Goal: Transaction & Acquisition: Purchase product/service

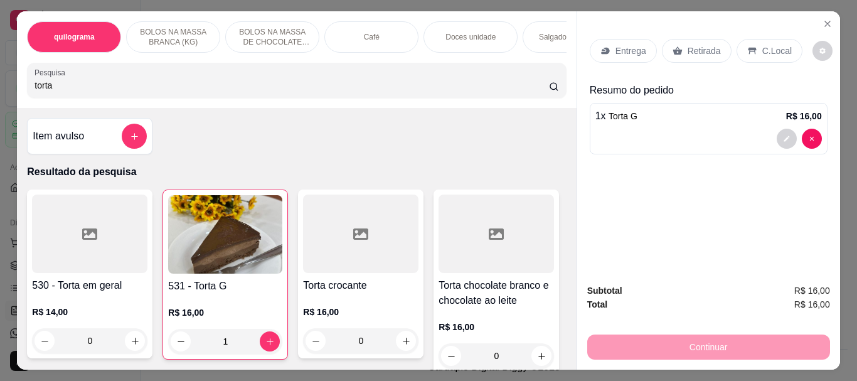
scroll to position [439, 0]
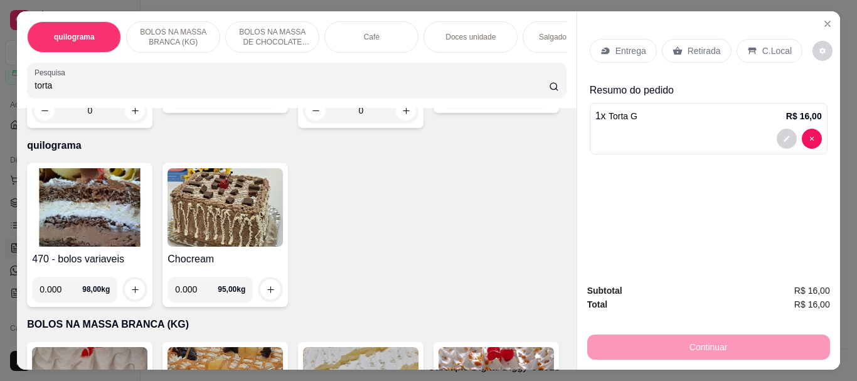
click at [701, 48] on p "Retirada" at bounding box center [703, 51] width 33 height 13
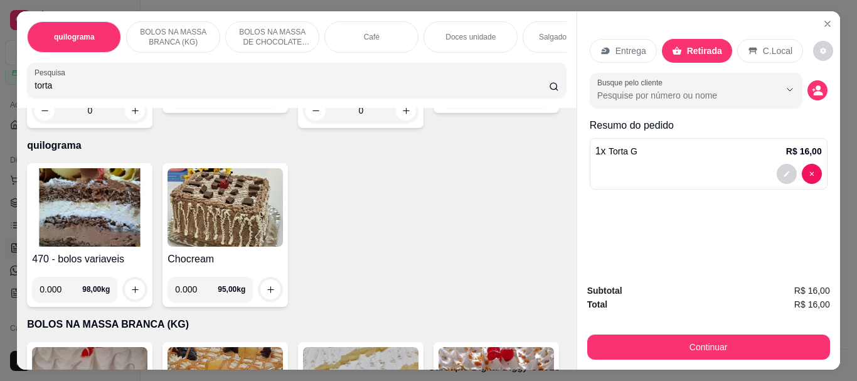
click at [748, 46] on icon at bounding box center [753, 51] width 10 height 10
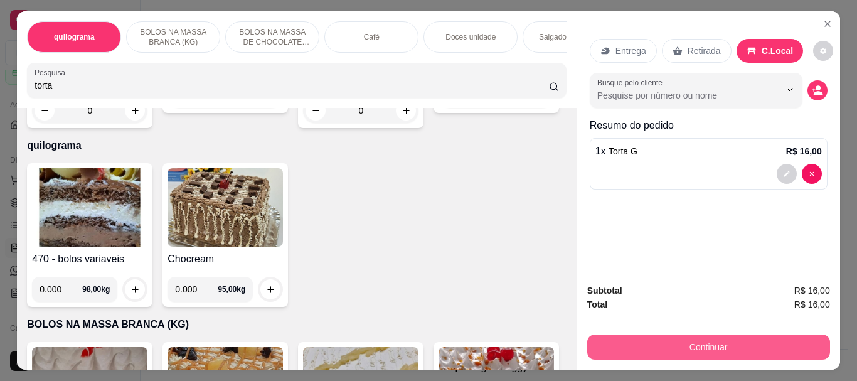
click at [721, 340] on button "Continuar" at bounding box center [708, 346] width 243 height 25
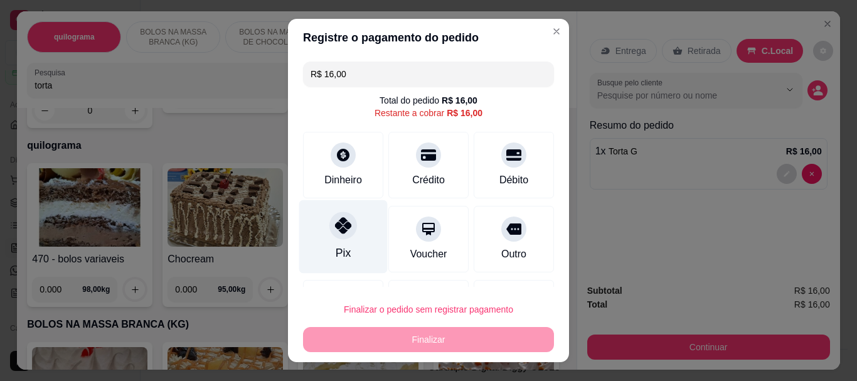
click at [335, 230] on icon at bounding box center [343, 226] width 16 height 16
type input "R$ 0,00"
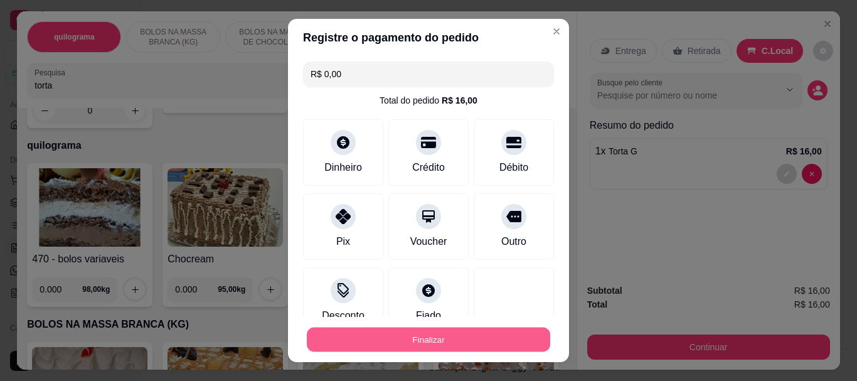
click at [422, 333] on button "Finalizar" at bounding box center [428, 339] width 243 height 24
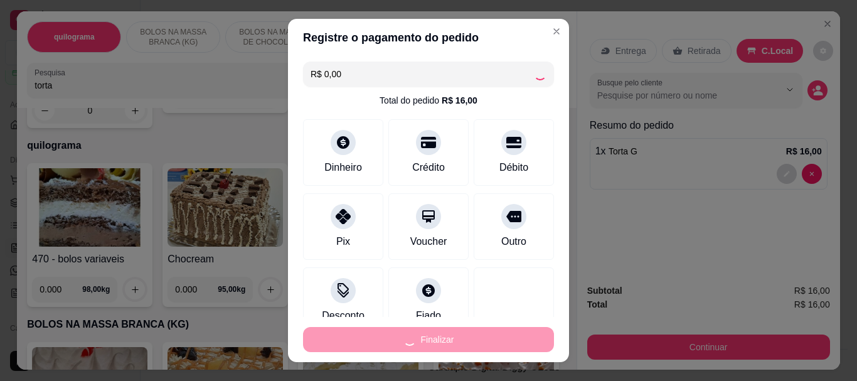
type input "0"
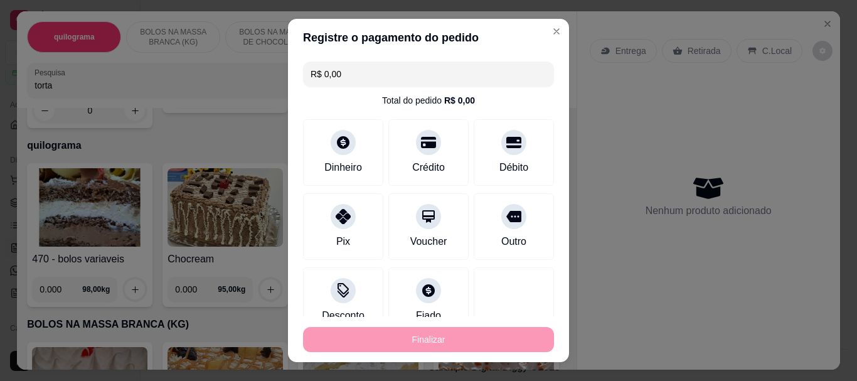
type input "-R$ 16,00"
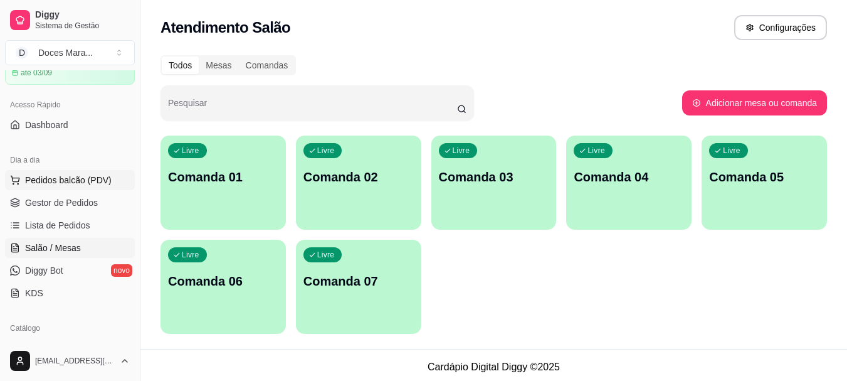
click at [73, 175] on span "Pedidos balcão (PDV)" at bounding box center [68, 180] width 87 height 13
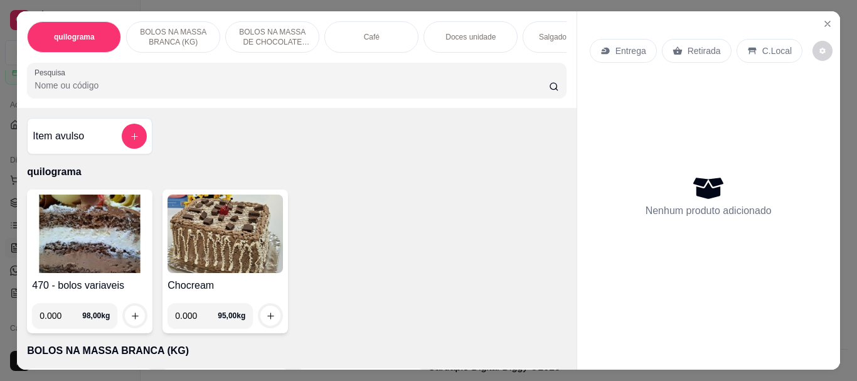
click at [354, 44] on div "Café" at bounding box center [371, 36] width 94 height 31
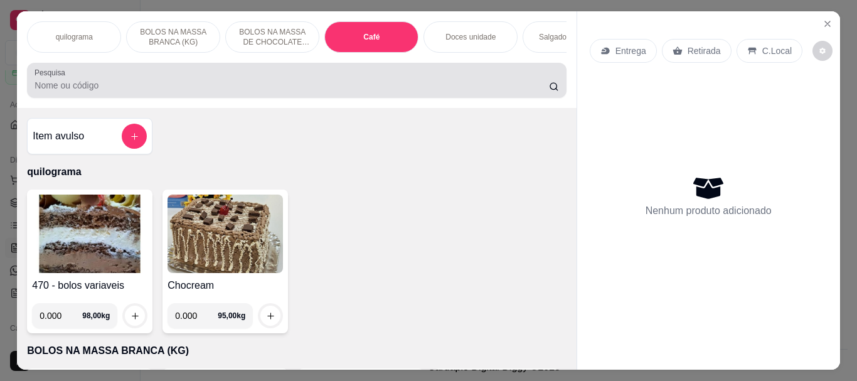
scroll to position [33, 0]
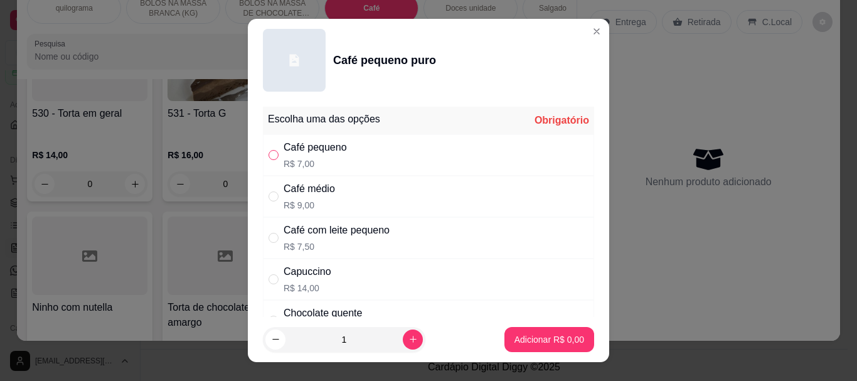
click at [268, 157] on input "" at bounding box center [273, 155] width 10 height 10
radio input "true"
click at [549, 341] on p "Adicionar R$ 7,00" at bounding box center [549, 339] width 68 height 12
type input "1"
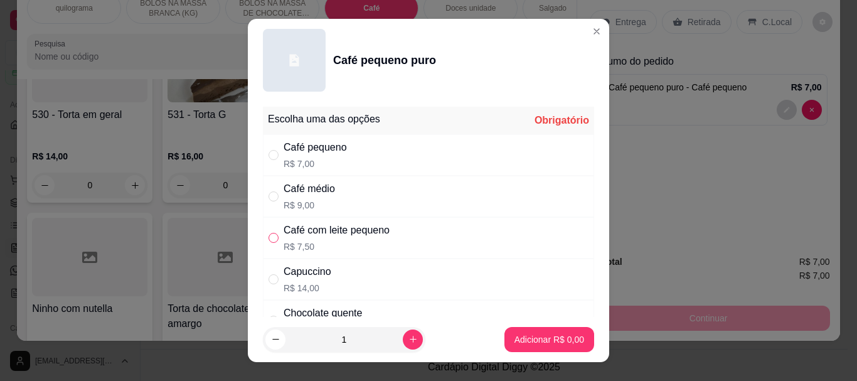
click at [272, 240] on input "" at bounding box center [273, 238] width 10 height 10
radio input "true"
click at [522, 335] on p "Adicionar R$ 7,50" at bounding box center [549, 339] width 70 height 13
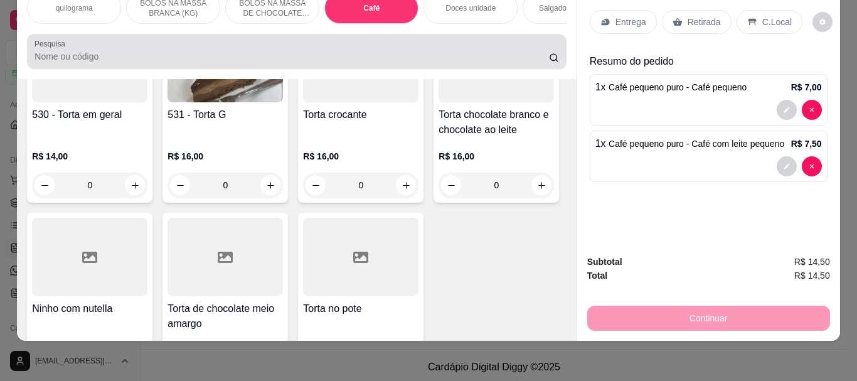
click at [105, 55] on input "Pesquisa" at bounding box center [291, 56] width 514 height 13
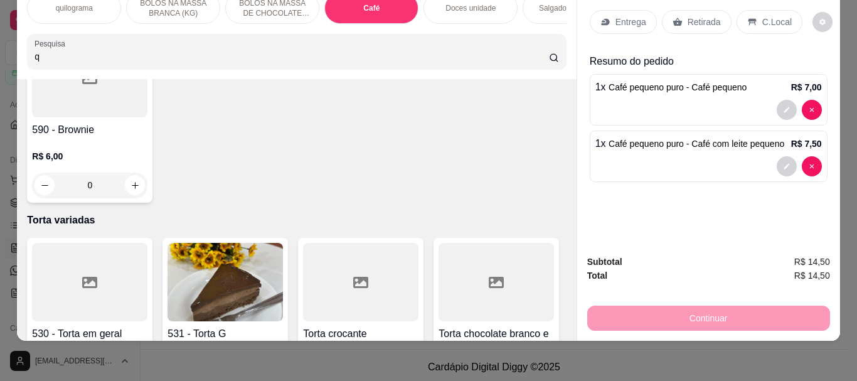
scroll to position [4662, 0]
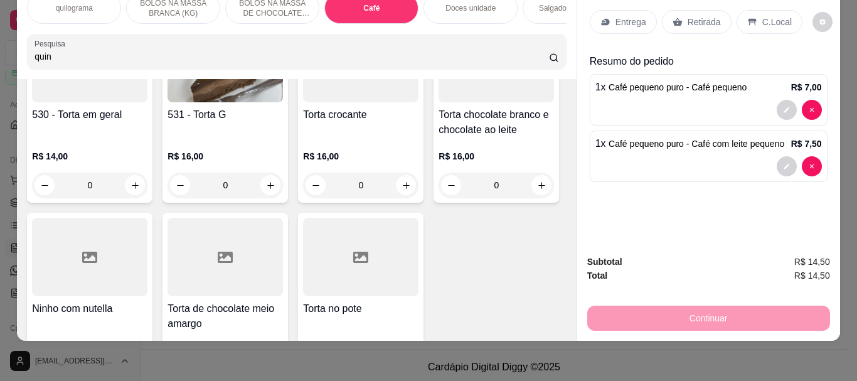
type input "quin"
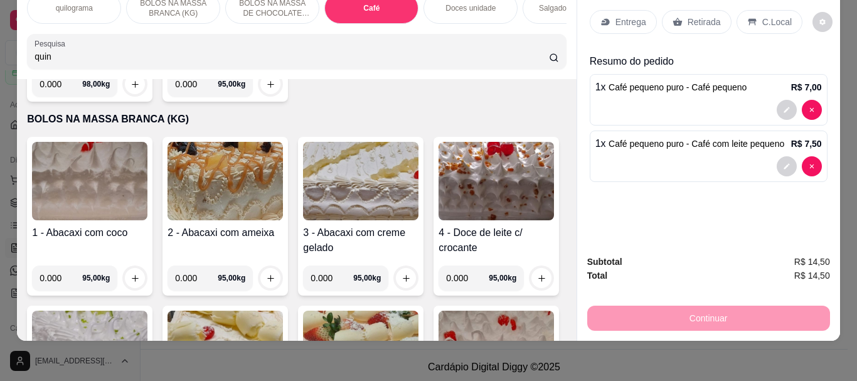
scroll to position [0, 0]
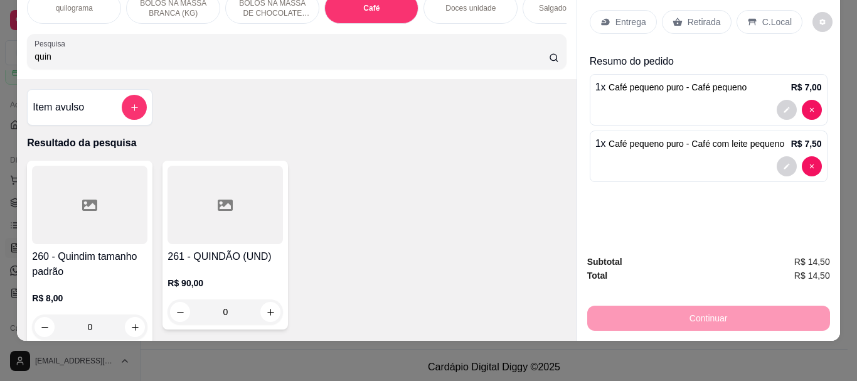
click at [129, 221] on div at bounding box center [89, 205] width 115 height 78
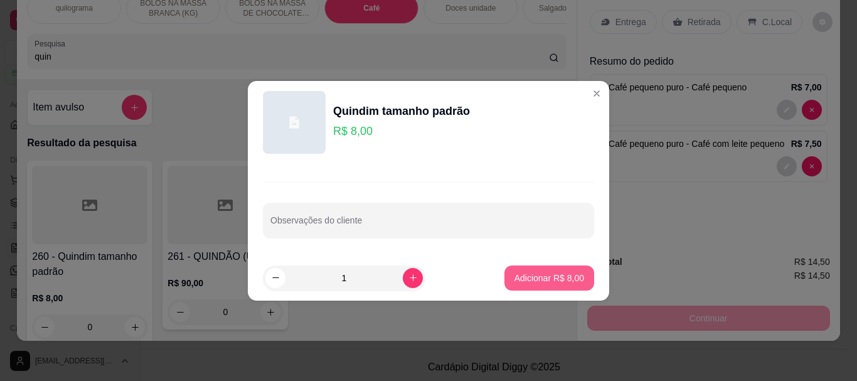
click at [543, 273] on p "Adicionar R$ 8,00" at bounding box center [549, 278] width 70 height 13
type input "1"
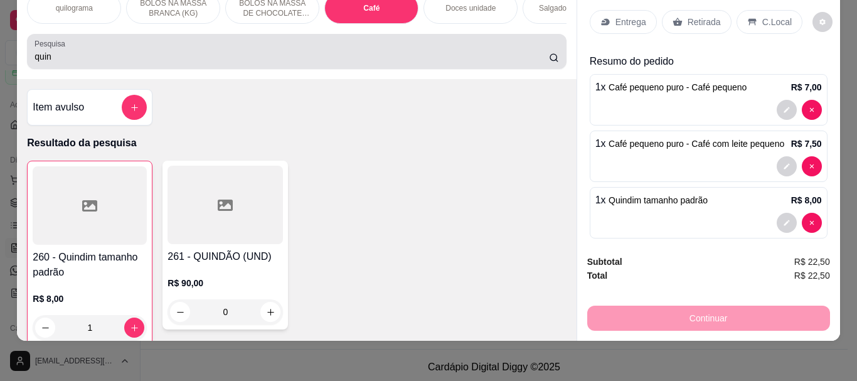
click at [46, 56] on input "quin" at bounding box center [291, 56] width 514 height 13
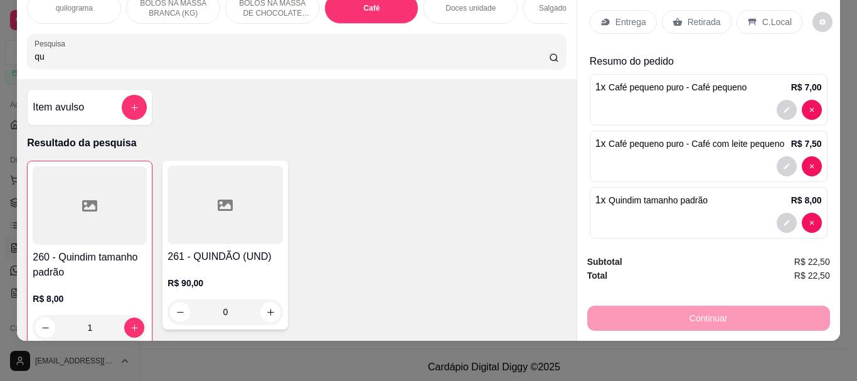
type input "q"
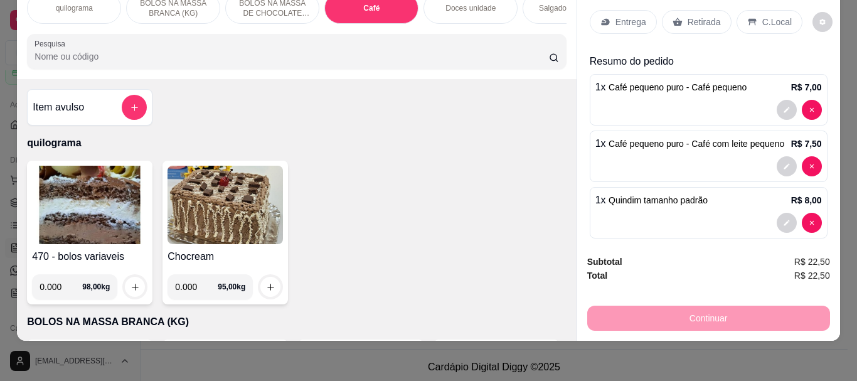
click at [34, 58] on input "Pesquisa" at bounding box center [291, 56] width 514 height 13
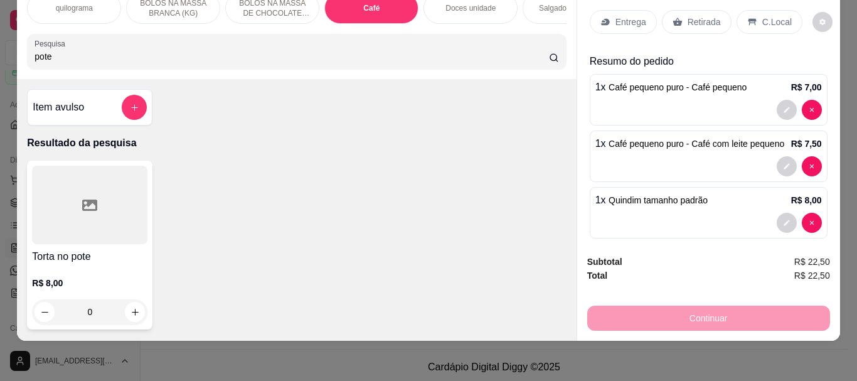
type input "pote"
click at [113, 235] on div at bounding box center [89, 205] width 115 height 78
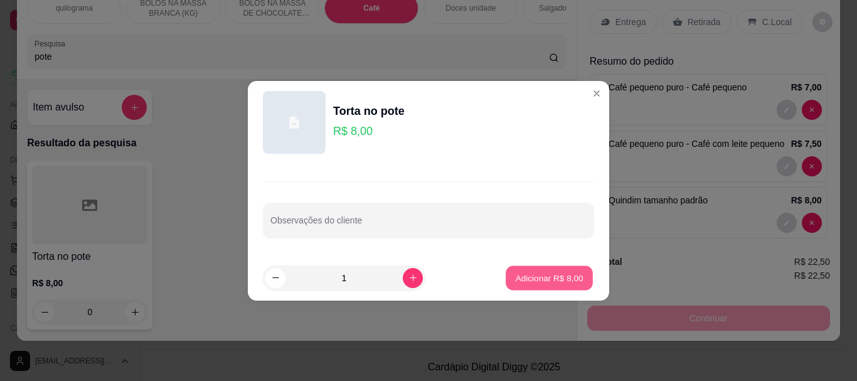
click at [546, 282] on p "Adicionar R$ 8,00" at bounding box center [549, 278] width 68 height 12
type input "1"
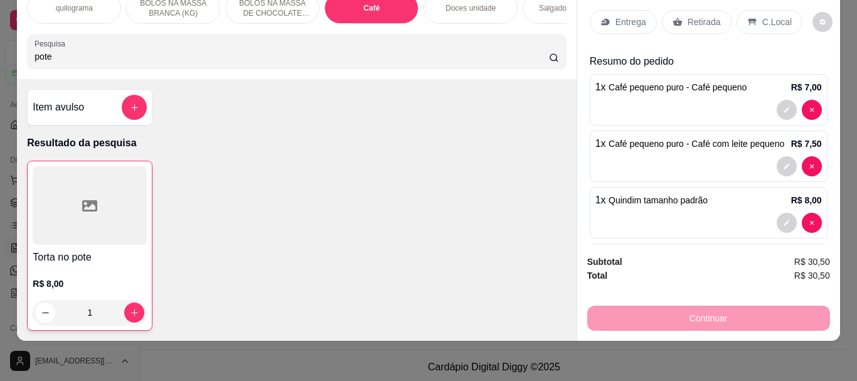
click at [49, 54] on input "pote" at bounding box center [291, 56] width 514 height 13
type input "p"
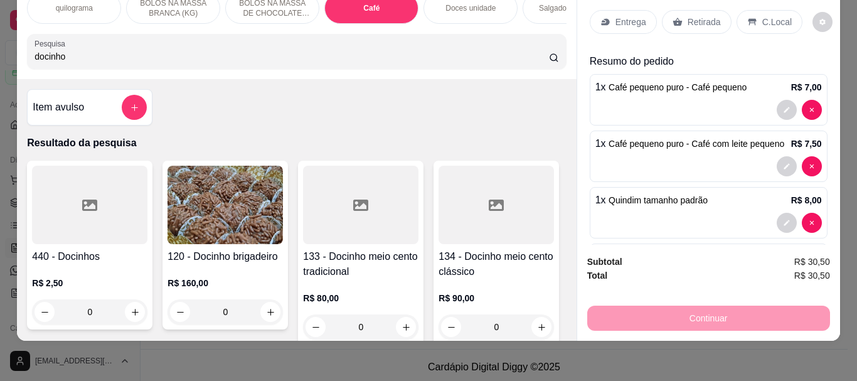
type input "docinho"
click at [90, 215] on div at bounding box center [89, 205] width 115 height 78
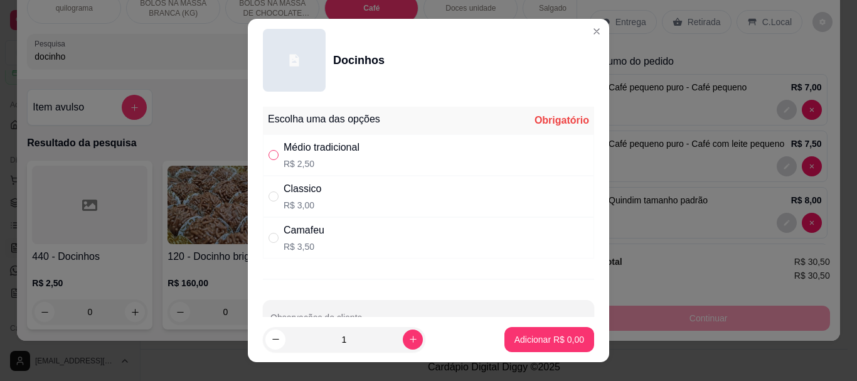
click at [268, 156] on input "" at bounding box center [273, 155] width 10 height 10
radio input "true"
click at [515, 340] on p "Adicionar R$ 2,50" at bounding box center [549, 339] width 68 height 12
type input "1"
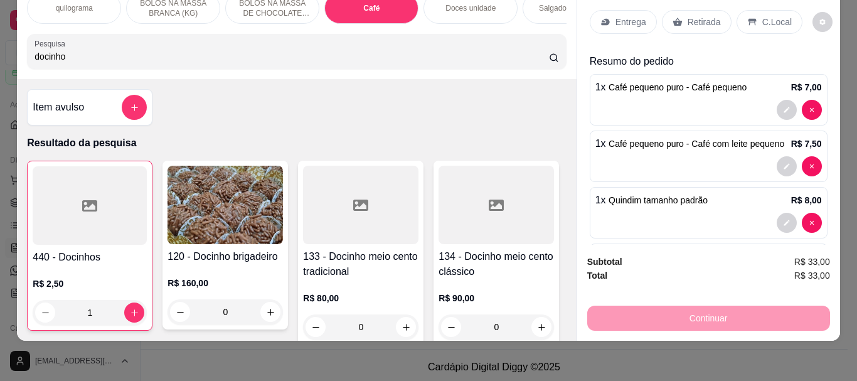
click at [64, 220] on div at bounding box center [90, 205] width 114 height 78
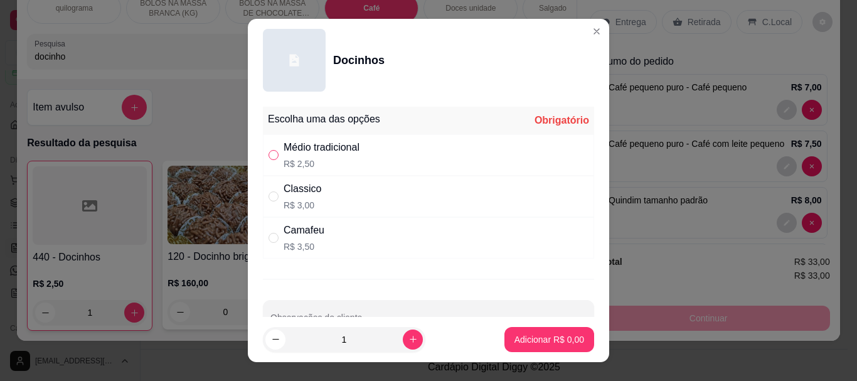
click at [268, 152] on input "" at bounding box center [273, 155] width 10 height 10
radio input "true"
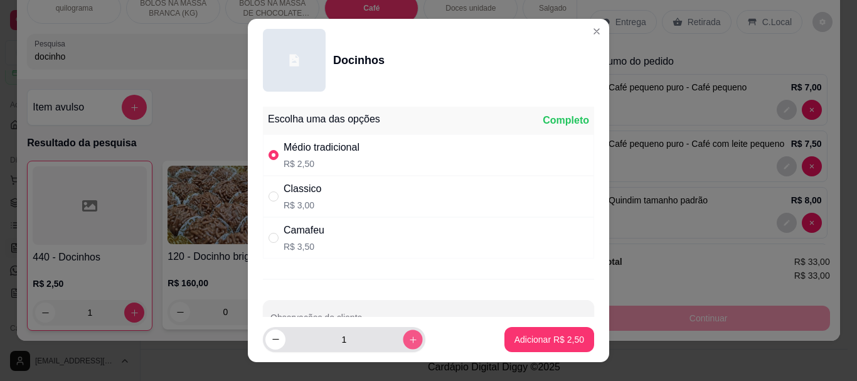
click at [408, 342] on icon "increase-product-quantity" at bounding box center [412, 338] width 9 height 9
type input "2"
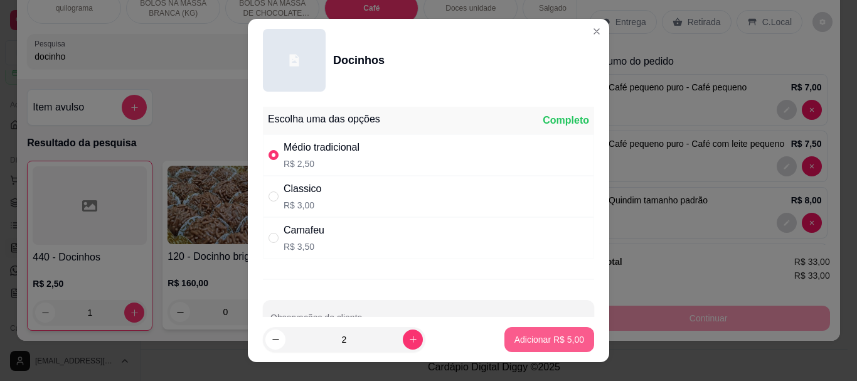
click at [529, 342] on p "Adicionar R$ 5,00" at bounding box center [549, 339] width 70 height 13
type input "3"
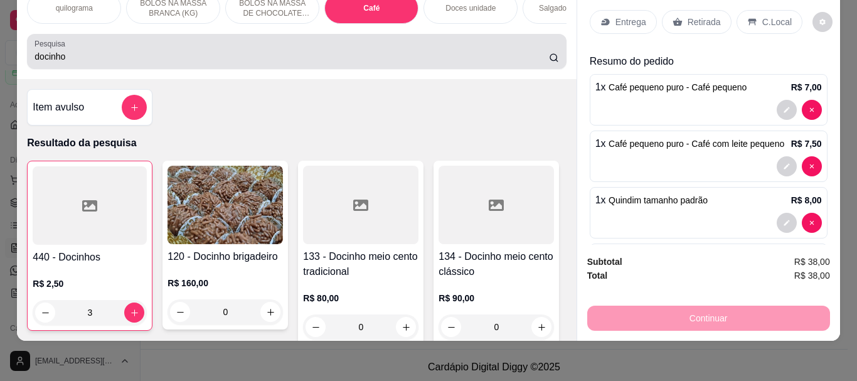
click at [79, 59] on input "docinho" at bounding box center [291, 56] width 514 height 13
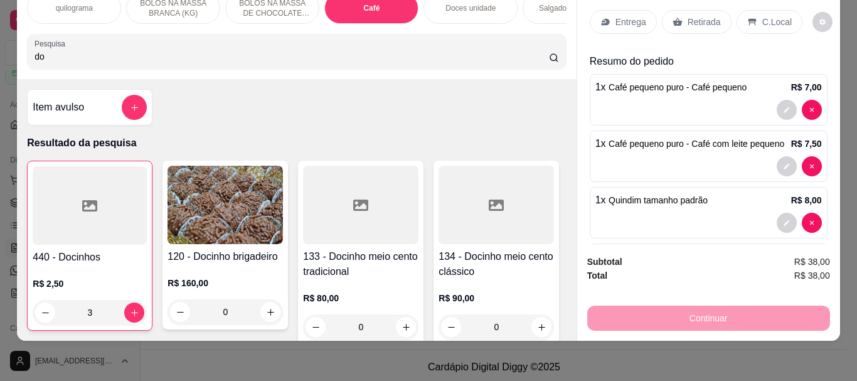
type input "d"
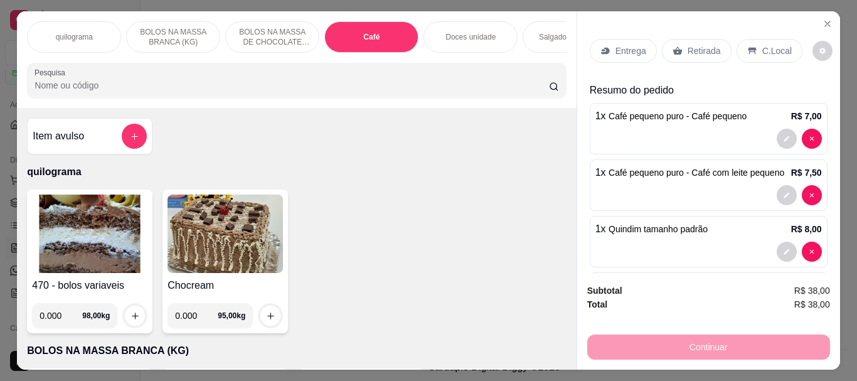
scroll to position [33, 0]
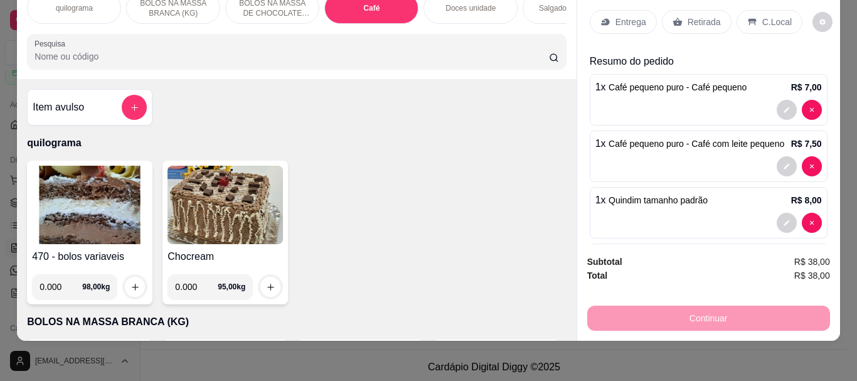
click at [51, 55] on input "Pesquisa" at bounding box center [291, 56] width 514 height 13
click at [337, 3] on div "Café" at bounding box center [371, 7] width 94 height 31
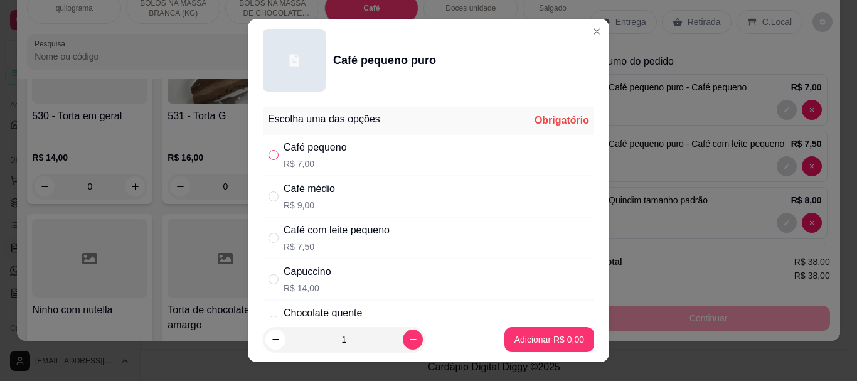
click at [269, 154] on input "" at bounding box center [273, 155] width 10 height 10
radio input "true"
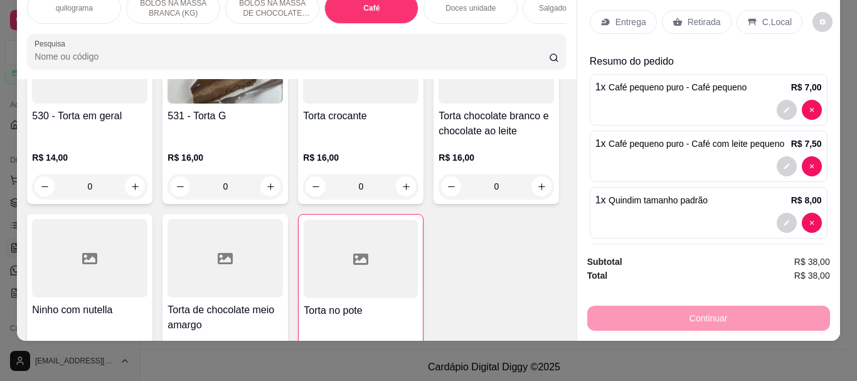
click at [63, 53] on input "Pesquisa" at bounding box center [291, 56] width 514 height 13
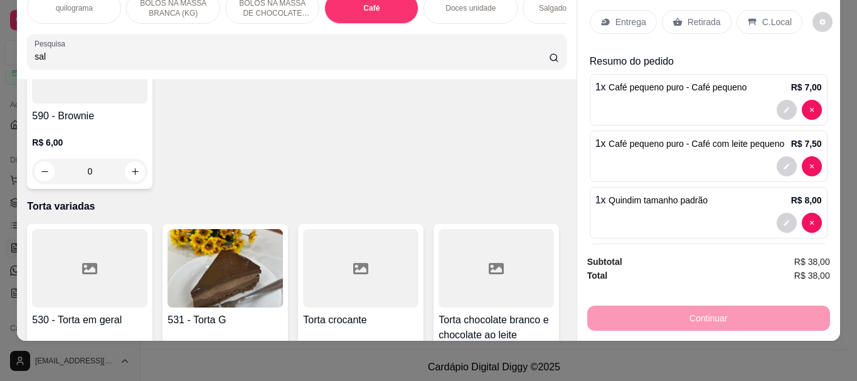
scroll to position [4647, 0]
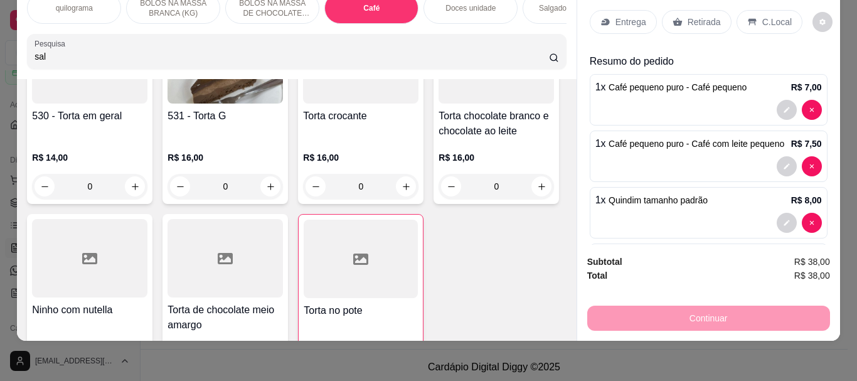
type input "sal"
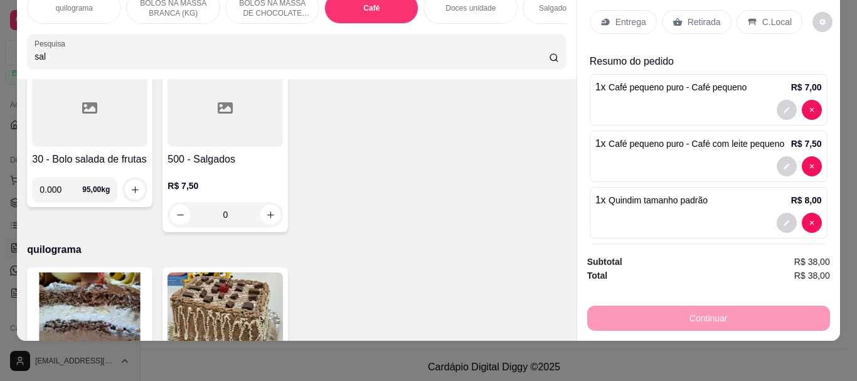
scroll to position [0, 0]
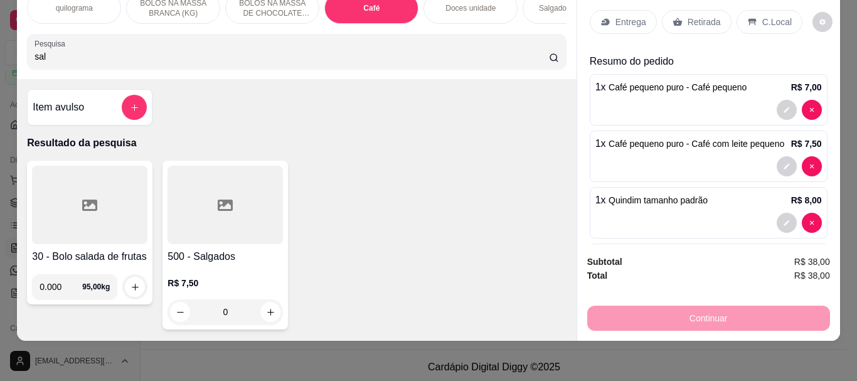
click at [178, 208] on div at bounding box center [224, 205] width 115 height 78
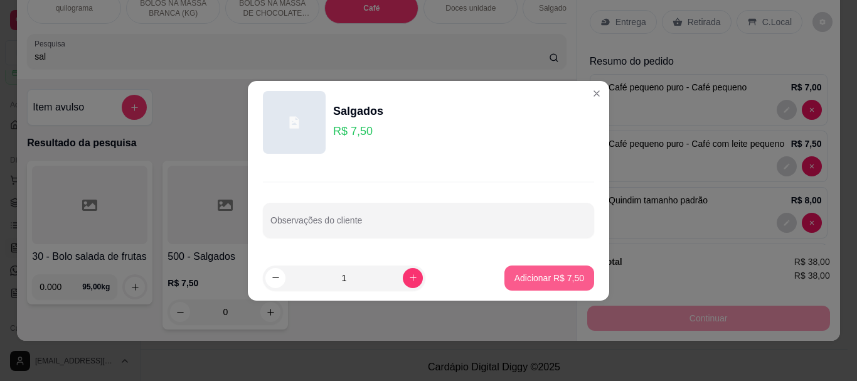
click at [525, 275] on p "Adicionar R$ 7,50" at bounding box center [549, 278] width 70 height 13
type input "1"
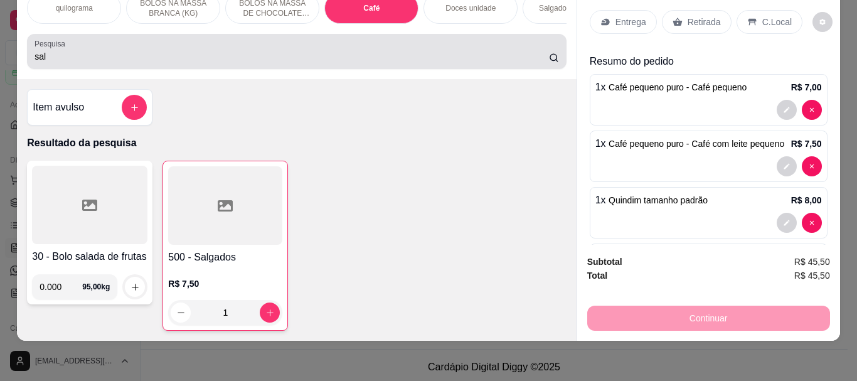
click at [78, 61] on input "sal" at bounding box center [291, 56] width 514 height 13
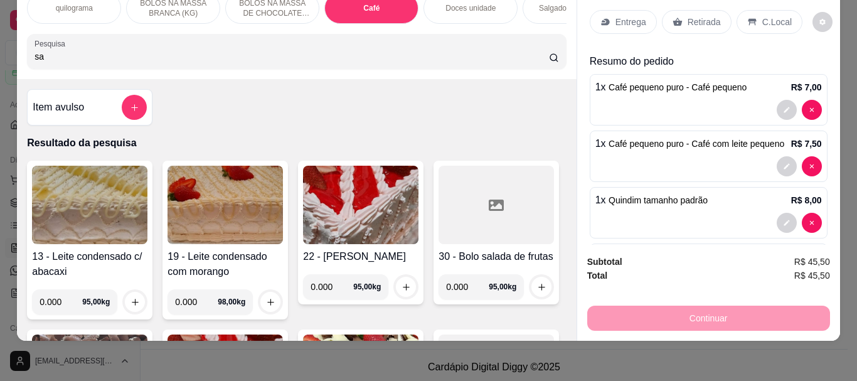
type input "s"
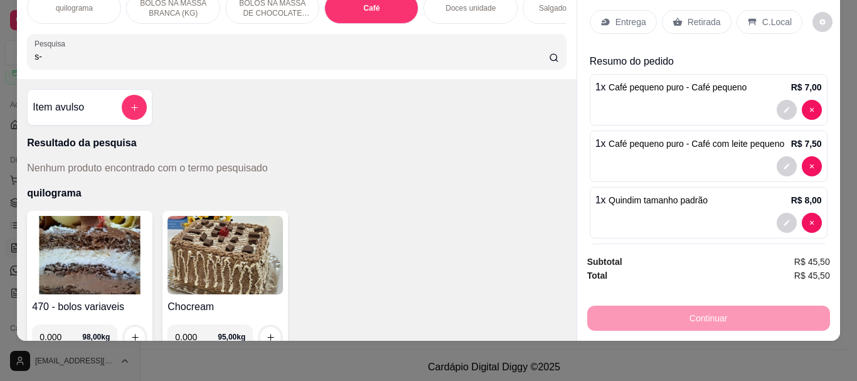
type input "s"
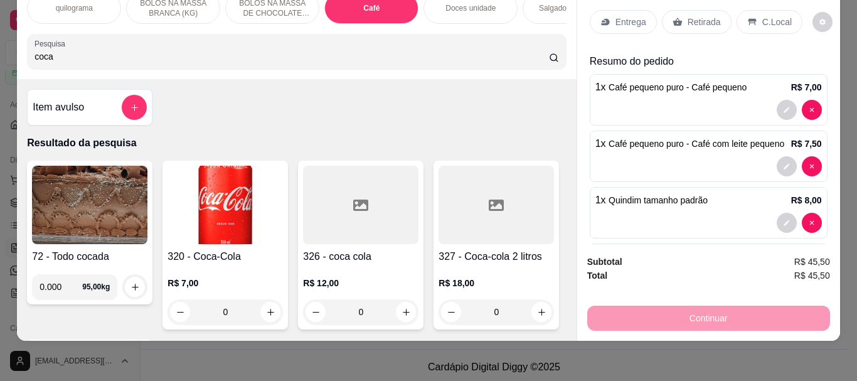
type input "coca"
click at [260, 214] on img at bounding box center [224, 205] width 115 height 78
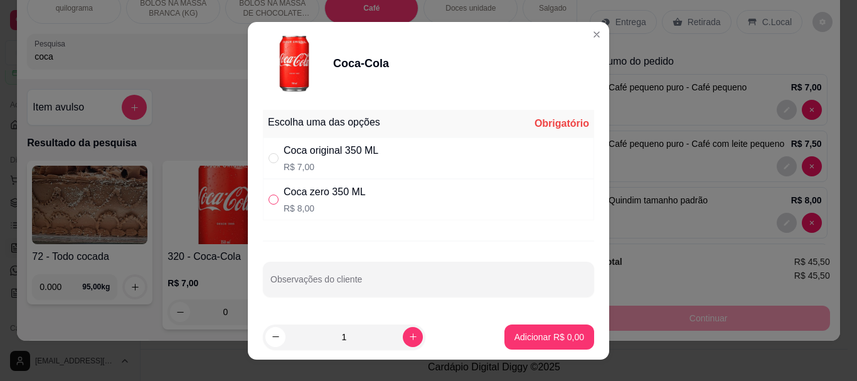
click at [271, 198] on input "" at bounding box center [273, 199] width 10 height 10
radio input "true"
click at [514, 331] on p "Adicionar R$ 8,00" at bounding box center [549, 337] width 70 height 13
type input "1"
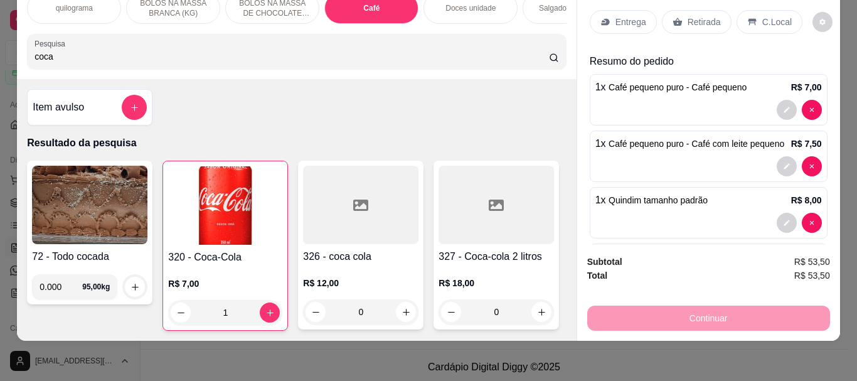
click at [709, 16] on p "Retirada" at bounding box center [703, 22] width 33 height 13
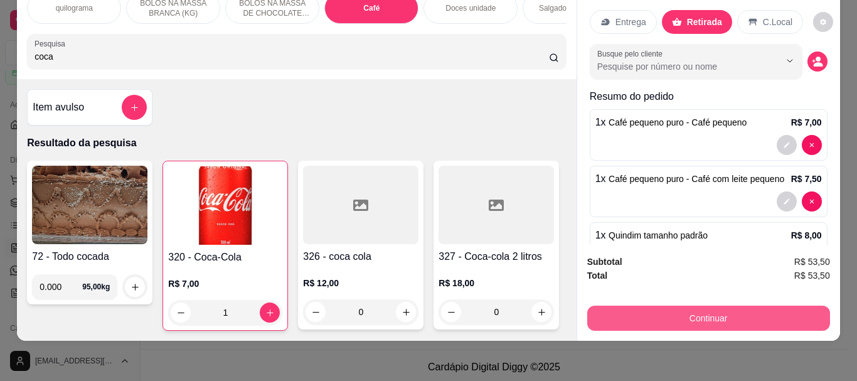
click at [681, 309] on button "Continuar" at bounding box center [708, 317] width 243 height 25
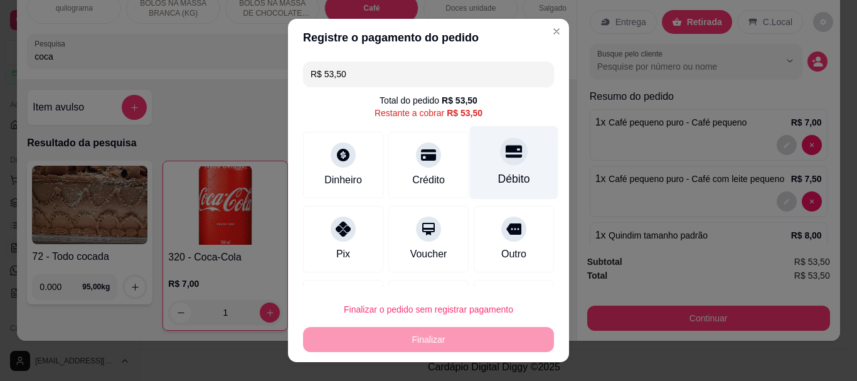
click at [472, 175] on div "Débito" at bounding box center [514, 162] width 88 height 73
type input "R$ 0,00"
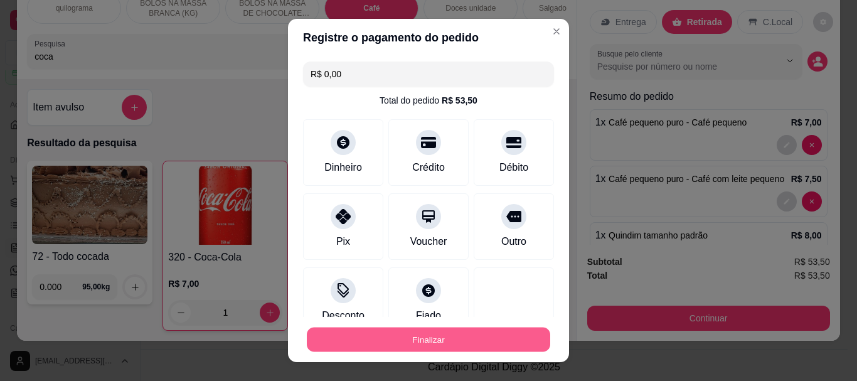
click at [434, 336] on button "Finalizar" at bounding box center [428, 339] width 243 height 24
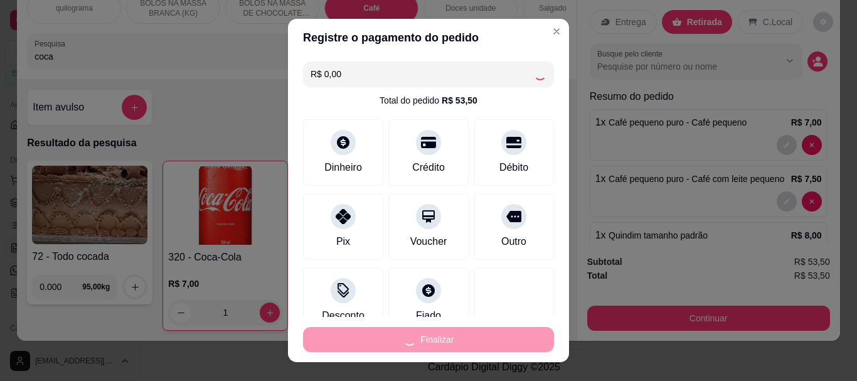
type input "0"
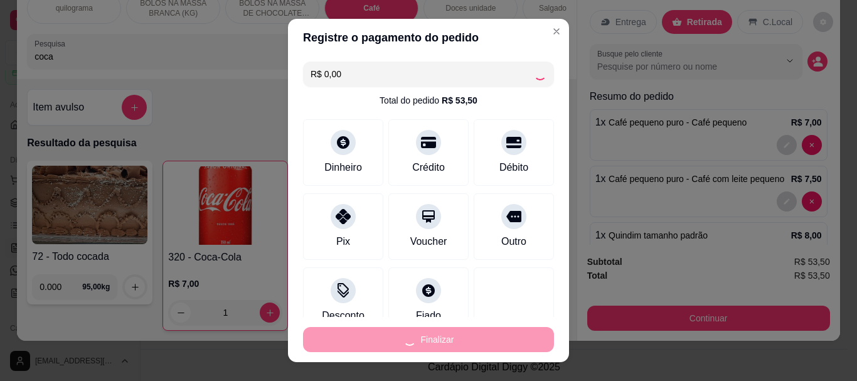
type input "0"
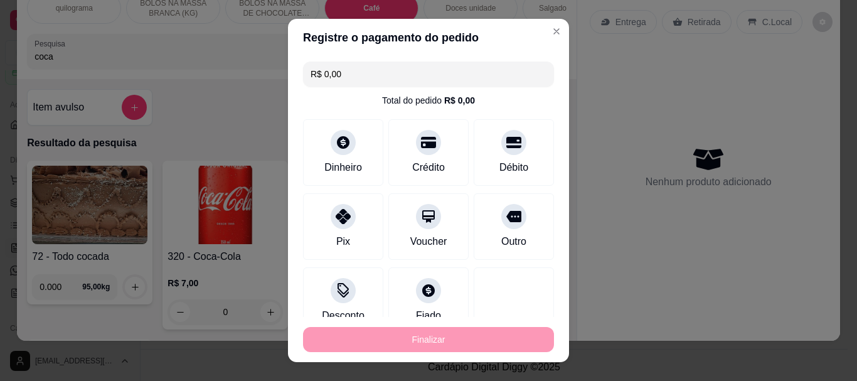
type input "-R$ 53,50"
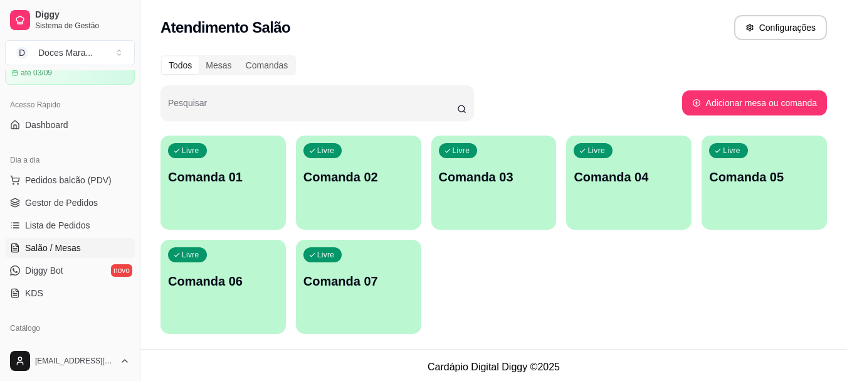
drag, startPoint x: 77, startPoint y: 178, endPoint x: 58, endPoint y: 165, distance: 23.0
click at [77, 178] on span "Pedidos balcão (PDV)" at bounding box center [68, 180] width 87 height 13
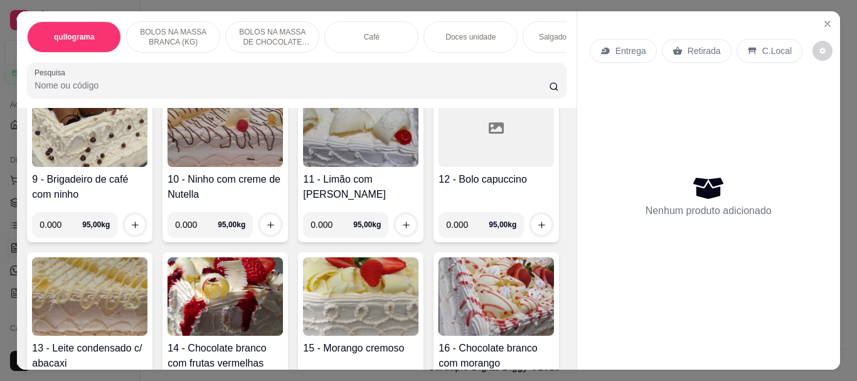
scroll to position [627, 0]
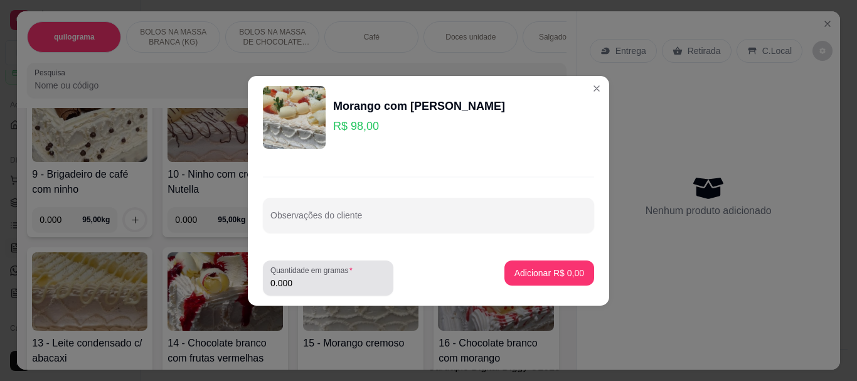
click at [352, 285] on input "0.000" at bounding box center [327, 283] width 115 height 13
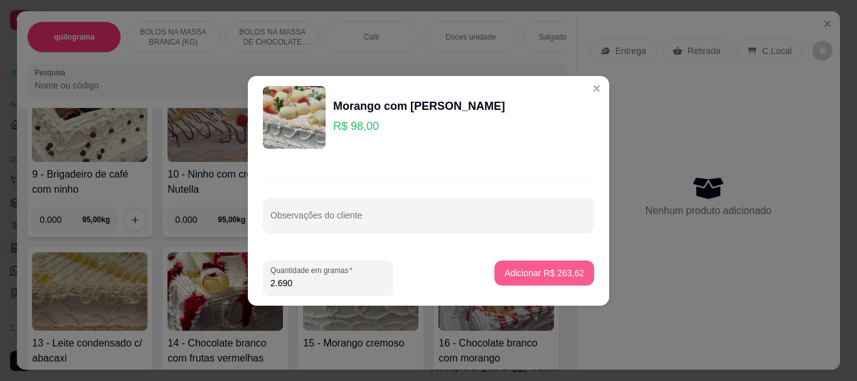
type input "2.690"
click at [506, 268] on p "Adicionar R$ 263,62" at bounding box center [544, 273] width 77 height 12
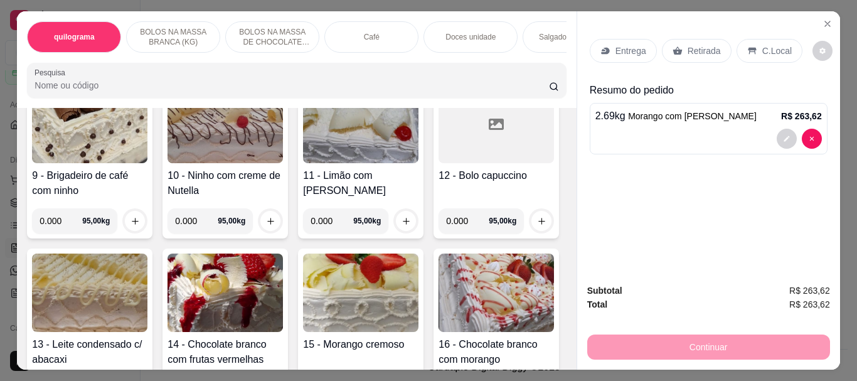
scroll to position [628, 0]
click at [678, 51] on div "Retirada" at bounding box center [697, 51] width 70 height 24
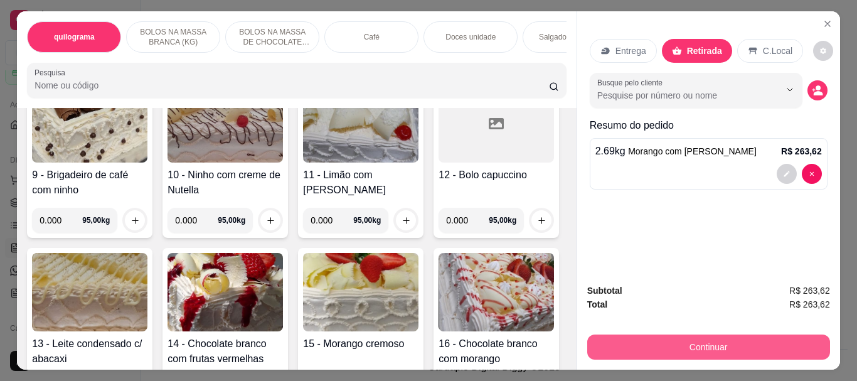
click at [706, 337] on button "Continuar" at bounding box center [708, 346] width 243 height 25
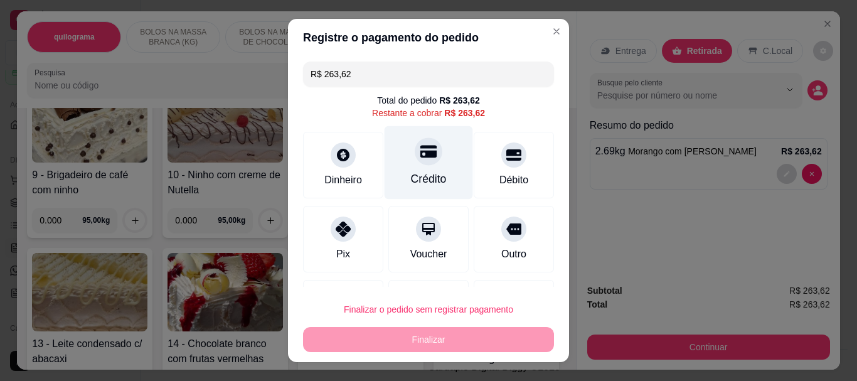
click at [411, 171] on div "Crédito" at bounding box center [429, 179] width 36 height 16
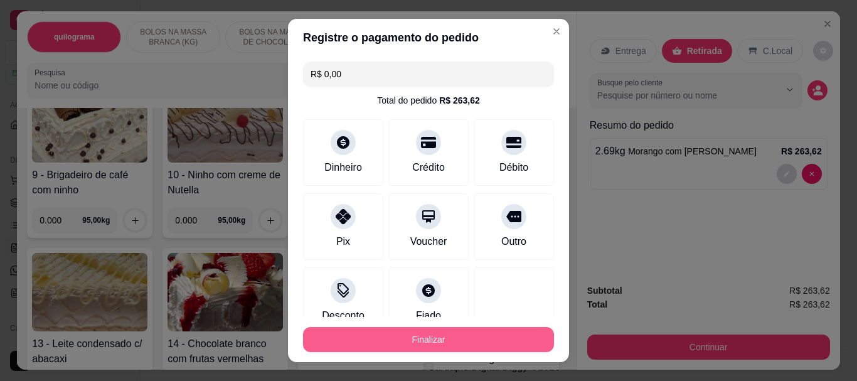
click at [417, 329] on button "Finalizar" at bounding box center [428, 339] width 251 height 25
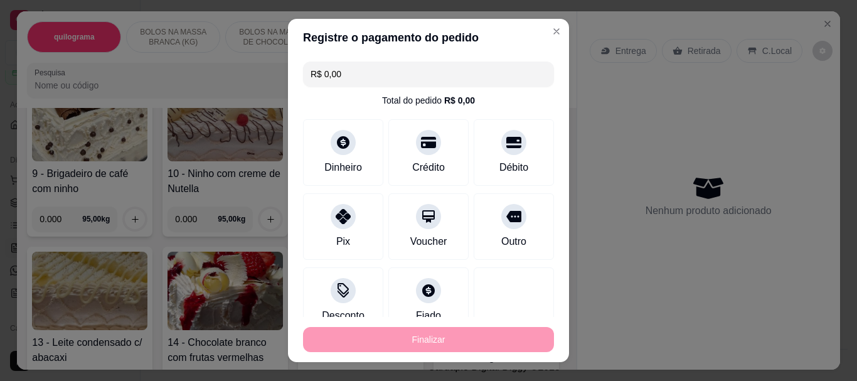
type input "-R$ 263,62"
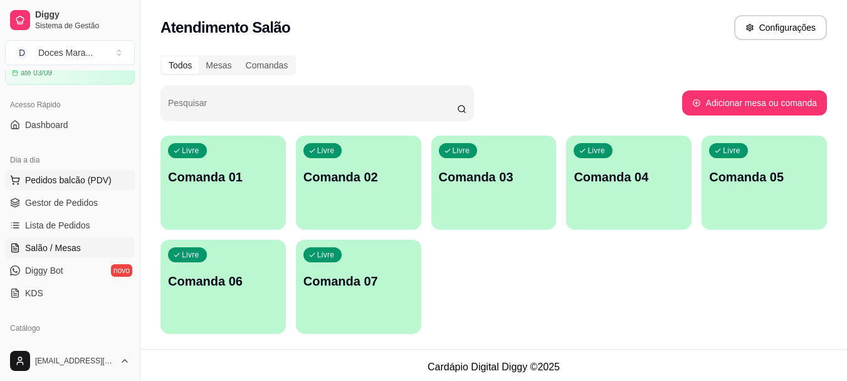
click at [80, 180] on span "Pedidos balcão (PDV)" at bounding box center [68, 180] width 87 height 13
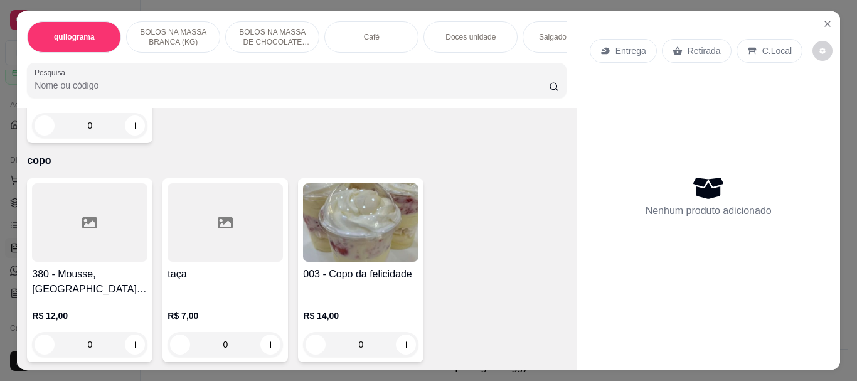
scroll to position [4077, 0]
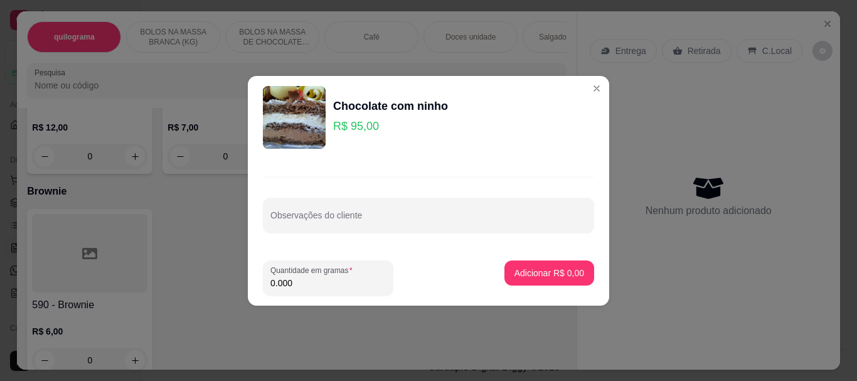
click at [326, 282] on input "0.000" at bounding box center [327, 283] width 115 height 13
type input "3.130"
click at [539, 271] on p "Adicionar R$ 297,35" at bounding box center [544, 273] width 77 height 12
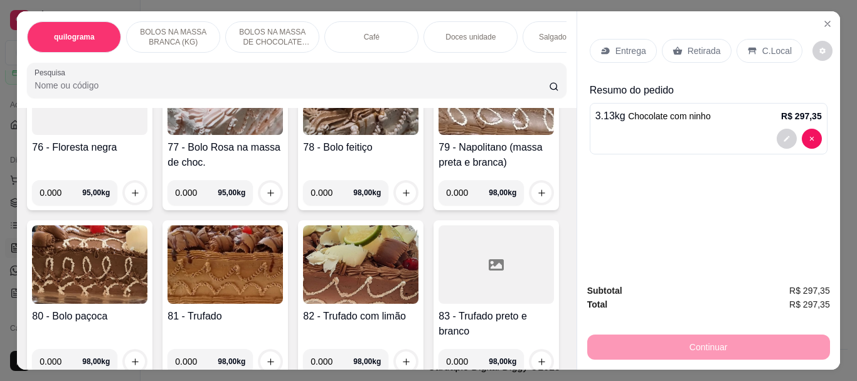
scroll to position [0, 0]
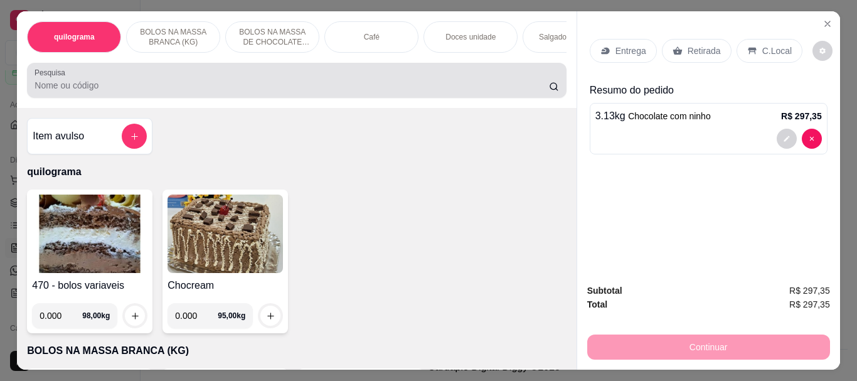
click at [56, 78] on label "Pesquisa" at bounding box center [51, 72] width 35 height 11
click at [56, 81] on input "Pesquisa" at bounding box center [291, 85] width 514 height 13
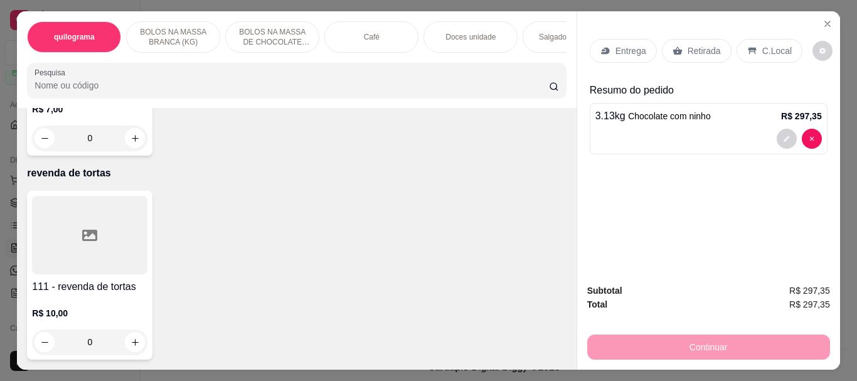
scroll to position [9947, 0]
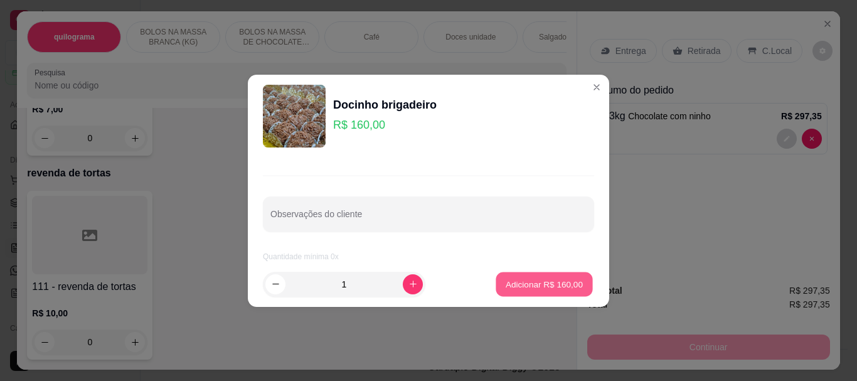
click at [512, 275] on button "Adicionar R$ 160,00" at bounding box center [544, 284] width 97 height 24
type input "1"
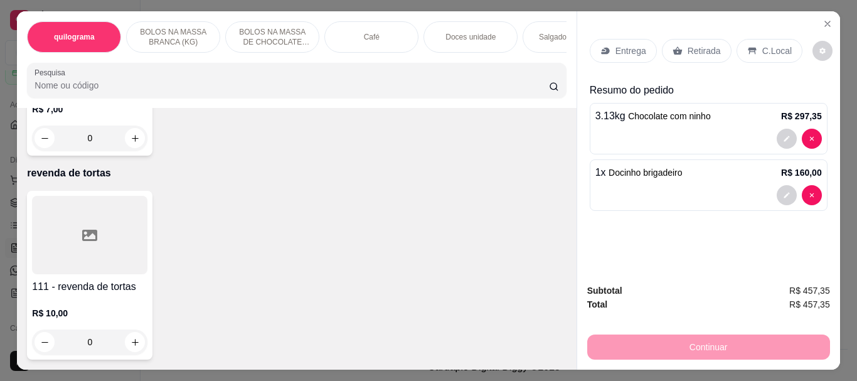
scroll to position [10763, 0]
type input "1"
click at [690, 48] on p "Retirada" at bounding box center [703, 51] width 33 height 13
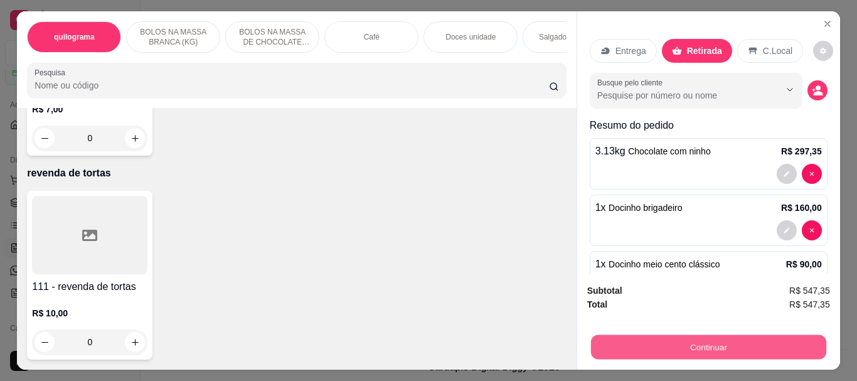
click at [689, 340] on button "Continuar" at bounding box center [707, 346] width 235 height 24
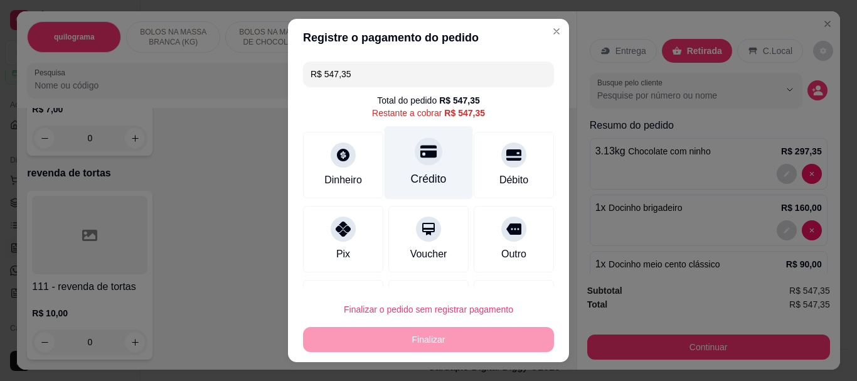
click at [415, 174] on div "Crédito" at bounding box center [429, 179] width 36 height 16
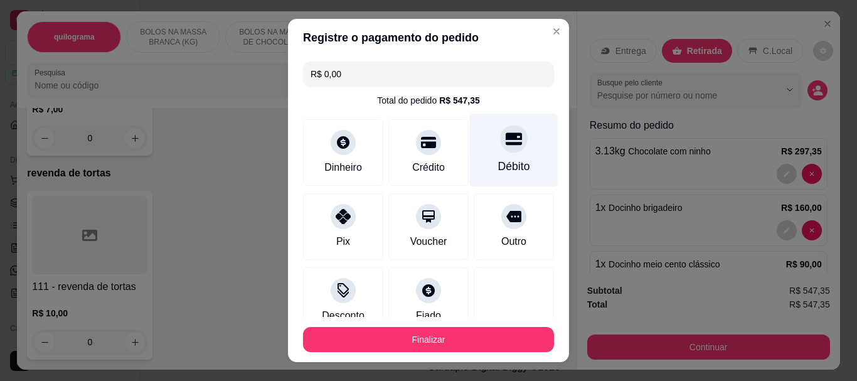
click at [499, 152] on div "Débito" at bounding box center [514, 150] width 88 height 73
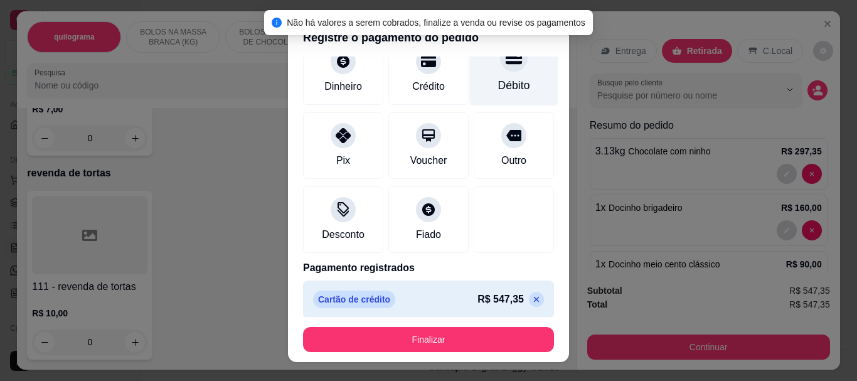
scroll to position [87, 0]
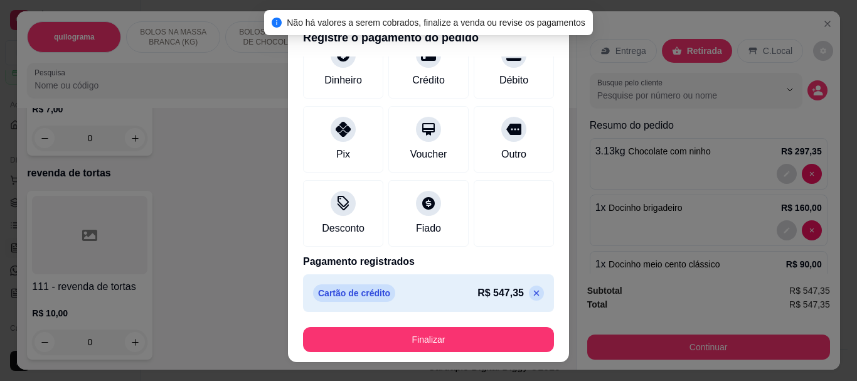
click at [531, 293] on icon at bounding box center [536, 293] width 10 height 10
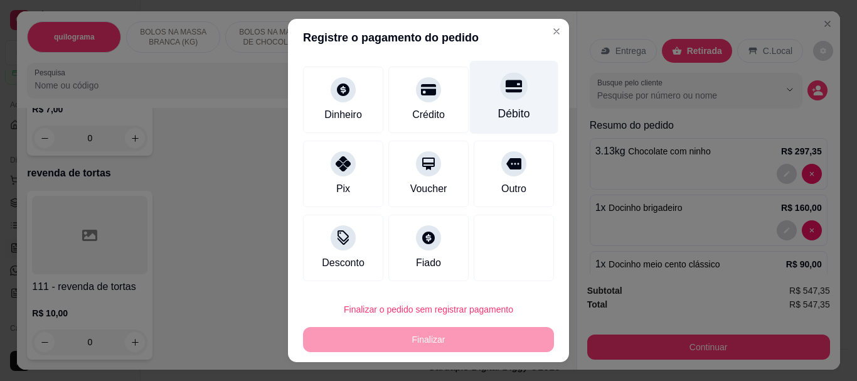
click at [498, 119] on div "Débito" at bounding box center [514, 114] width 32 height 16
type input "R$ 0,00"
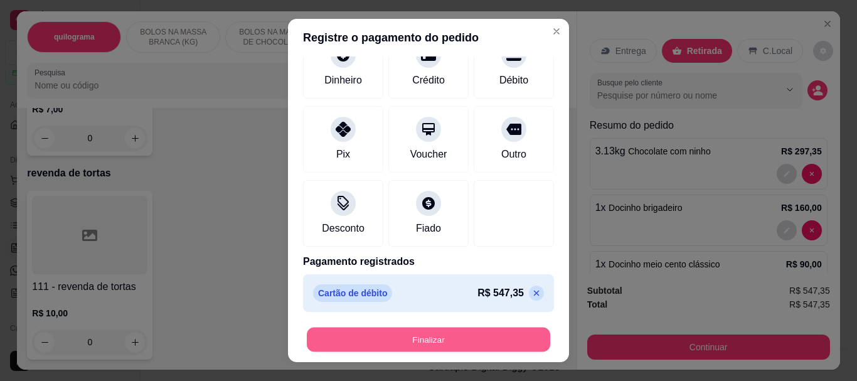
click at [442, 331] on button "Finalizar" at bounding box center [428, 339] width 243 height 24
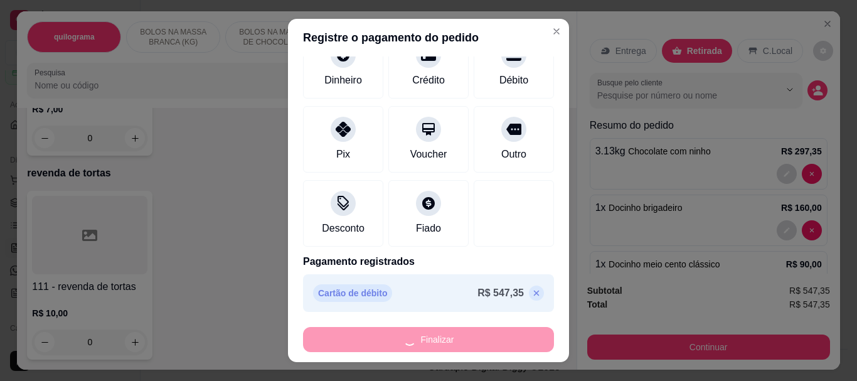
type input "0"
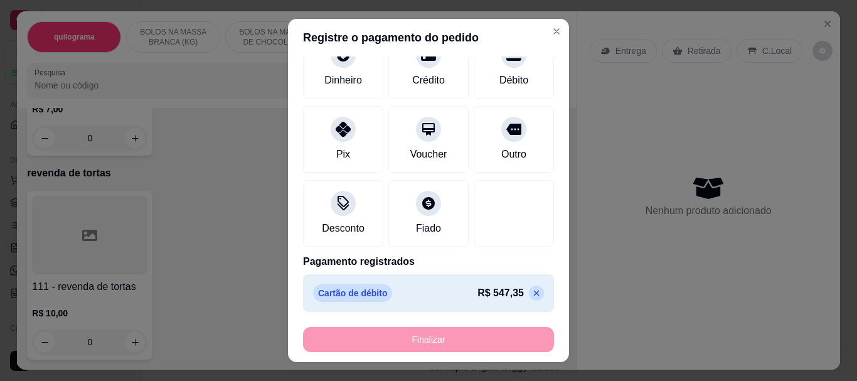
type input "-R$ 547,35"
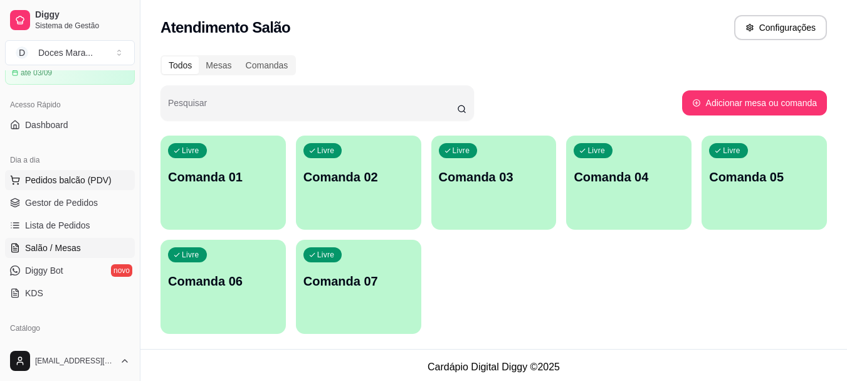
click at [43, 179] on span "Pedidos balcão (PDV)" at bounding box center [68, 180] width 87 height 13
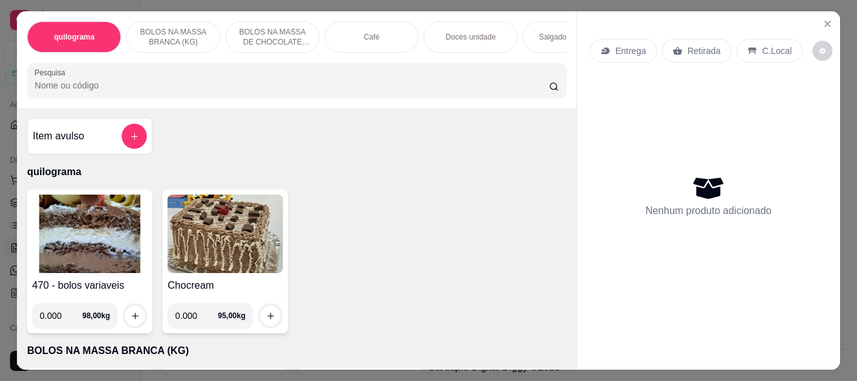
click at [123, 225] on img at bounding box center [89, 233] width 115 height 78
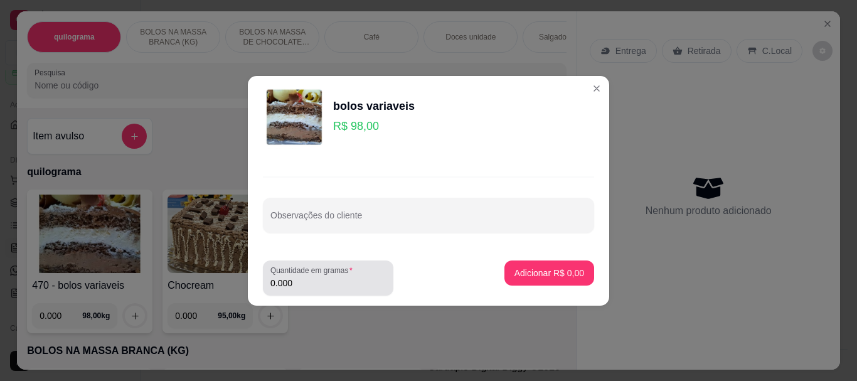
click at [326, 290] on div "0.000" at bounding box center [327, 277] width 115 height 25
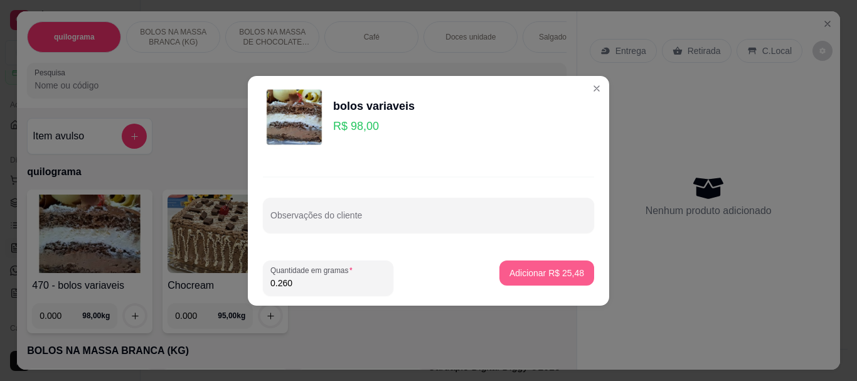
type input "0.260"
click at [532, 276] on p "Adicionar R$ 25,48" at bounding box center [547, 273] width 73 height 12
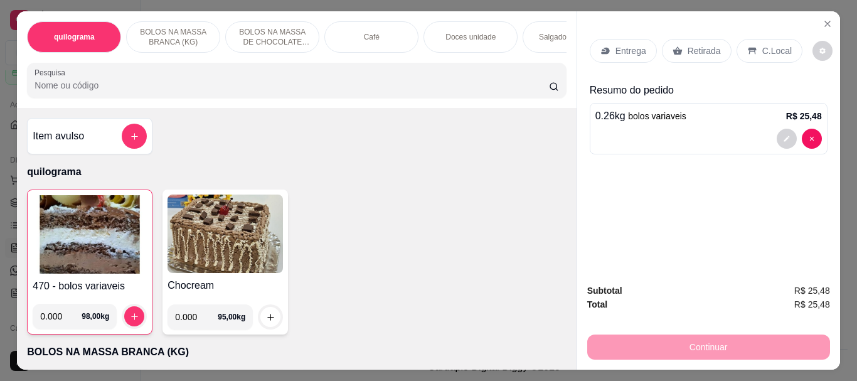
click at [695, 46] on p "Retirada" at bounding box center [703, 51] width 33 height 13
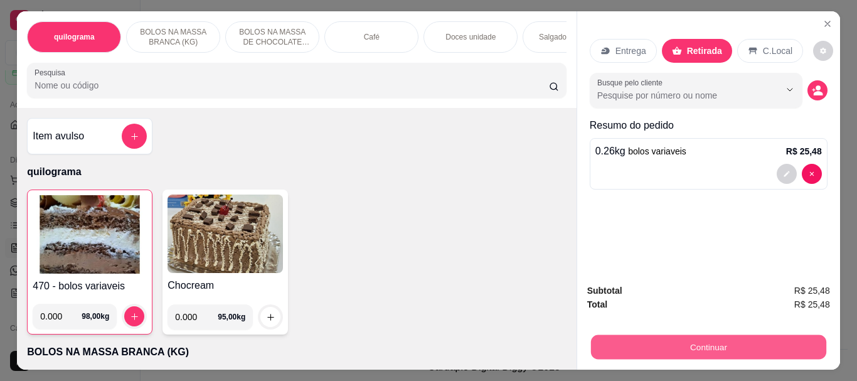
click at [683, 344] on button "Continuar" at bounding box center [707, 346] width 235 height 24
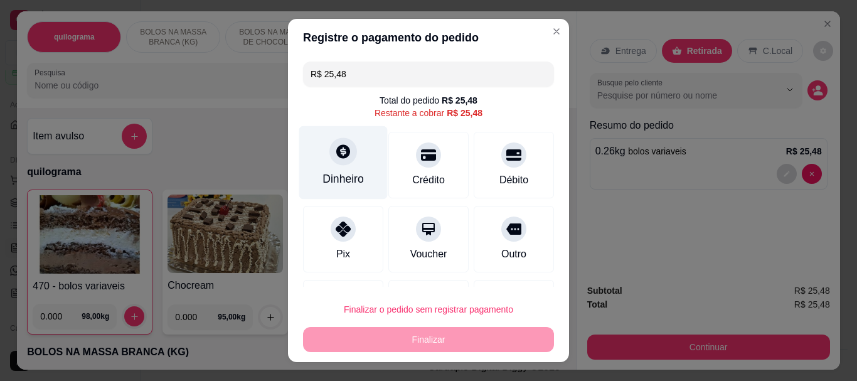
click at [339, 174] on div "Dinheiro" at bounding box center [342, 179] width 41 height 16
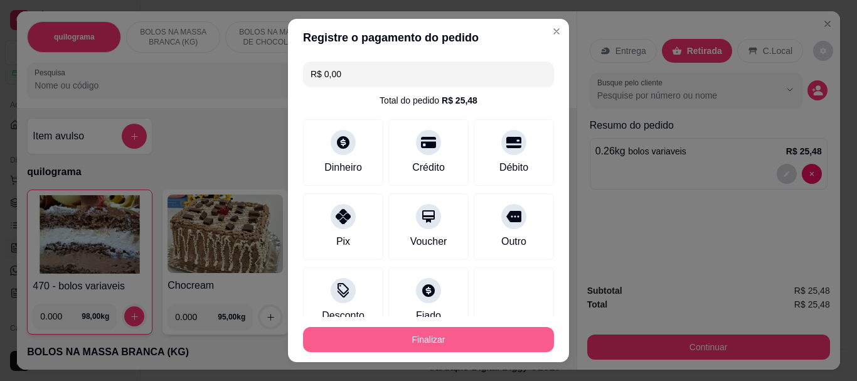
click at [434, 332] on button "Finalizar" at bounding box center [428, 339] width 251 height 25
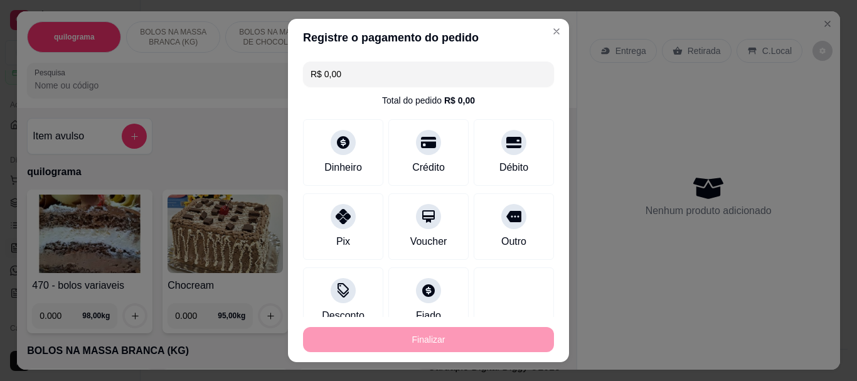
type input "-R$ 25,48"
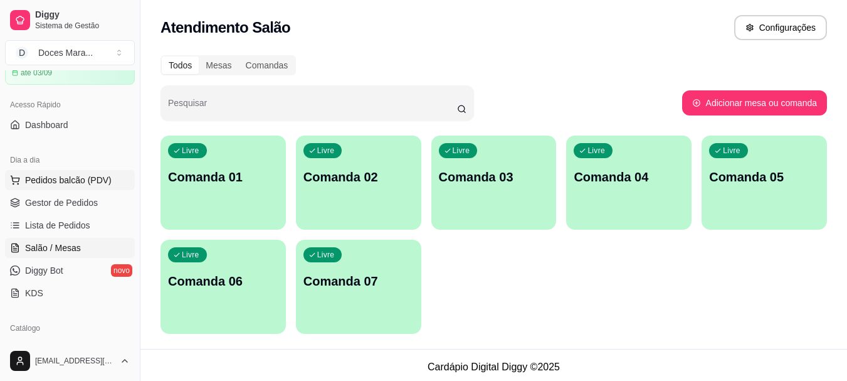
click at [41, 177] on span "Pedidos balcão (PDV)" at bounding box center [68, 180] width 87 height 13
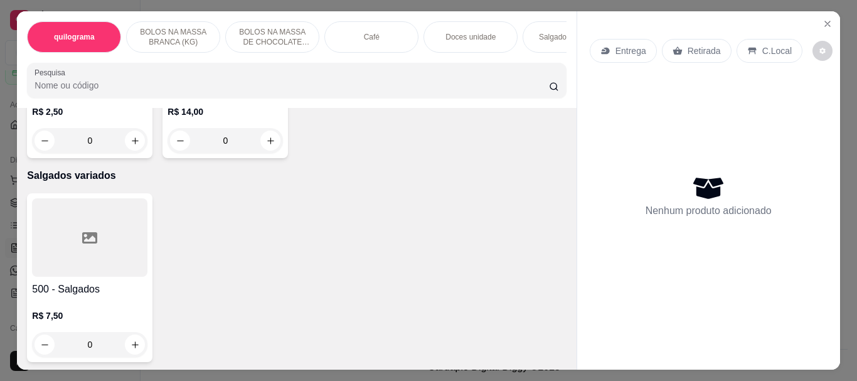
scroll to position [3638, 0]
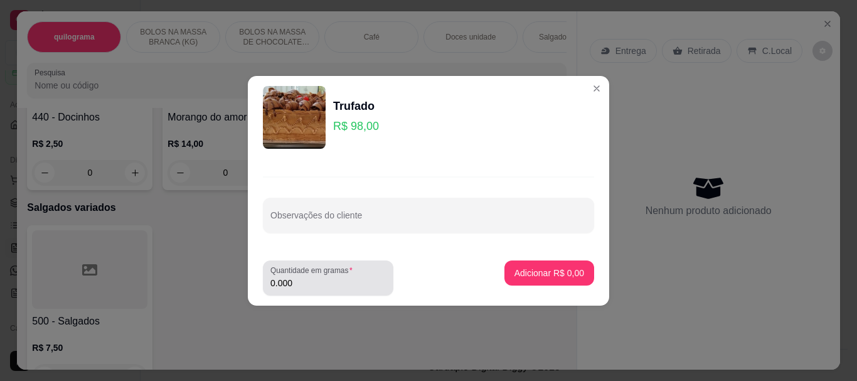
click at [307, 280] on input "0.000" at bounding box center [327, 283] width 115 height 13
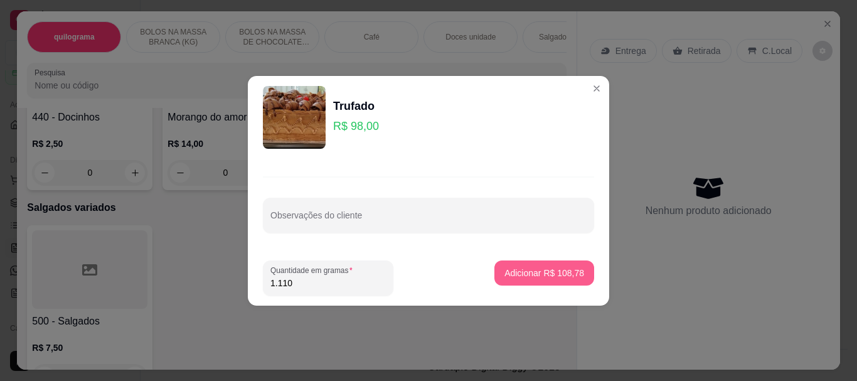
type input "1.110"
click at [528, 266] on button "Adicionar R$ 108,78" at bounding box center [544, 272] width 100 height 25
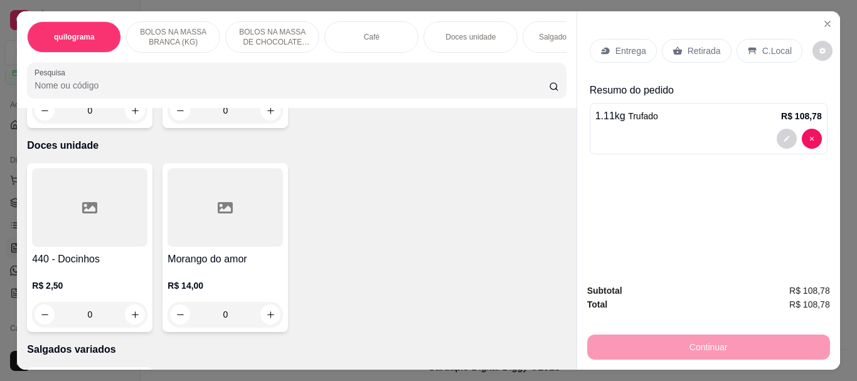
scroll to position [3324, 0]
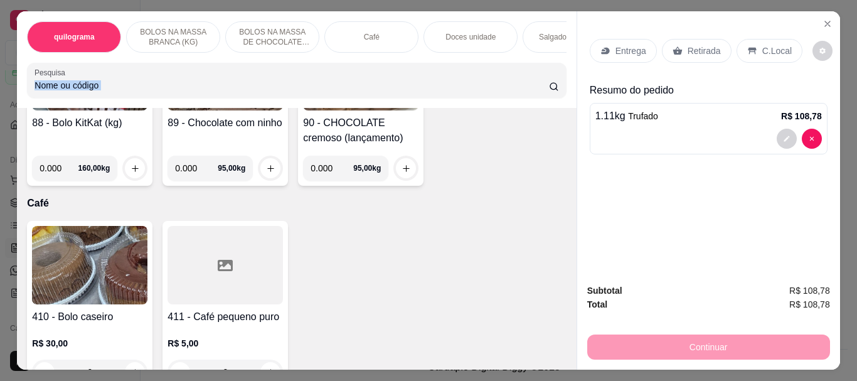
drag, startPoint x: 563, startPoint y: 196, endPoint x: 499, endPoint y: 188, distance: 65.0
click at [548, 130] on div "Item avulso quilograma 470 - bolos variaveis 0.000 98,00 kg Chocream 0.000 95,0…" at bounding box center [296, 239] width 559 height 262
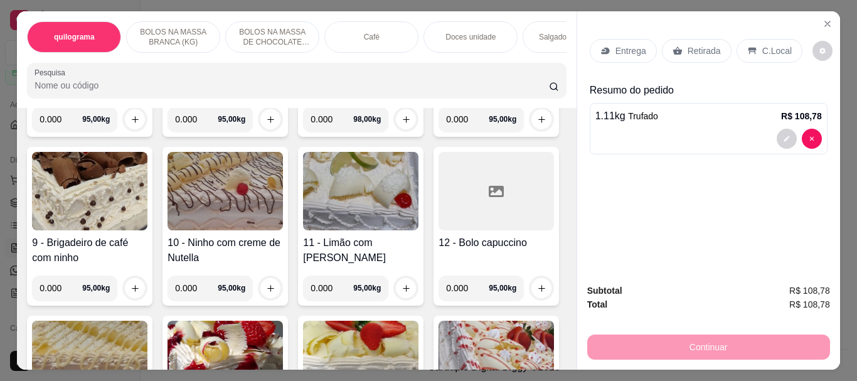
scroll to position [538, 0]
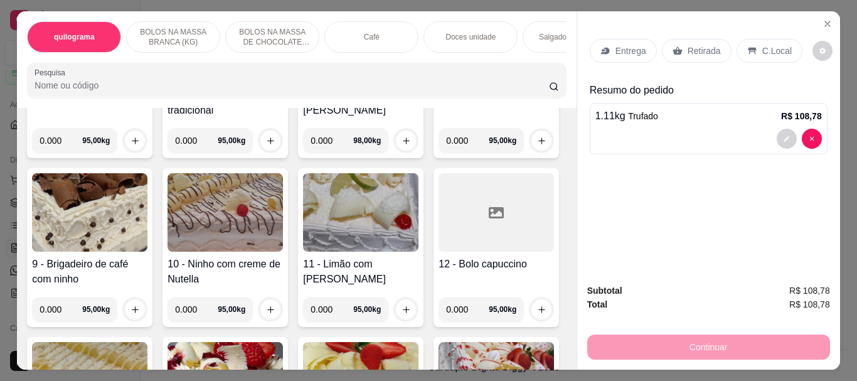
click at [303, 83] on img at bounding box center [360, 43] width 115 height 78
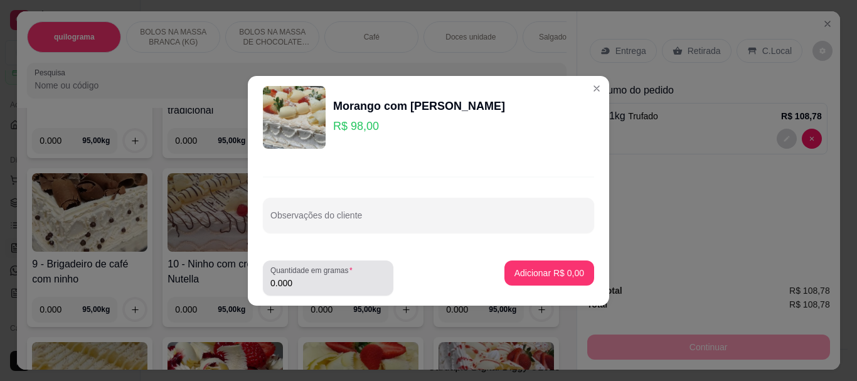
click at [331, 285] on input "0.000" at bounding box center [327, 283] width 115 height 13
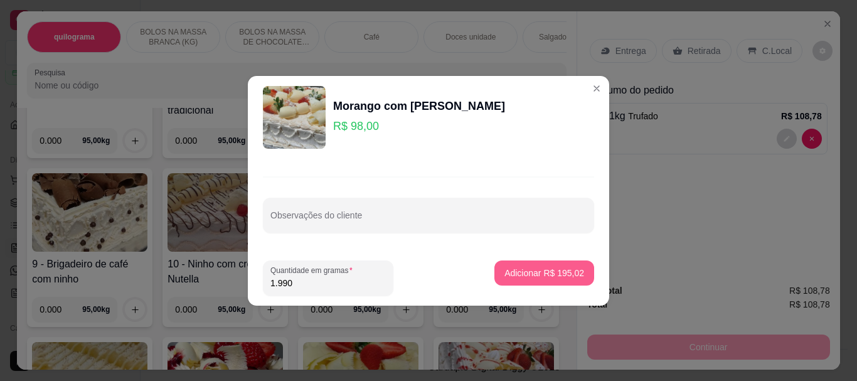
type input "1.990"
click at [555, 270] on p "Adicionar R$ 195,02" at bounding box center [544, 273] width 77 height 12
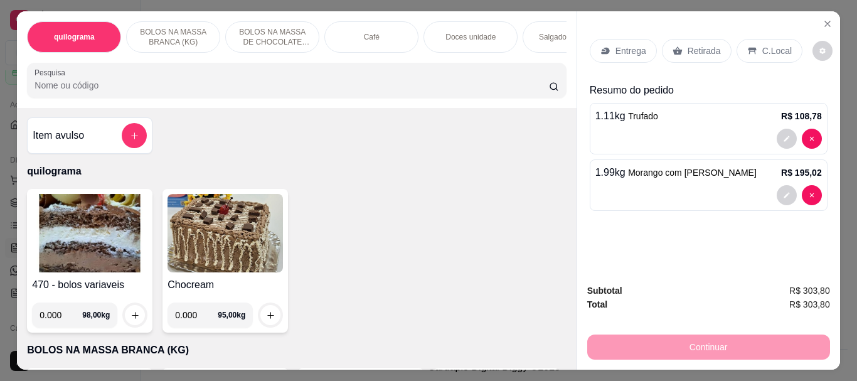
scroll to position [0, 0]
click at [40, 92] on input "Pesquisa" at bounding box center [291, 85] width 514 height 13
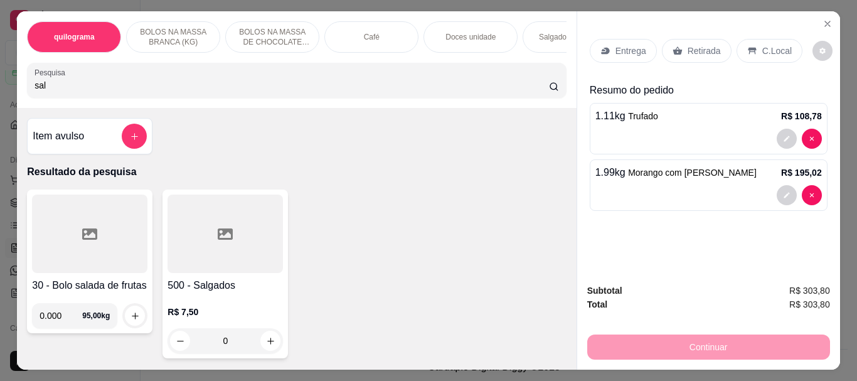
type input "sal"
click at [243, 247] on div at bounding box center [224, 233] width 115 height 78
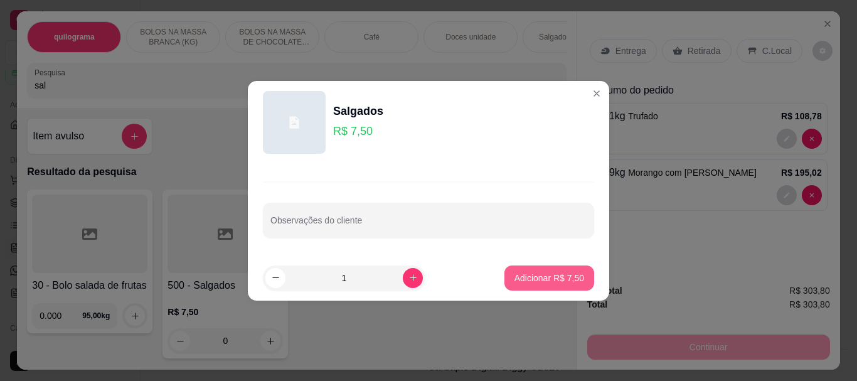
click at [551, 274] on p "Adicionar R$ 7,50" at bounding box center [549, 278] width 70 height 13
type input "1"
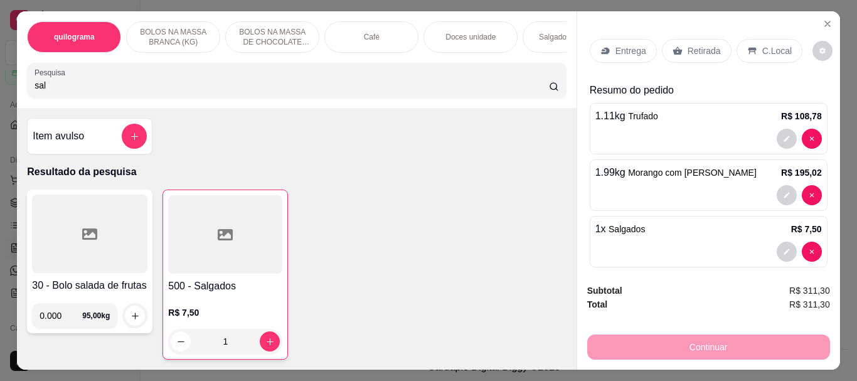
click at [688, 49] on p "Retirada" at bounding box center [703, 51] width 33 height 13
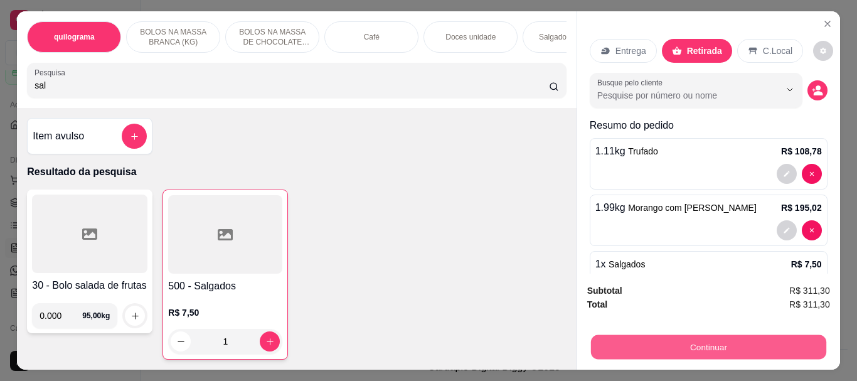
click at [700, 343] on button "Continuar" at bounding box center [707, 346] width 235 height 24
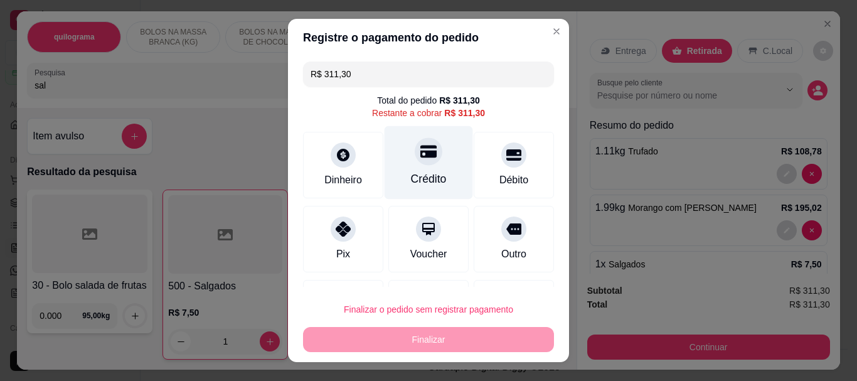
click at [417, 174] on div "Crédito" at bounding box center [429, 179] width 36 height 16
type input "R$ 0,00"
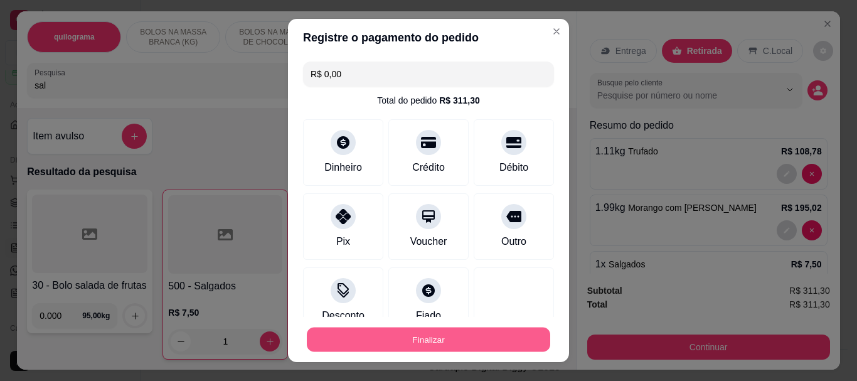
click at [425, 339] on button "Finalizar" at bounding box center [428, 339] width 243 height 24
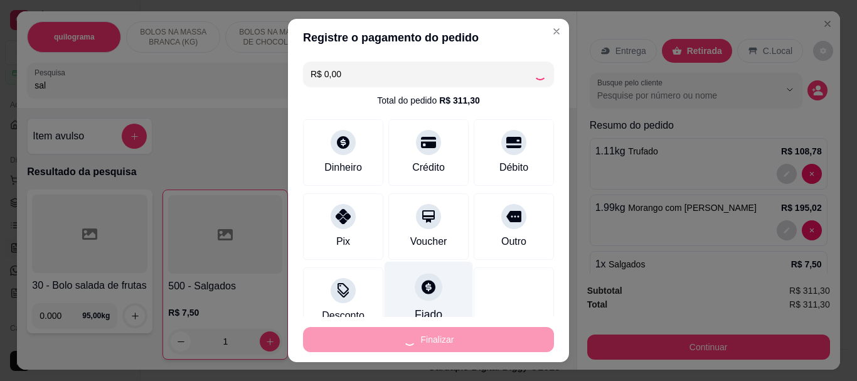
type input "0"
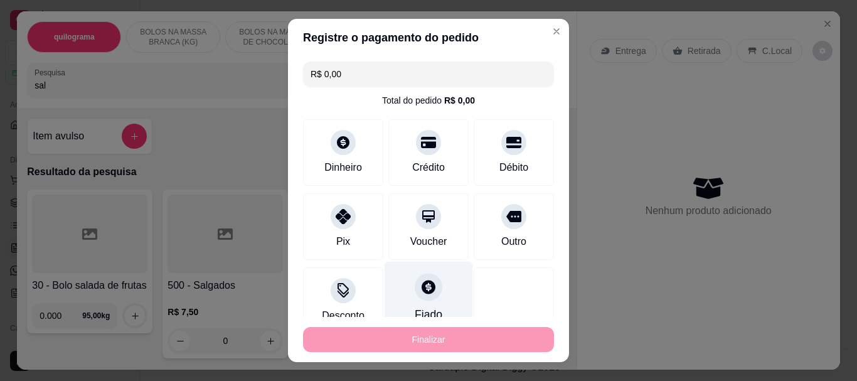
type input "-R$ 311,30"
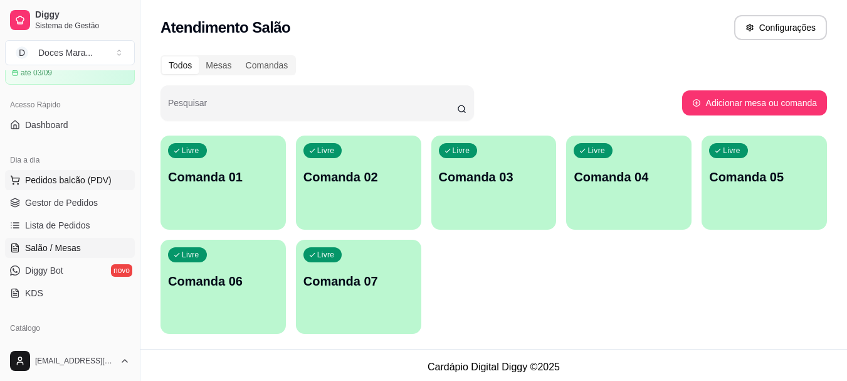
click at [48, 172] on button "Pedidos balcão (PDV)" at bounding box center [70, 180] width 130 height 20
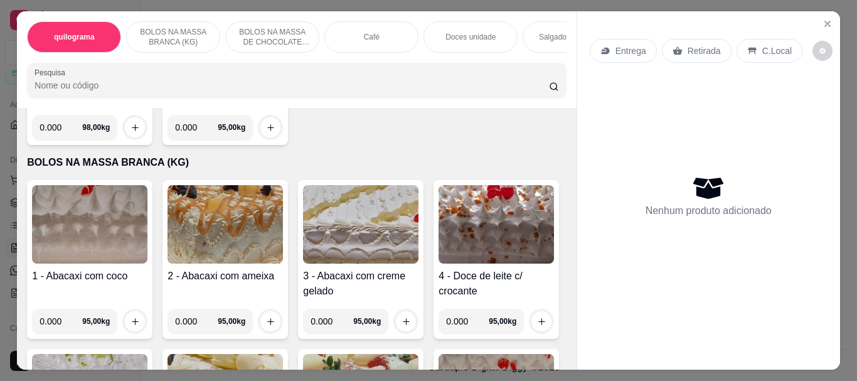
scroll to position [251, 0]
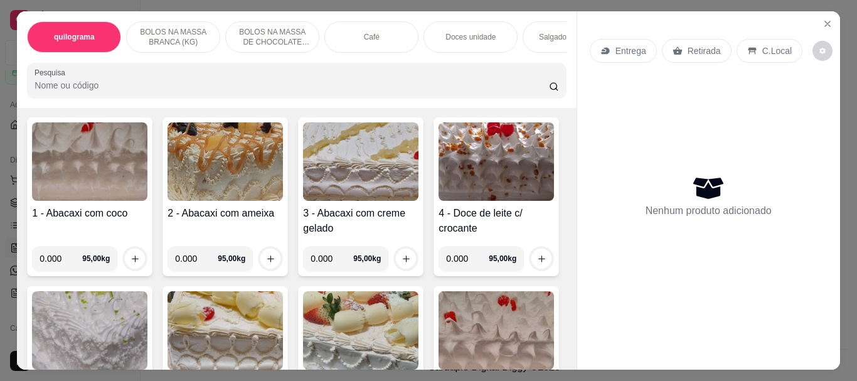
click at [336, 179] on img at bounding box center [360, 161] width 115 height 78
click at [283, 319] on img at bounding box center [224, 330] width 115 height 78
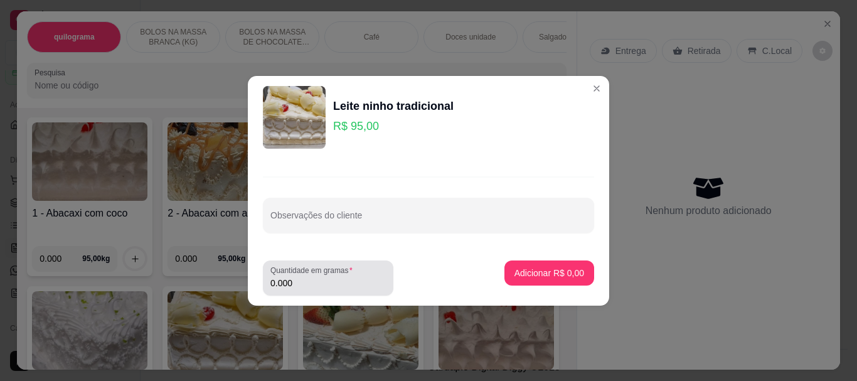
click at [315, 273] on label "Quantidade em gramas" at bounding box center [313, 270] width 87 height 11
click at [315, 277] on input "0.000" at bounding box center [327, 283] width 115 height 13
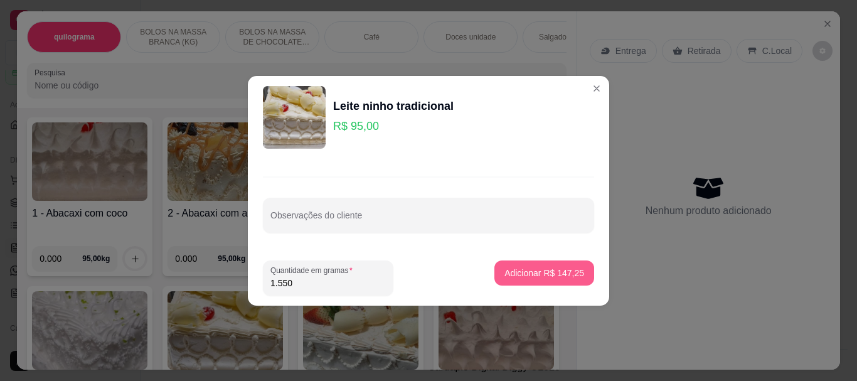
type input "1.550"
click at [551, 271] on p "Adicionar R$ 147,25" at bounding box center [544, 273] width 77 height 12
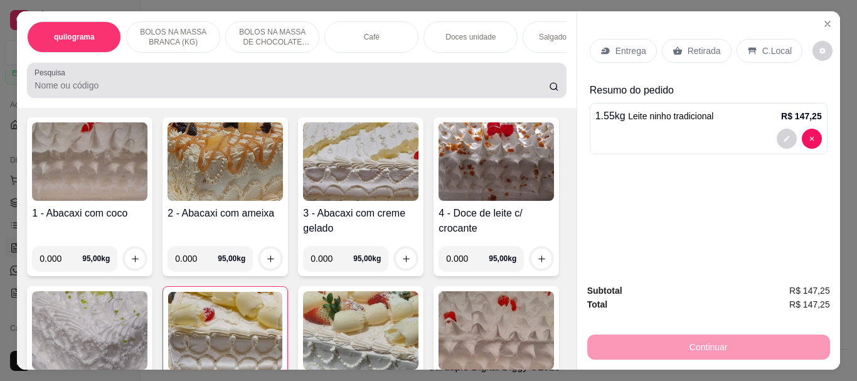
click at [76, 88] on input "Pesquisa" at bounding box center [291, 85] width 514 height 13
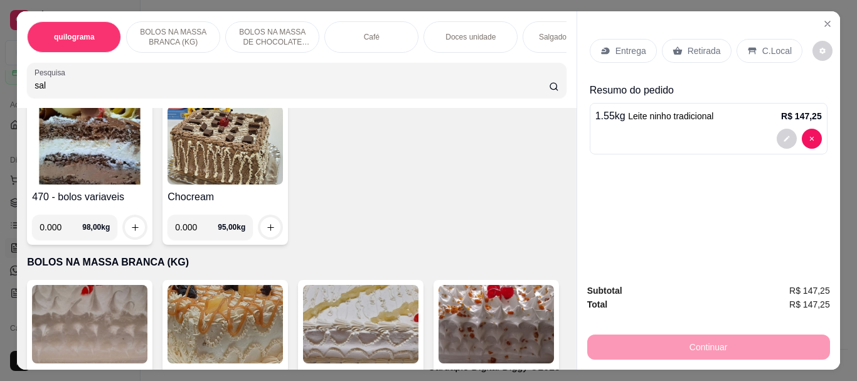
scroll to position [78, 0]
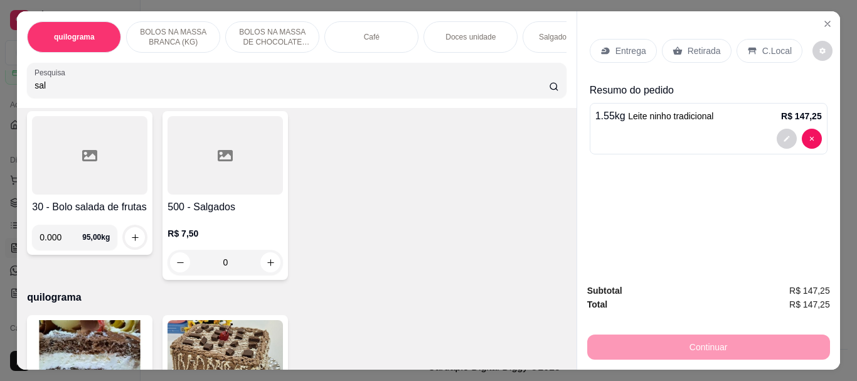
type input "sal"
click at [227, 188] on div at bounding box center [224, 155] width 115 height 78
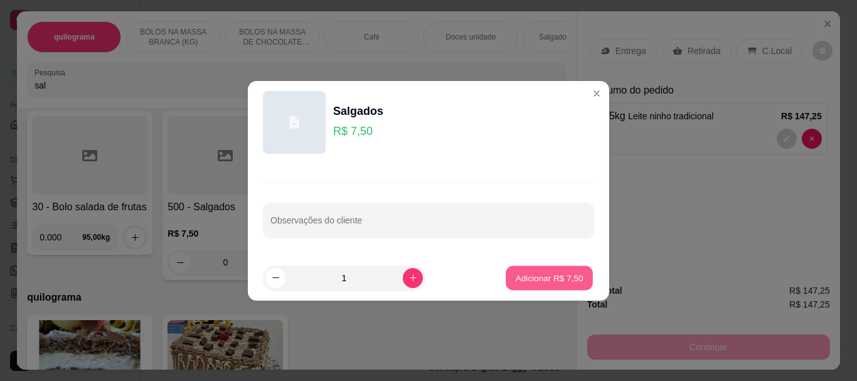
click at [526, 282] on p "Adicionar R$ 7,50" at bounding box center [549, 278] width 68 height 12
type input "1"
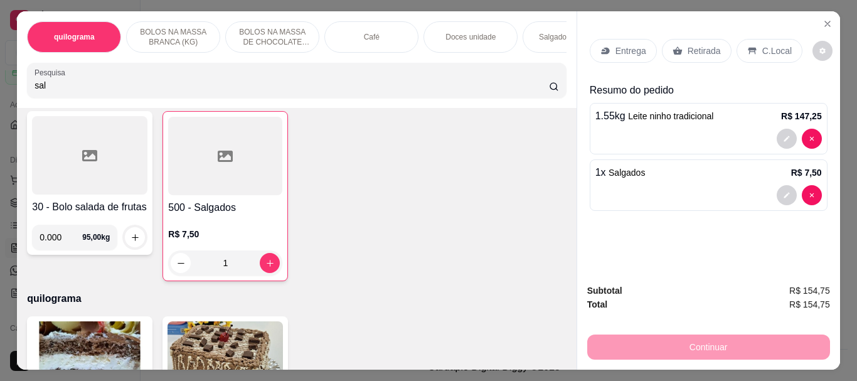
click at [689, 45] on p "Retirada" at bounding box center [703, 51] width 33 height 13
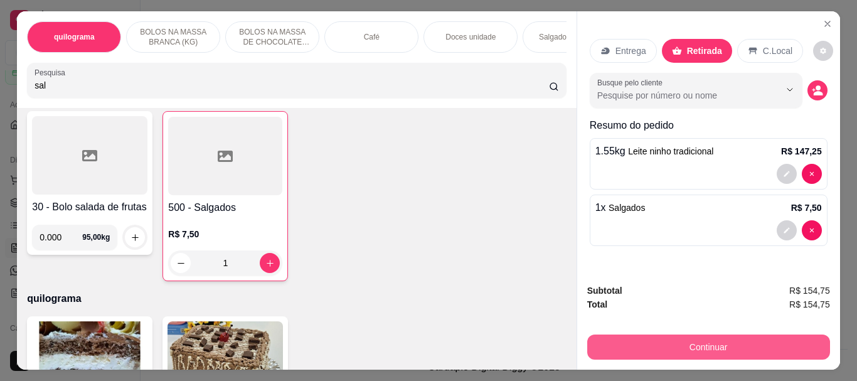
click at [681, 337] on button "Continuar" at bounding box center [708, 346] width 243 height 25
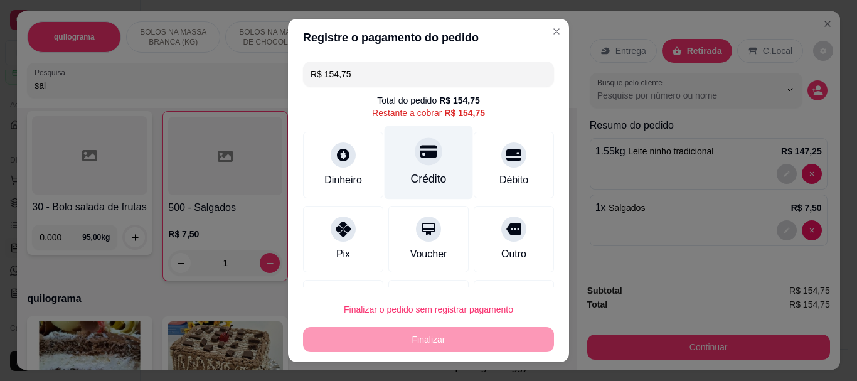
click at [422, 175] on div "Crédito" at bounding box center [429, 179] width 36 height 16
type input "R$ 0,00"
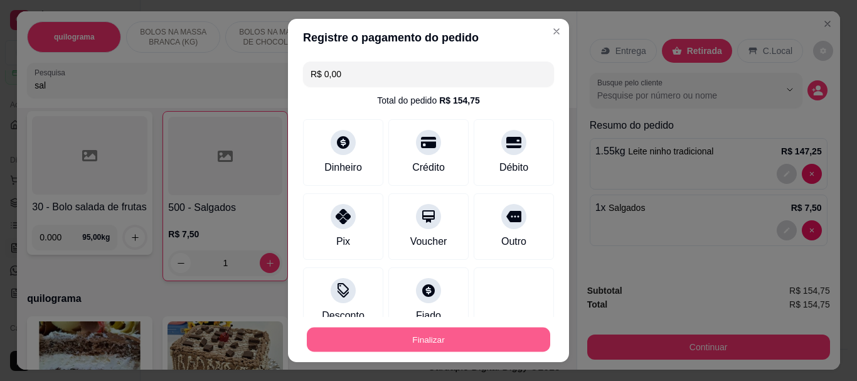
click at [432, 333] on button "Finalizar" at bounding box center [428, 339] width 243 height 24
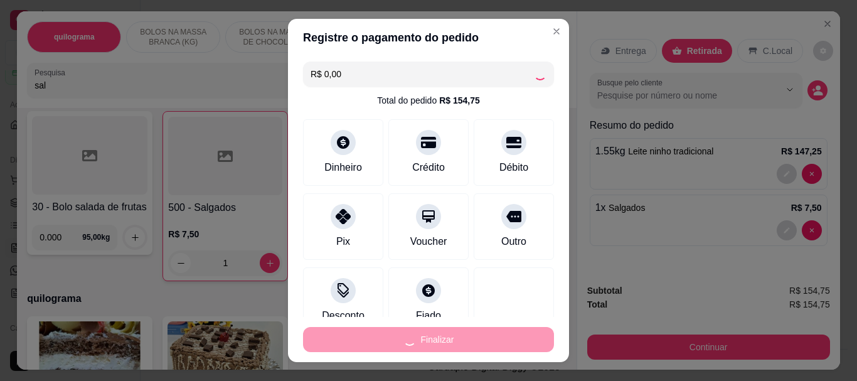
type input "0"
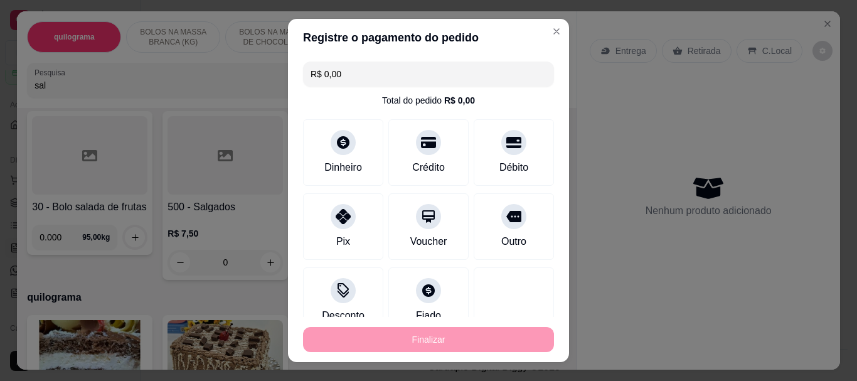
type input "-R$ 154,75"
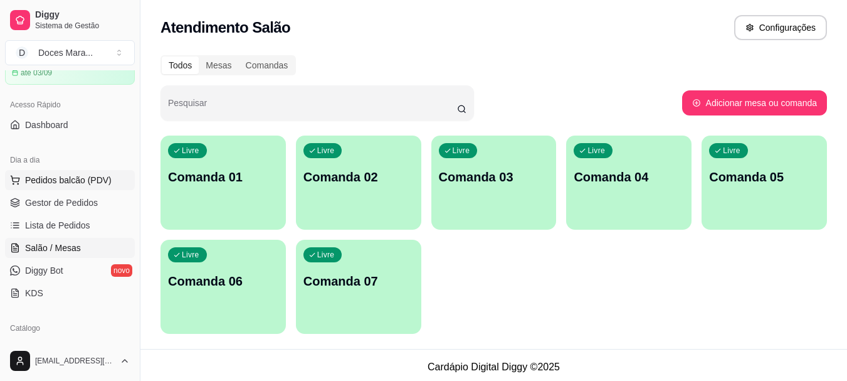
click at [63, 177] on span "Pedidos balcão (PDV)" at bounding box center [68, 180] width 87 height 13
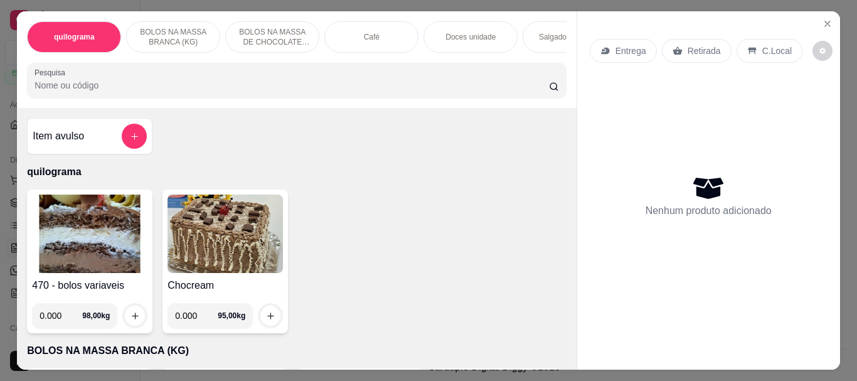
click at [129, 88] on input "Pesquisa" at bounding box center [291, 85] width 514 height 13
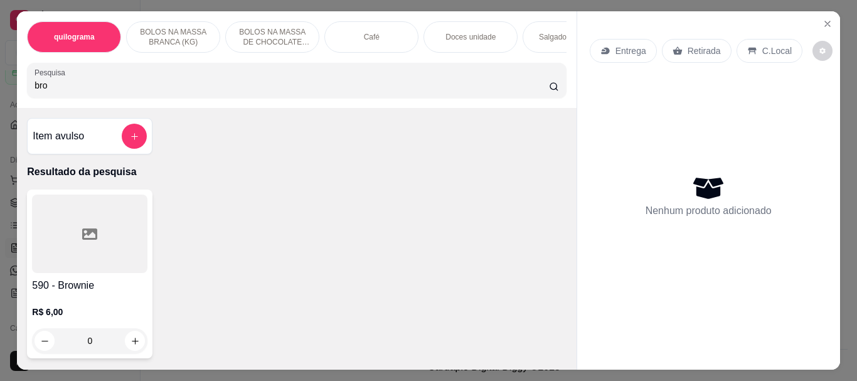
type input "bro"
click at [101, 223] on div at bounding box center [89, 233] width 115 height 78
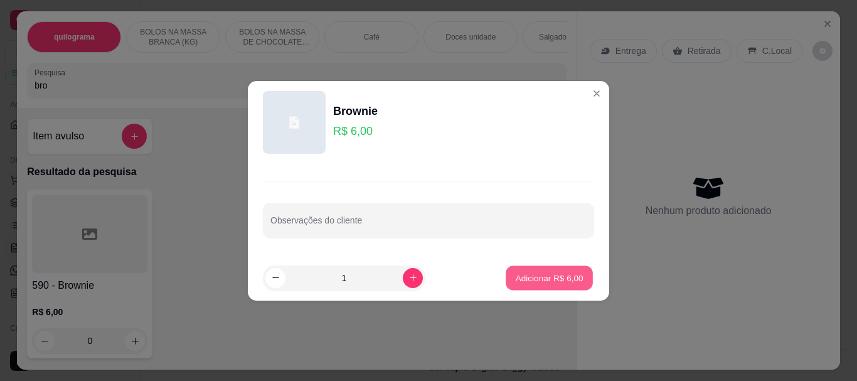
click at [533, 275] on p "Adicionar R$ 6,00" at bounding box center [549, 278] width 68 height 12
type input "1"
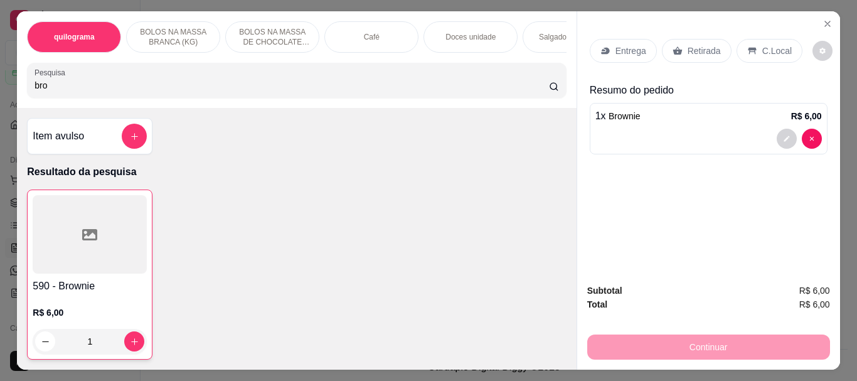
click at [65, 87] on input "bro" at bounding box center [291, 85] width 514 height 13
click at [341, 34] on div "Café" at bounding box center [371, 36] width 94 height 31
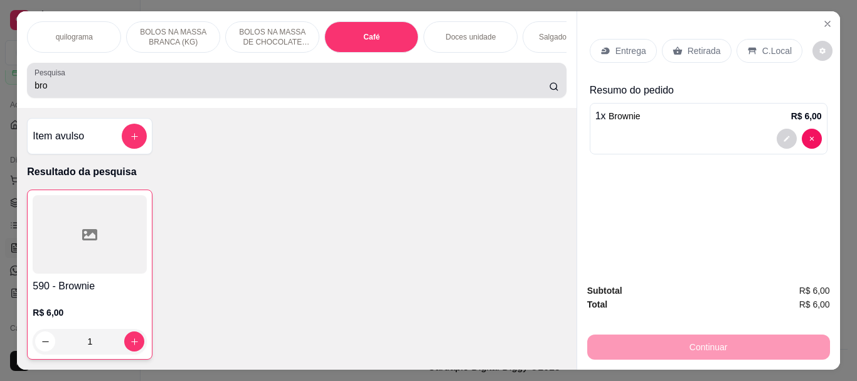
scroll to position [33, 0]
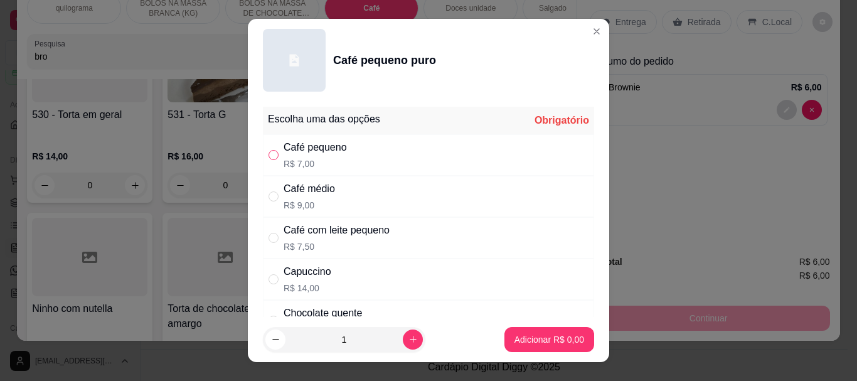
click at [268, 155] on input "" at bounding box center [273, 155] width 10 height 10
radio input "true"
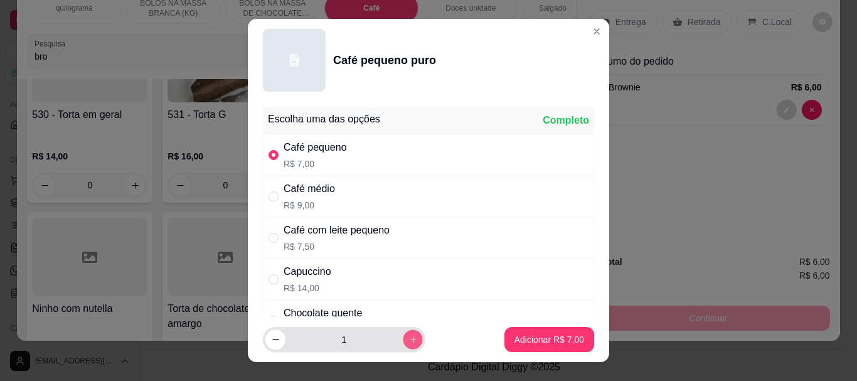
click at [408, 336] on icon "increase-product-quantity" at bounding box center [412, 338] width 9 height 9
type input "2"
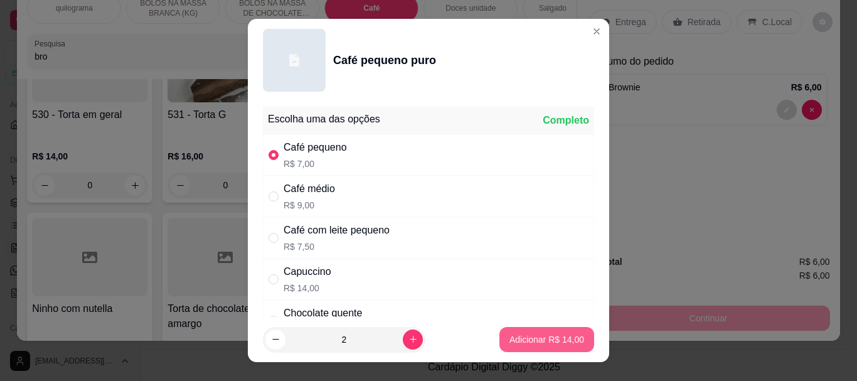
click at [523, 340] on p "Adicionar R$ 14,00" at bounding box center [546, 339] width 75 height 13
type input "2"
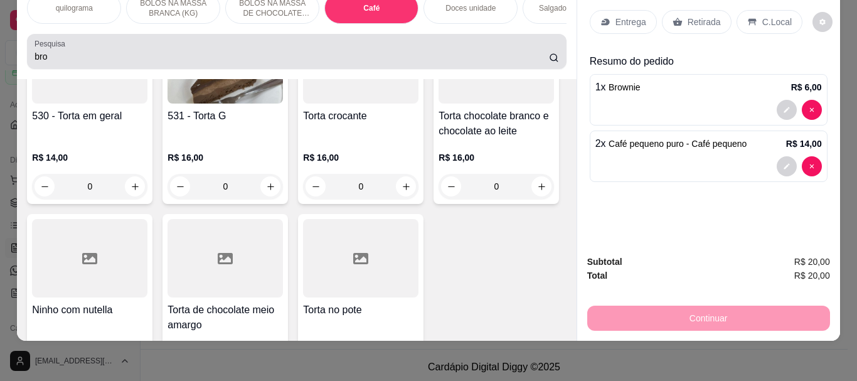
click at [93, 54] on input "bro" at bounding box center [291, 56] width 514 height 13
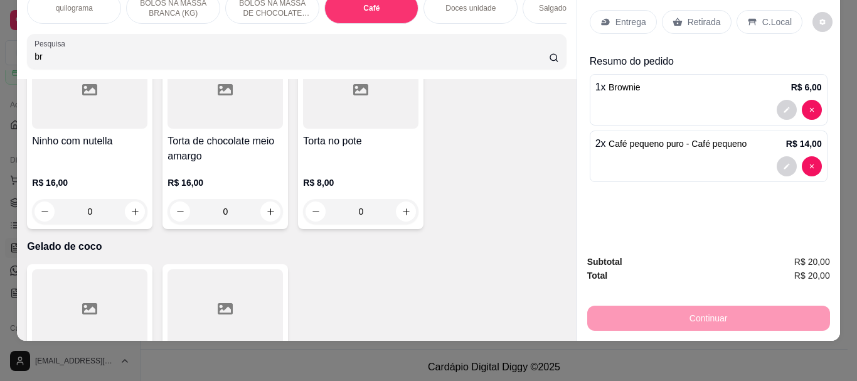
type input "b"
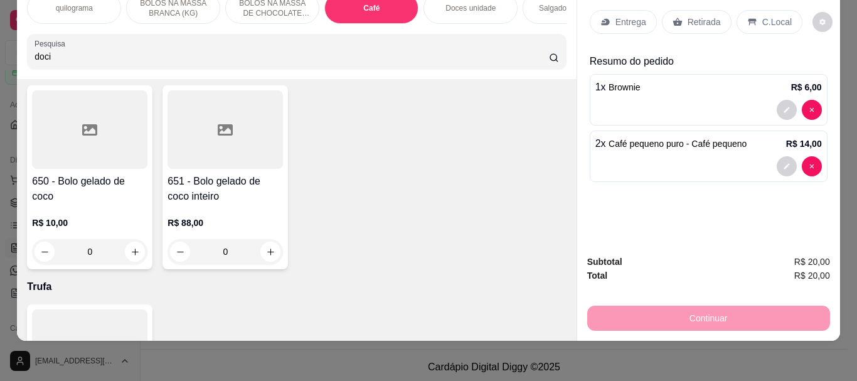
scroll to position [4856, 0]
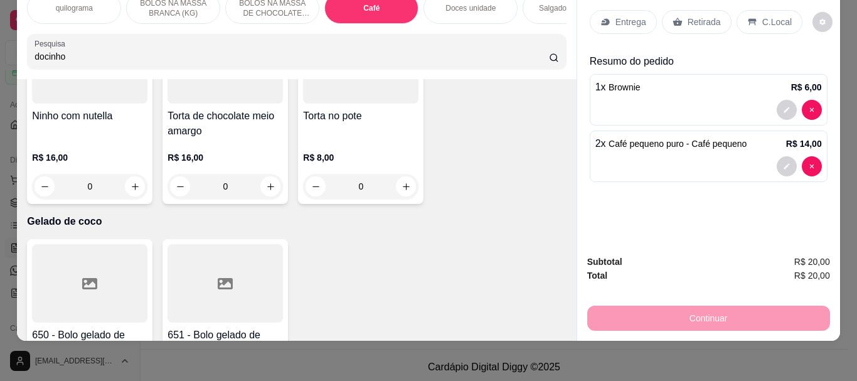
type input "docinho"
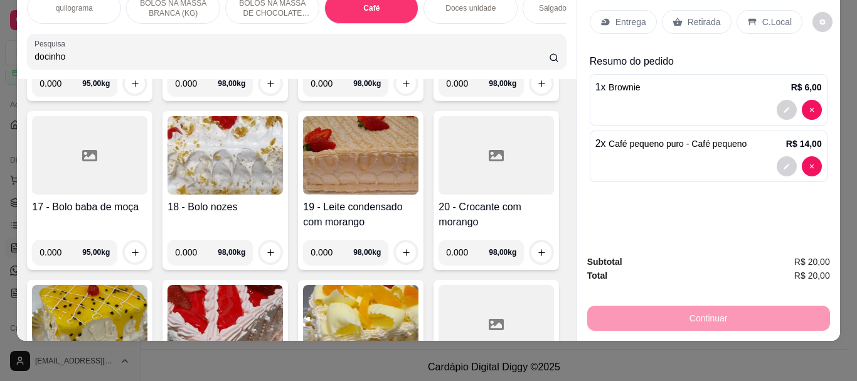
scroll to position [0, 0]
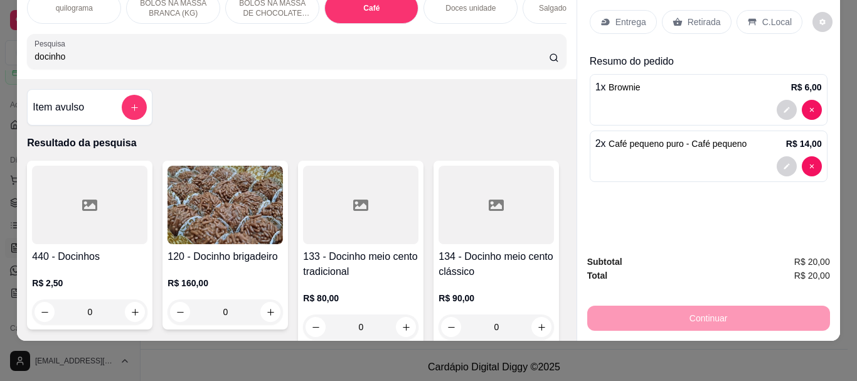
click at [129, 229] on div at bounding box center [89, 205] width 115 height 78
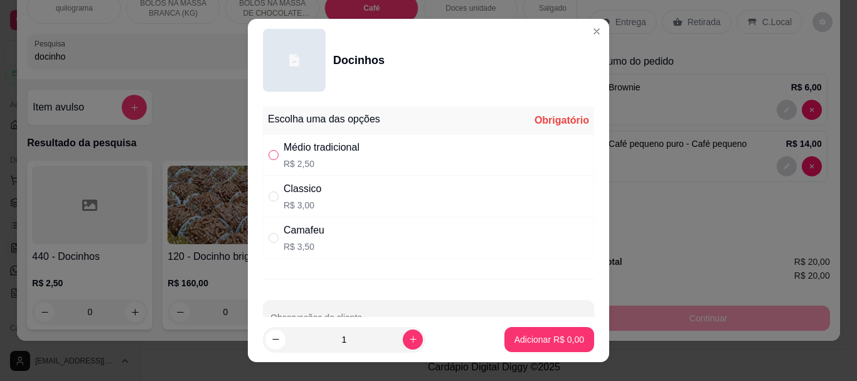
click at [268, 155] on input "" at bounding box center [273, 155] width 10 height 10
radio input "true"
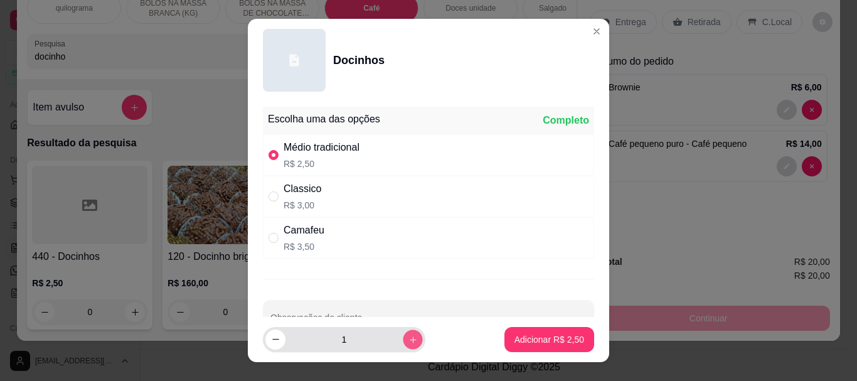
click at [403, 337] on button "increase-product-quantity" at bounding box center [412, 338] width 19 height 19
type input "2"
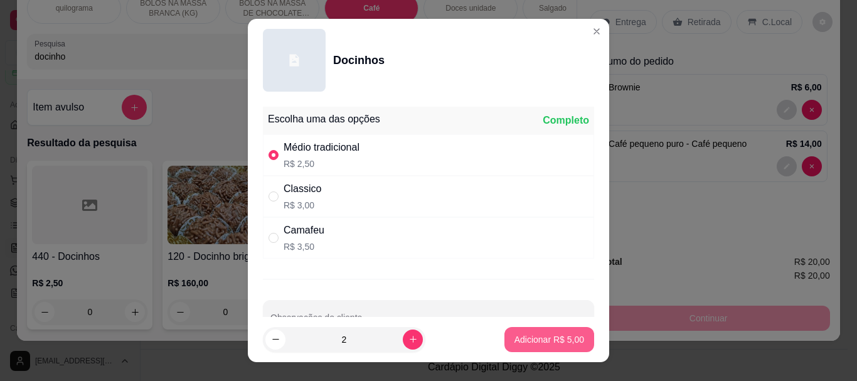
click at [524, 338] on p "Adicionar R$ 5,00" at bounding box center [549, 339] width 70 height 13
type input "2"
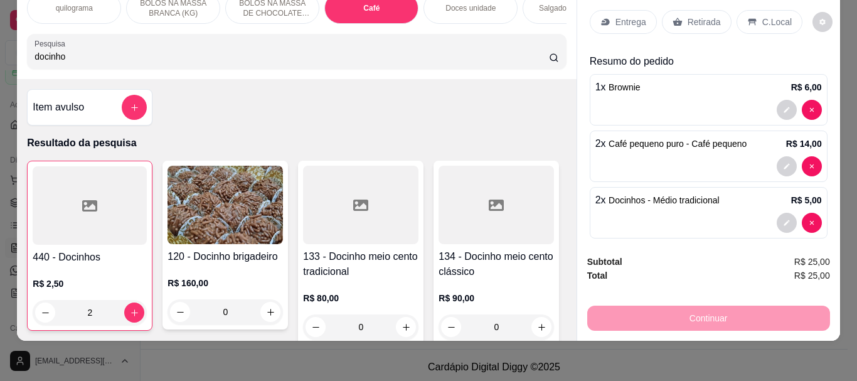
click at [124, 215] on div at bounding box center [90, 205] width 114 height 78
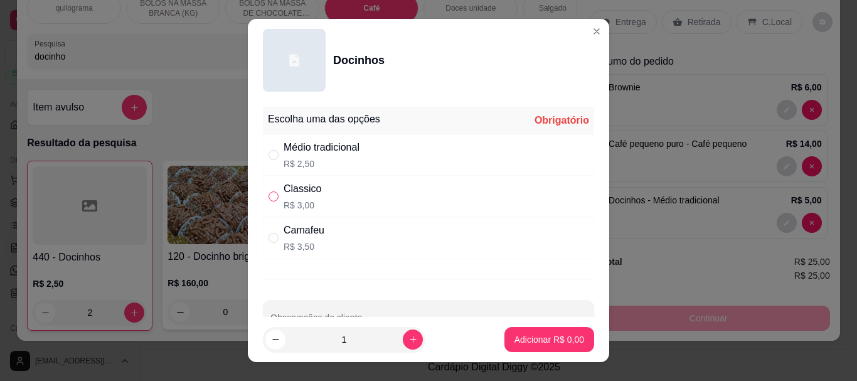
click at [273, 198] on input "" at bounding box center [273, 196] width 10 height 10
radio input "true"
click at [529, 342] on p "Adicionar R$ 3,00" at bounding box center [549, 339] width 68 height 12
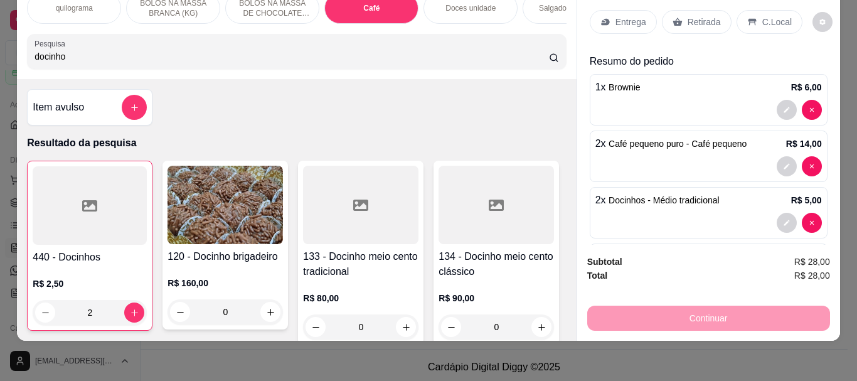
click at [762, 16] on p "C.Local" at bounding box center [776, 22] width 29 height 13
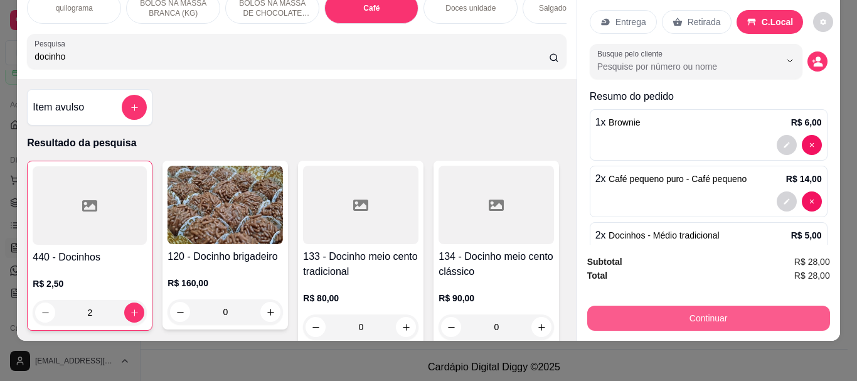
click at [702, 305] on button "Continuar" at bounding box center [708, 317] width 243 height 25
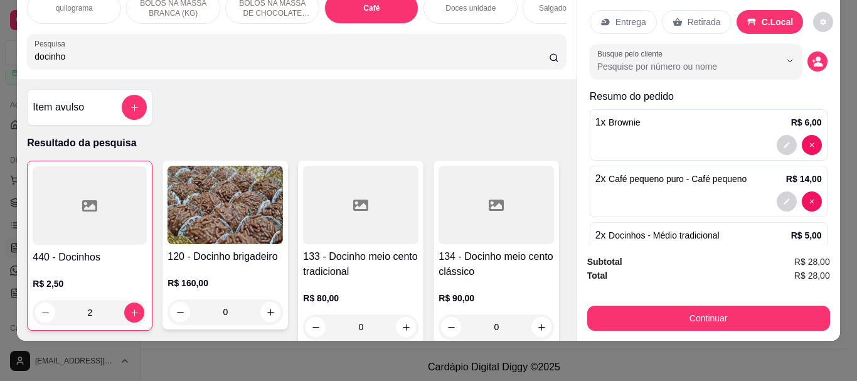
scroll to position [103, 0]
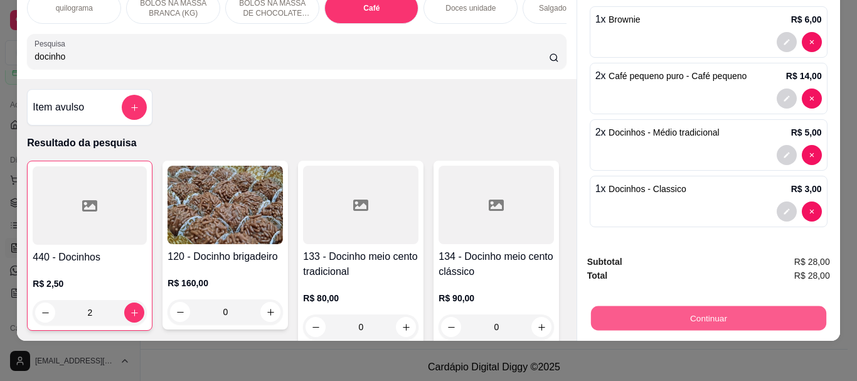
click at [706, 307] on button "Continuar" at bounding box center [707, 317] width 235 height 24
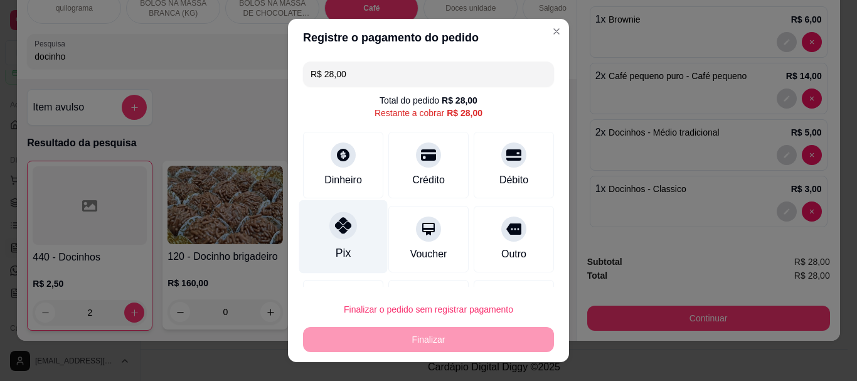
click at [337, 235] on div at bounding box center [343, 226] width 28 height 28
type input "R$ 0,00"
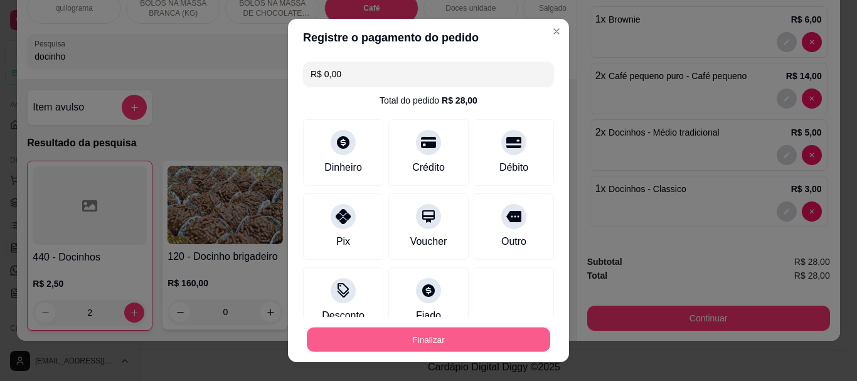
click at [415, 337] on button "Finalizar" at bounding box center [428, 339] width 243 height 24
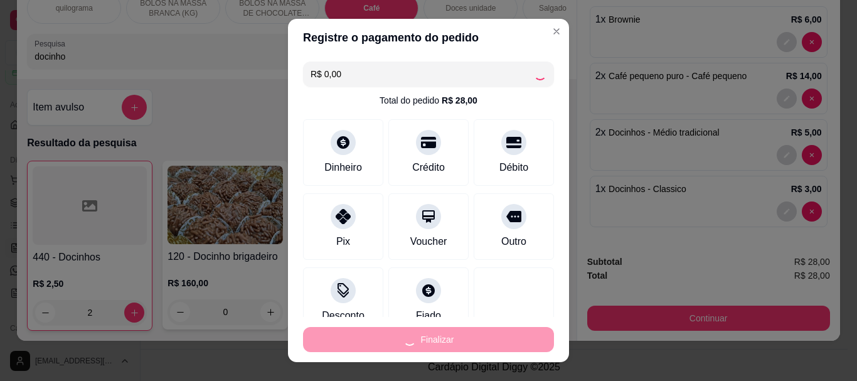
type input "0"
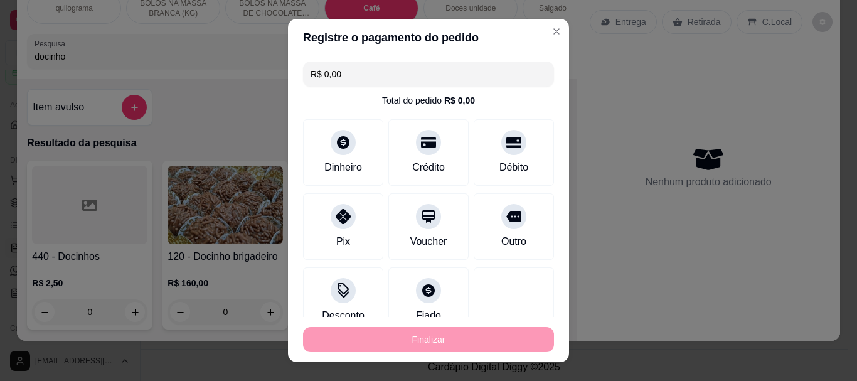
type input "-R$ 28,00"
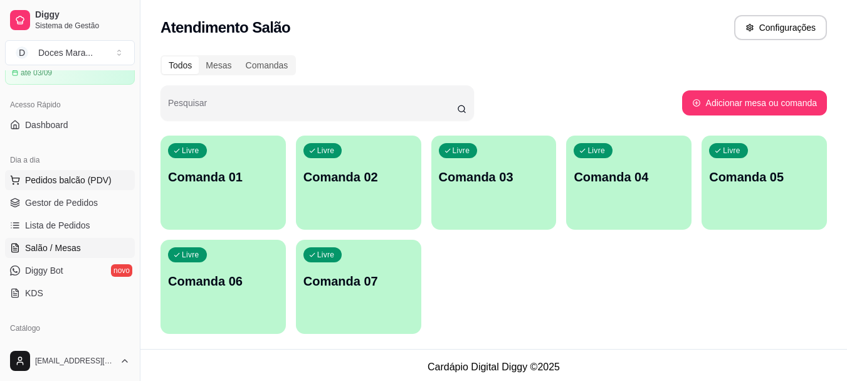
click at [57, 180] on span "Pedidos balcão (PDV)" at bounding box center [68, 180] width 87 height 13
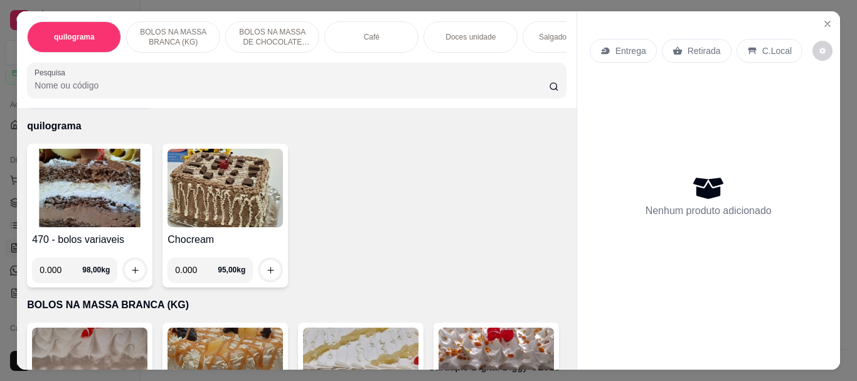
scroll to position [63, 0]
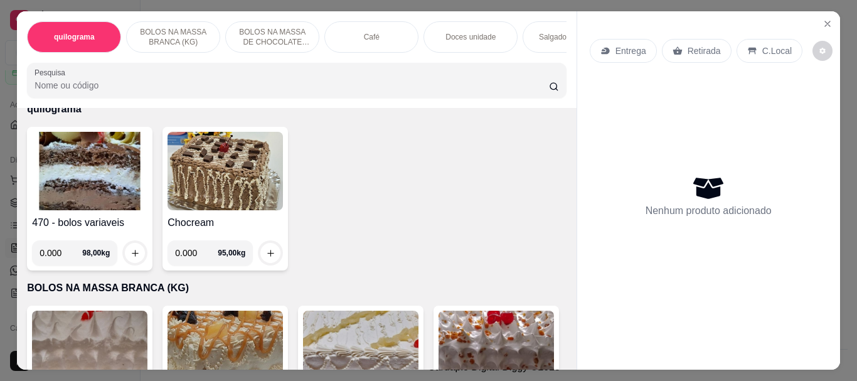
click at [103, 83] on input "Pesquisa" at bounding box center [291, 85] width 514 height 13
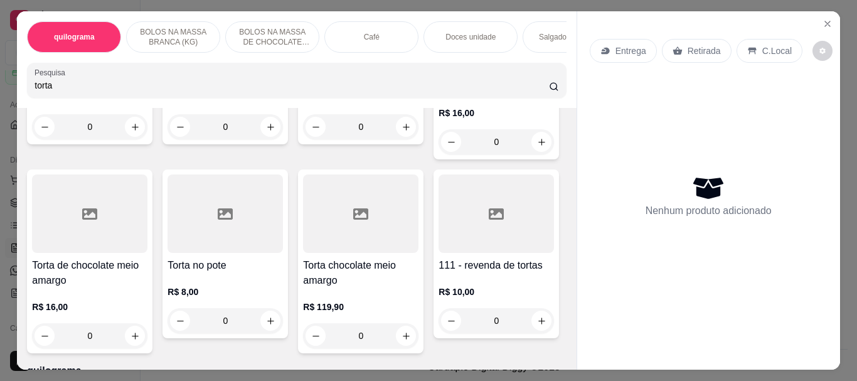
scroll to position [215, 0]
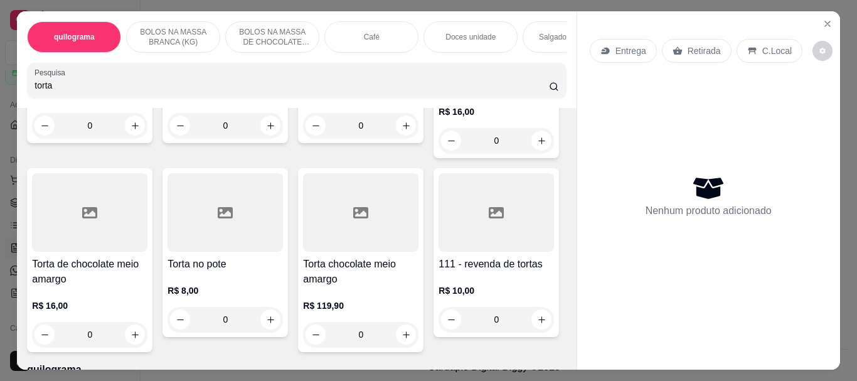
type input "torta"
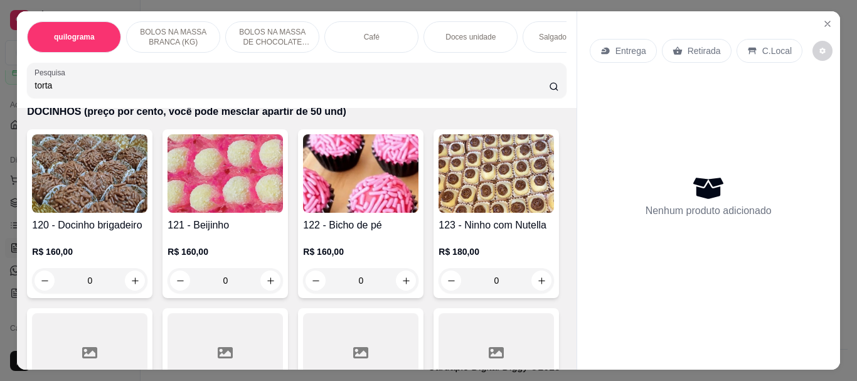
scroll to position [8372, 0]
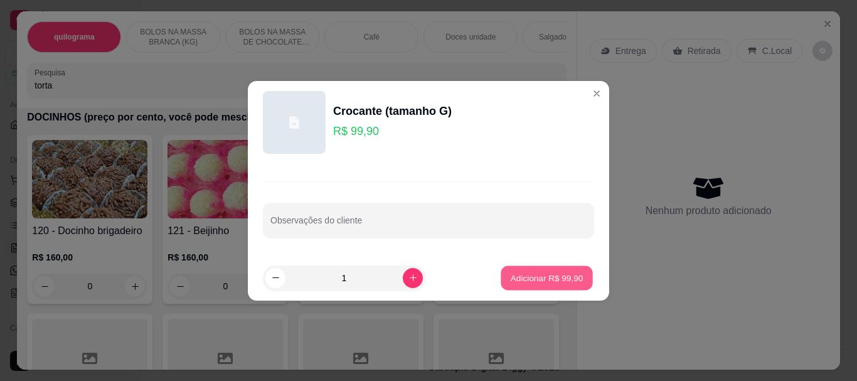
click at [530, 280] on p "Adicionar R$ 99,90" at bounding box center [547, 278] width 73 height 12
type input "1"
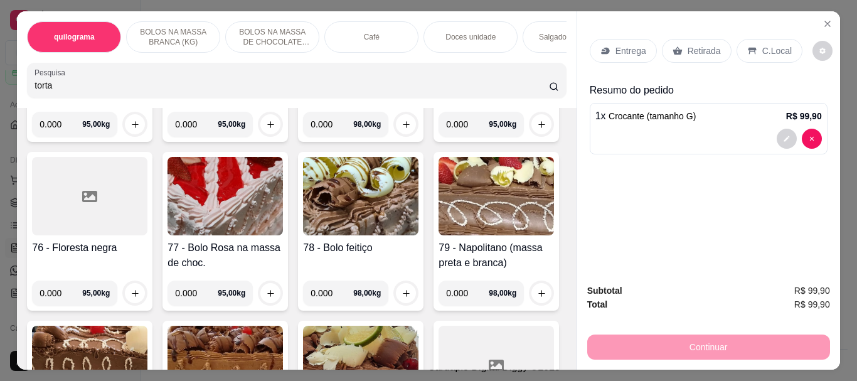
scroll to position [0, 0]
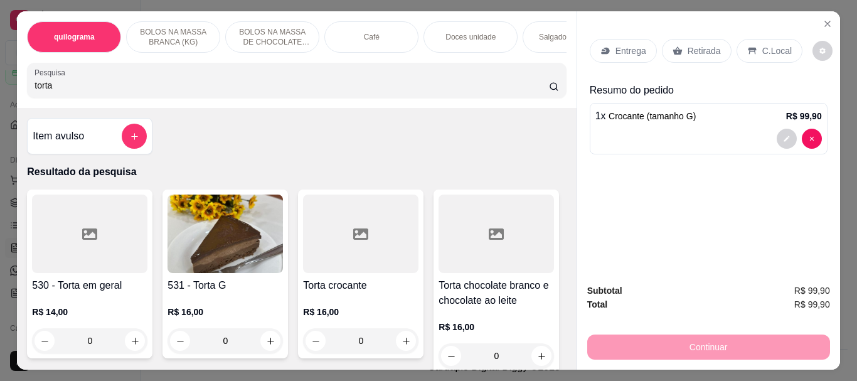
click at [209, 256] on img at bounding box center [224, 233] width 115 height 78
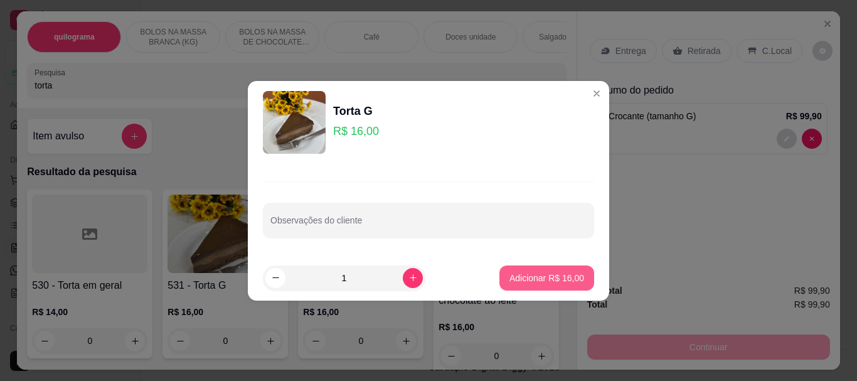
click at [535, 274] on p "Adicionar R$ 16,00" at bounding box center [546, 278] width 75 height 13
type input "1"
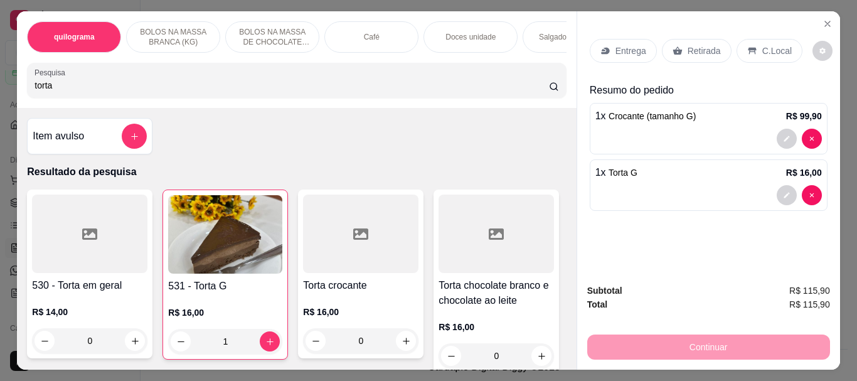
click at [374, 39] on div "Café" at bounding box center [371, 36] width 94 height 31
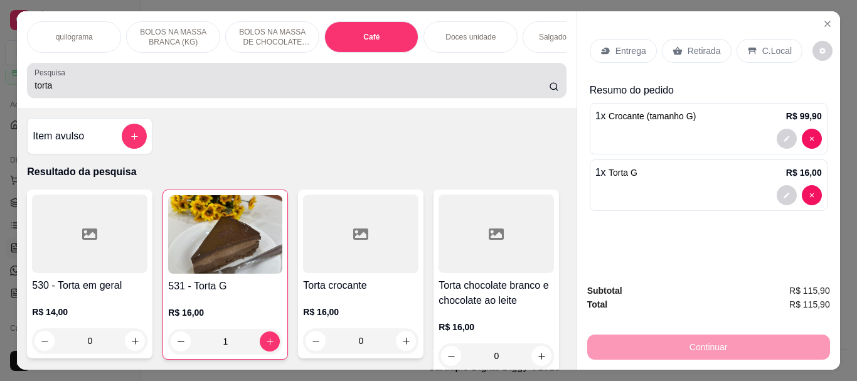
scroll to position [33, 0]
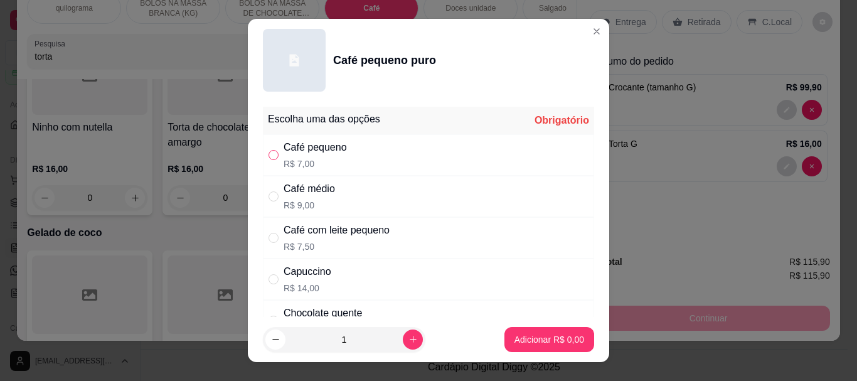
click at [270, 156] on input "" at bounding box center [273, 155] width 10 height 10
radio input "true"
click at [521, 336] on p "Adicionar R$ 7,00" at bounding box center [549, 339] width 68 height 12
type input "1"
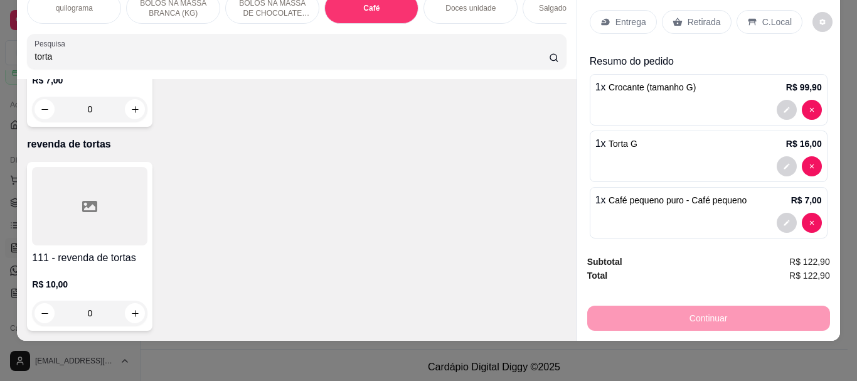
scroll to position [10682, 0]
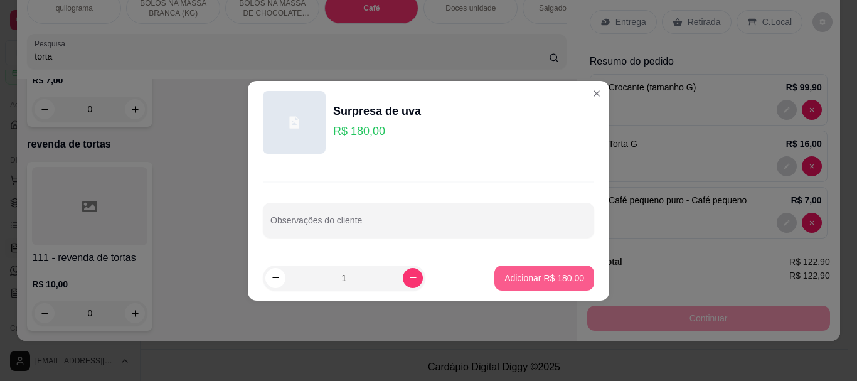
click at [496, 273] on button "Adicionar R$ 180,00" at bounding box center [544, 277] width 100 height 25
type input "1"
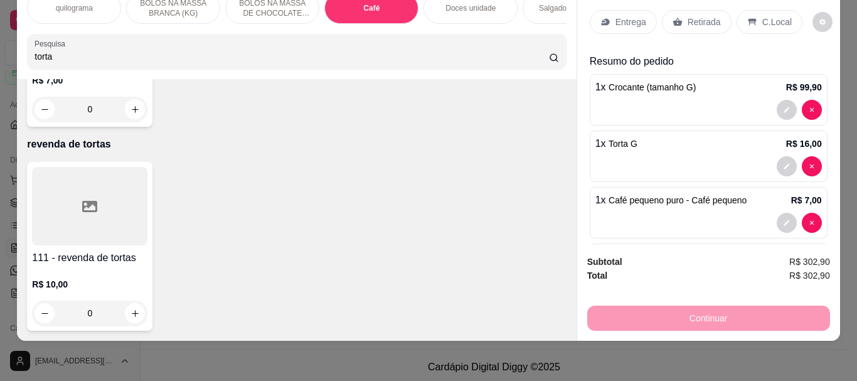
click at [687, 16] on p "Retirada" at bounding box center [703, 22] width 33 height 13
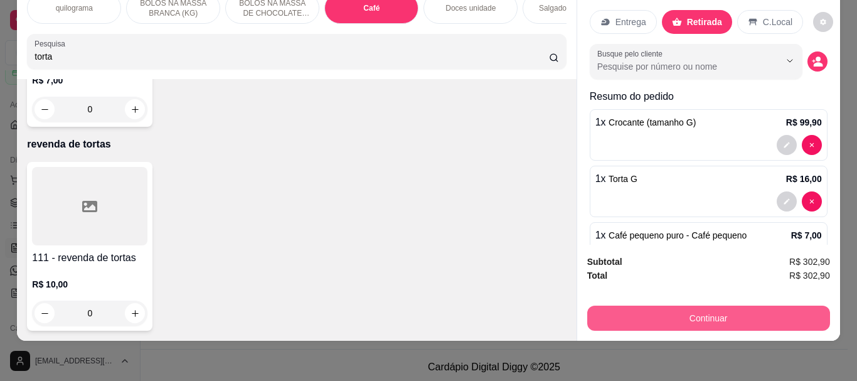
click at [704, 307] on button "Continuar" at bounding box center [708, 317] width 243 height 25
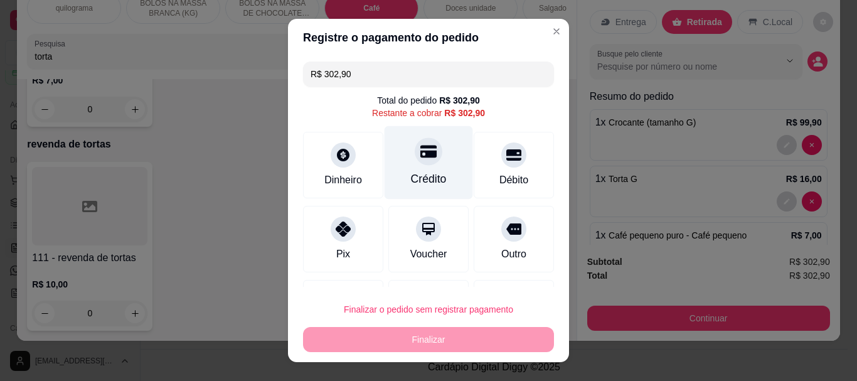
click at [415, 160] on div at bounding box center [429, 152] width 28 height 28
type input "R$ 0,00"
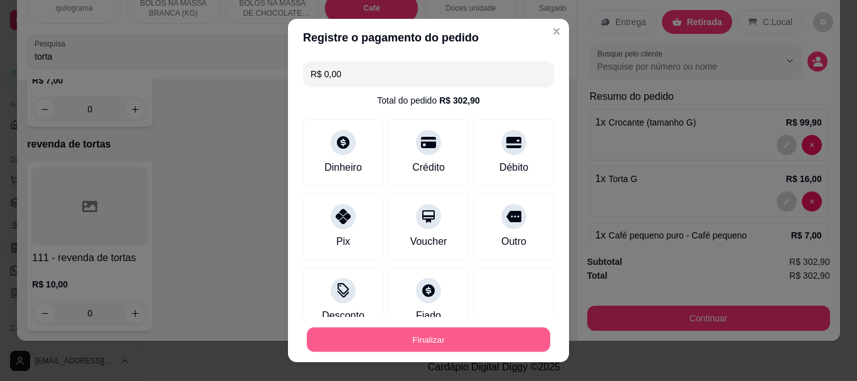
click at [409, 341] on button "Finalizar" at bounding box center [428, 339] width 243 height 24
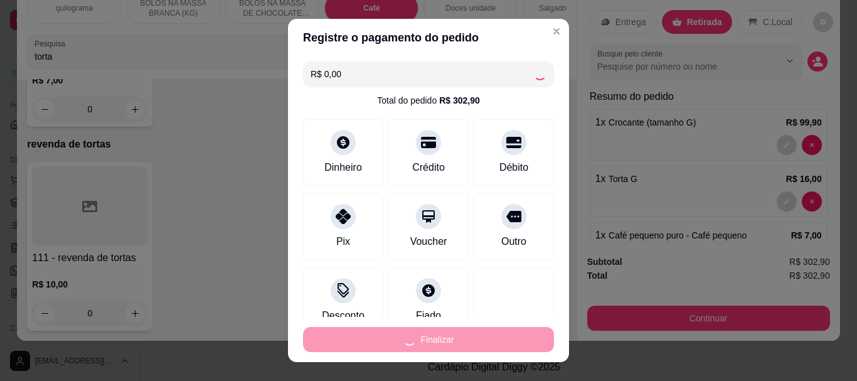
type input "0"
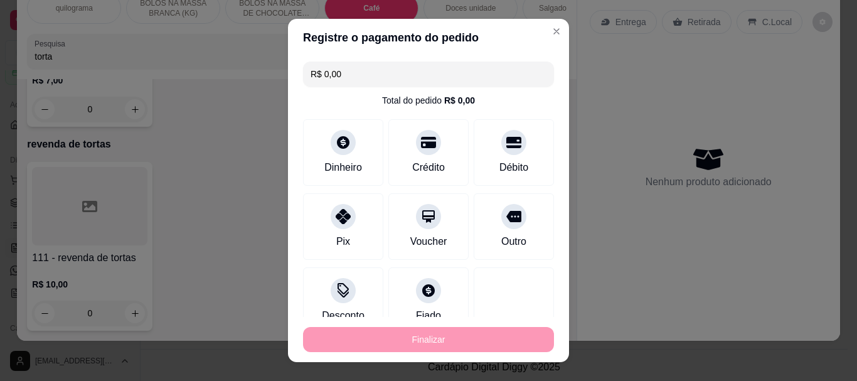
type input "-R$ 302,90"
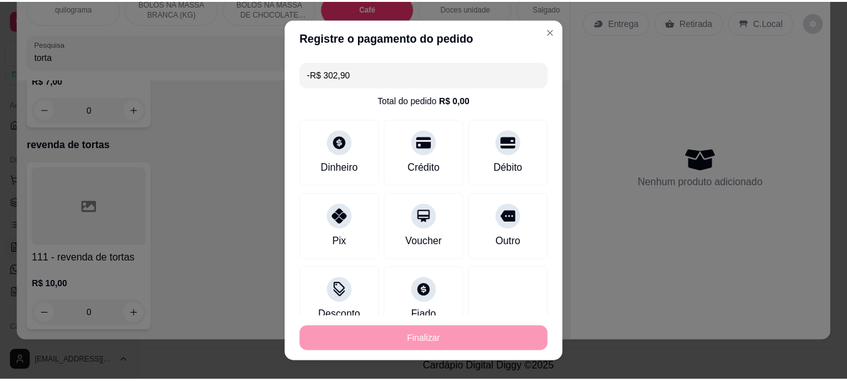
scroll to position [10677, 0]
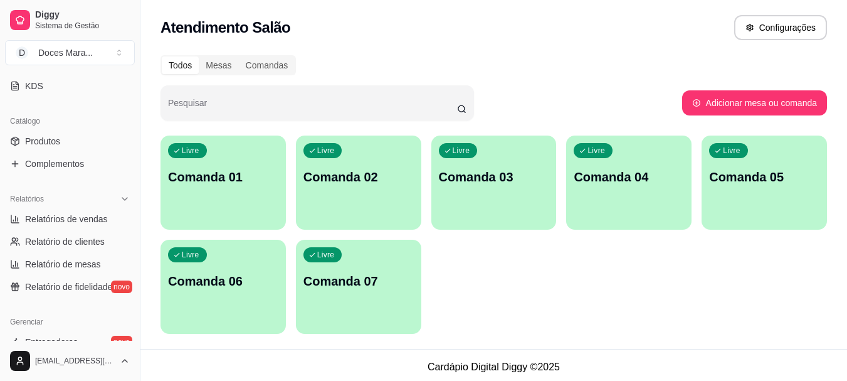
scroll to position [314, 0]
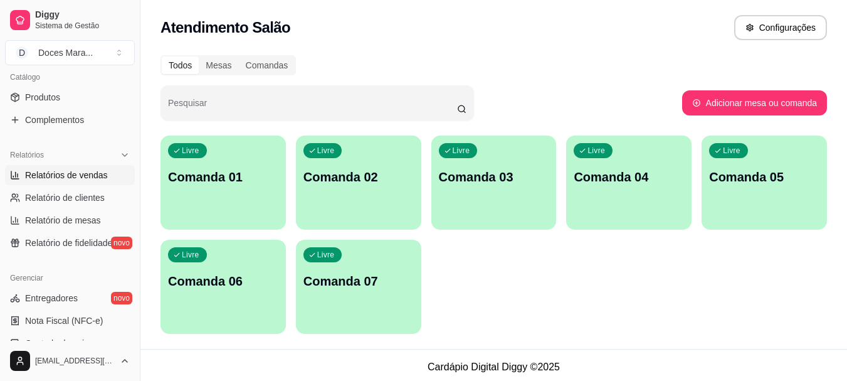
click at [63, 181] on link "Relatórios de vendas" at bounding box center [70, 175] width 130 height 20
select select "ALL"
select select "0"
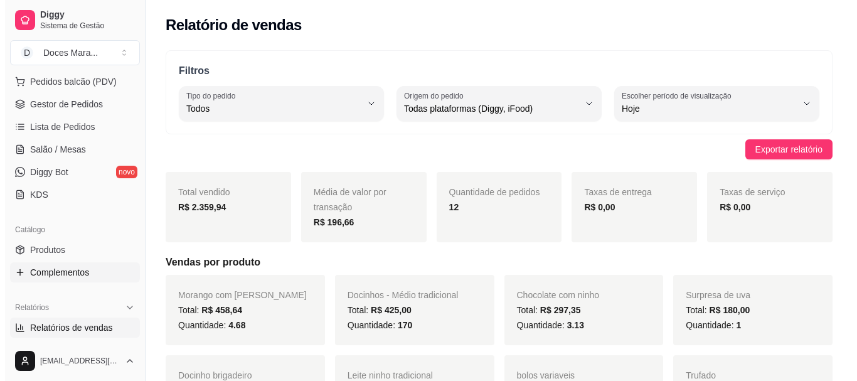
scroll to position [63, 0]
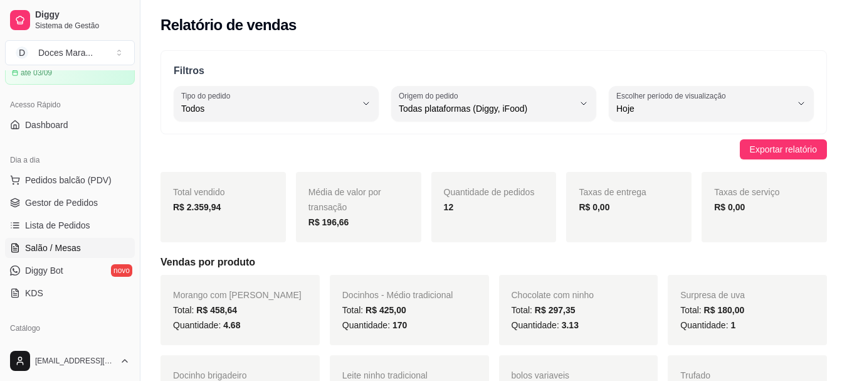
click at [58, 252] on span "Salão / Mesas" at bounding box center [53, 247] width 56 height 13
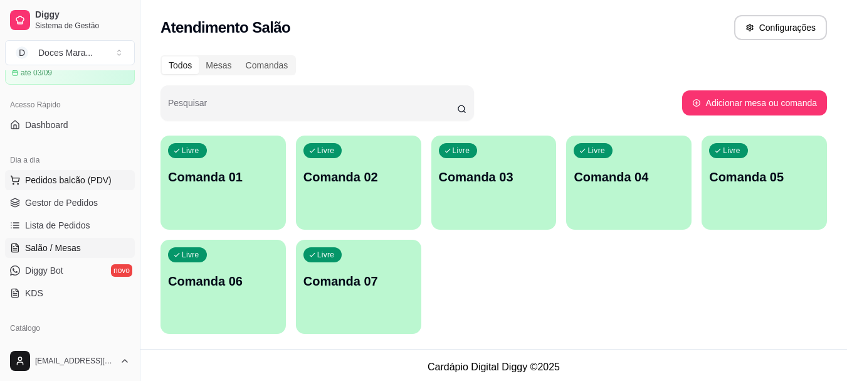
click at [77, 175] on span "Pedidos balcão (PDV)" at bounding box center [68, 180] width 87 height 13
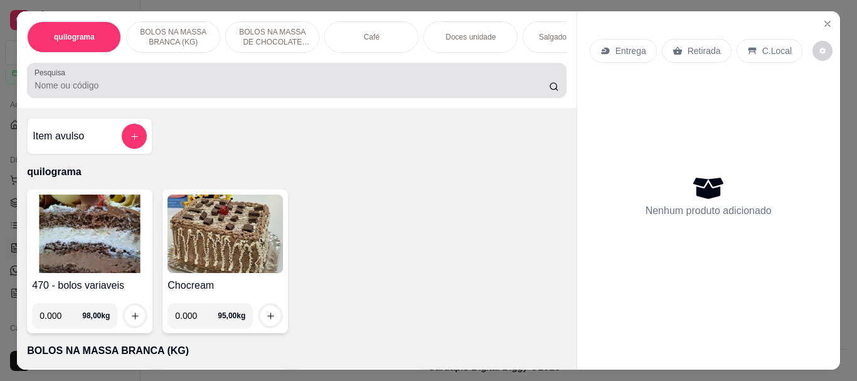
click at [324, 88] on input "Pesquisa" at bounding box center [291, 85] width 514 height 13
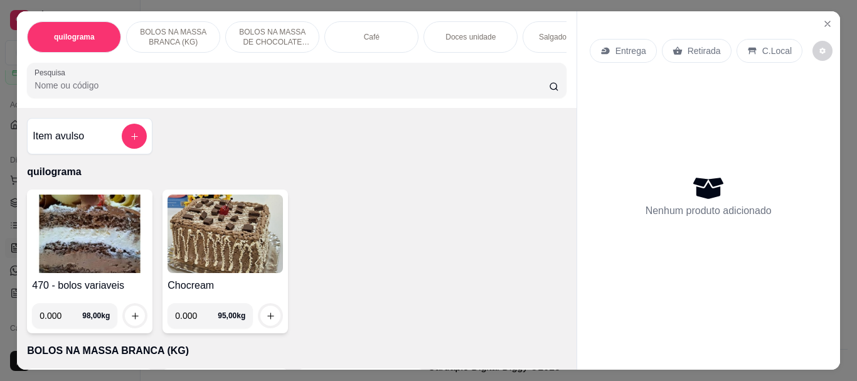
type input "m"
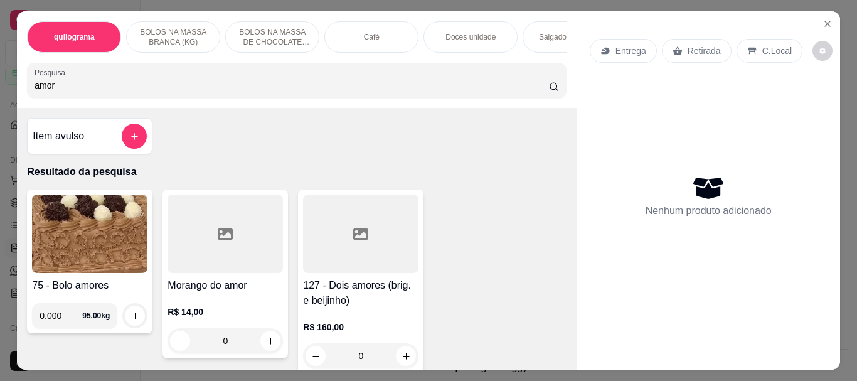
type input "amor"
click at [225, 238] on icon at bounding box center [225, 233] width 15 height 15
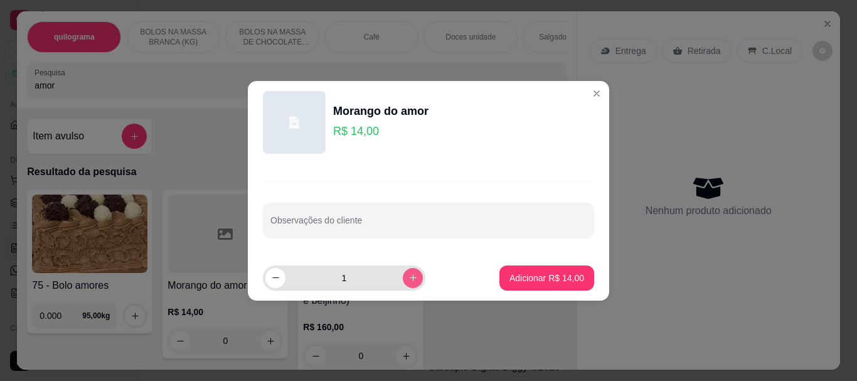
click at [403, 277] on button "increase-product-quantity" at bounding box center [413, 278] width 20 height 20
click at [403, 277] on button "increase-product-quantity" at bounding box center [412, 277] width 19 height 19
type input "4"
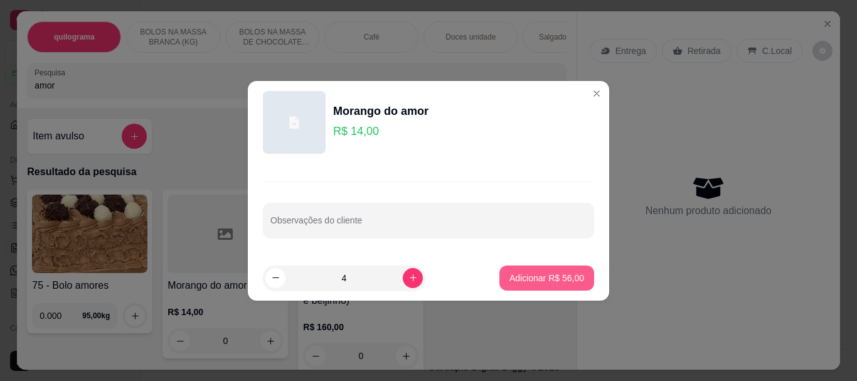
click at [519, 268] on button "Adicionar R$ 56,00" at bounding box center [546, 277] width 95 height 25
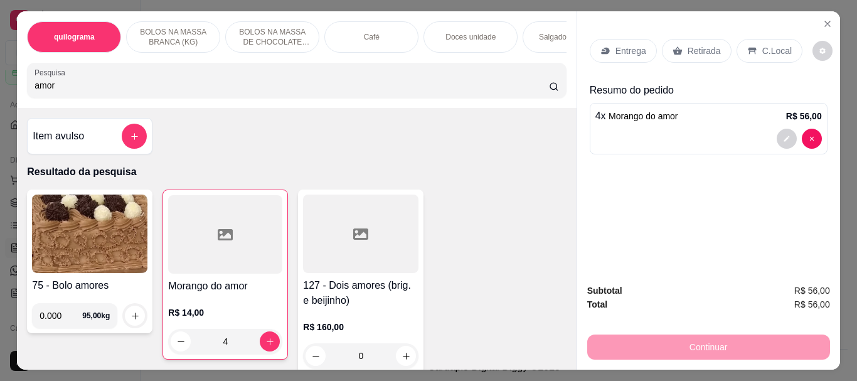
type input "4"
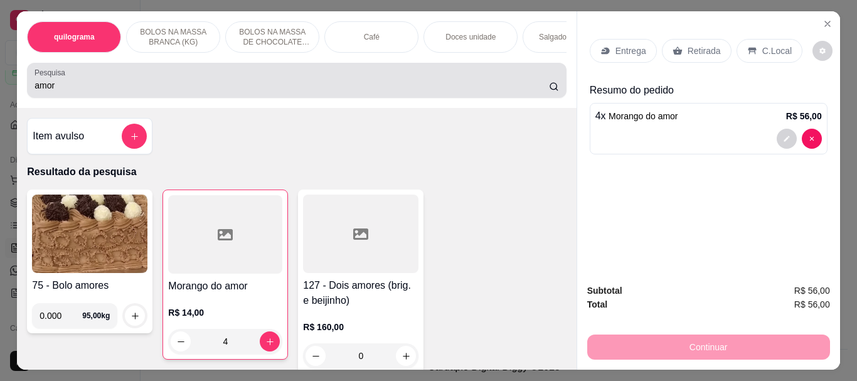
click at [333, 88] on input "amor" at bounding box center [291, 85] width 514 height 13
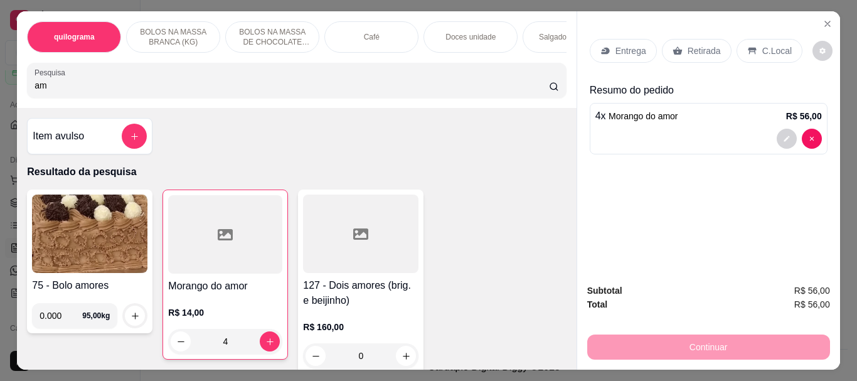
type input "a"
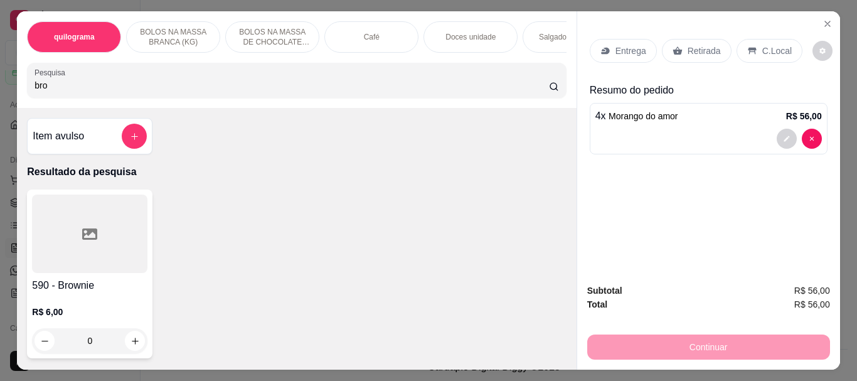
type input "bro"
click at [82, 240] on icon at bounding box center [89, 233] width 15 height 11
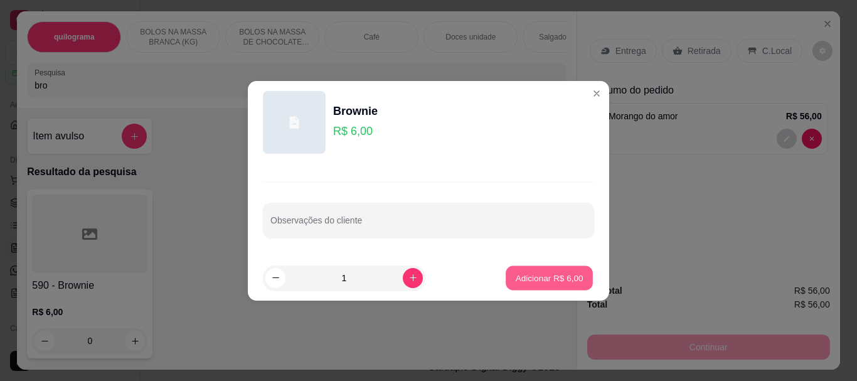
click at [533, 272] on p "Adicionar R$ 6,00" at bounding box center [549, 278] width 68 height 12
type input "1"
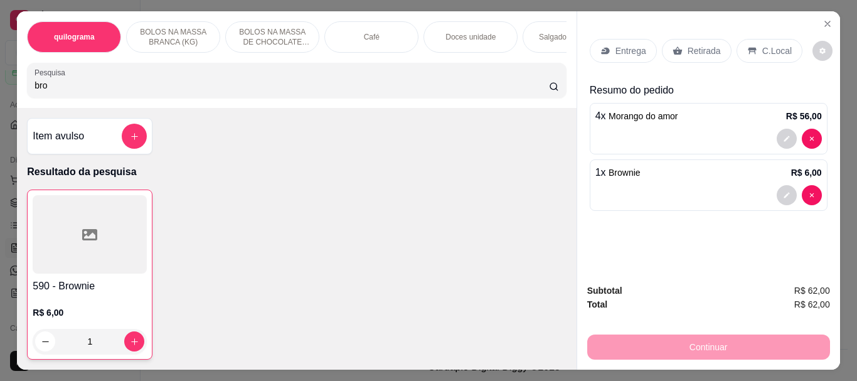
click at [692, 45] on p "Retirada" at bounding box center [703, 51] width 33 height 13
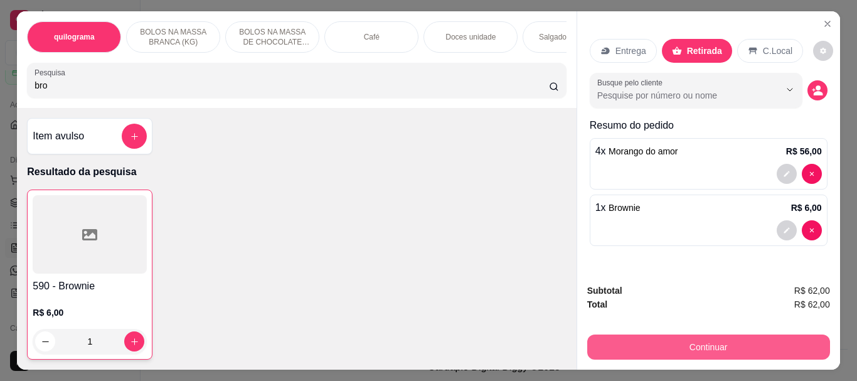
click at [653, 336] on button "Continuar" at bounding box center [708, 346] width 243 height 25
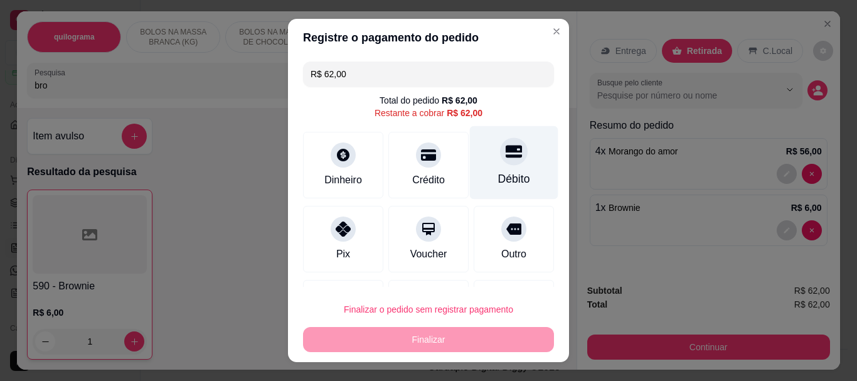
click at [486, 166] on div "Débito" at bounding box center [514, 162] width 88 height 73
type input "R$ 0,00"
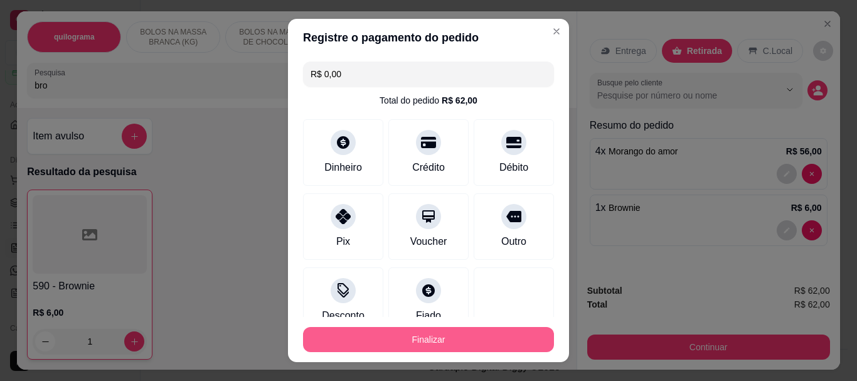
click at [467, 331] on button "Finalizar" at bounding box center [428, 339] width 251 height 25
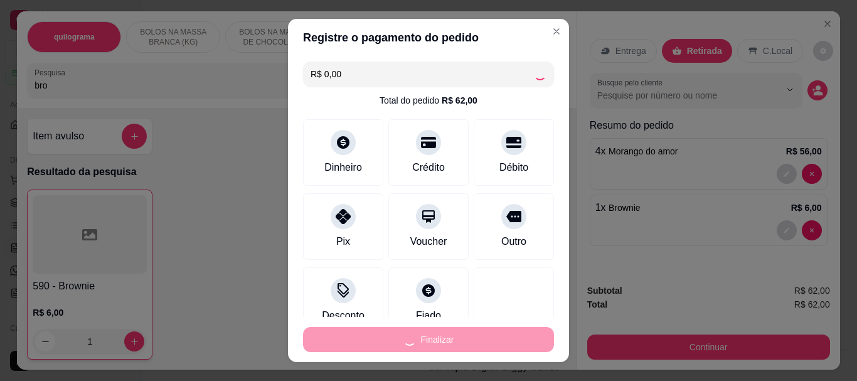
type input "0"
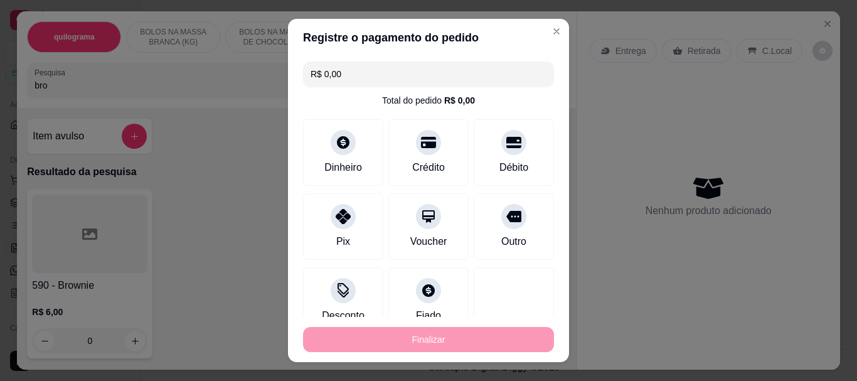
type input "-R$ 62,00"
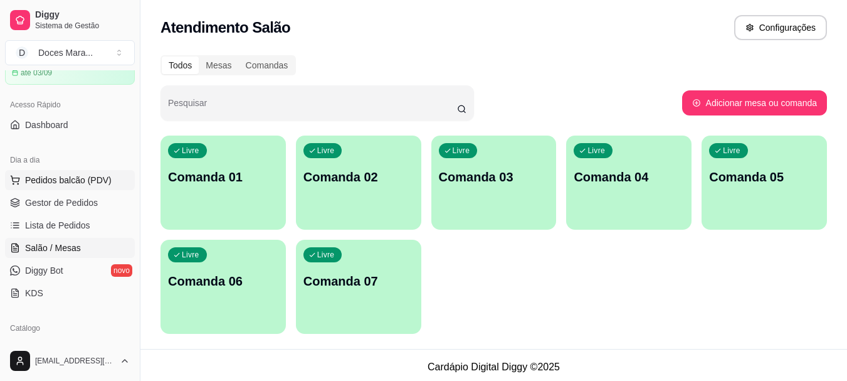
click at [52, 182] on span "Pedidos balcão (PDV)" at bounding box center [68, 180] width 87 height 13
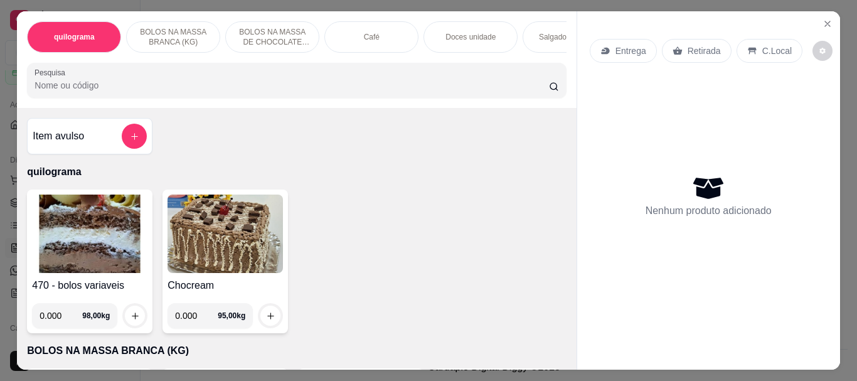
click at [98, 231] on img at bounding box center [89, 233] width 115 height 78
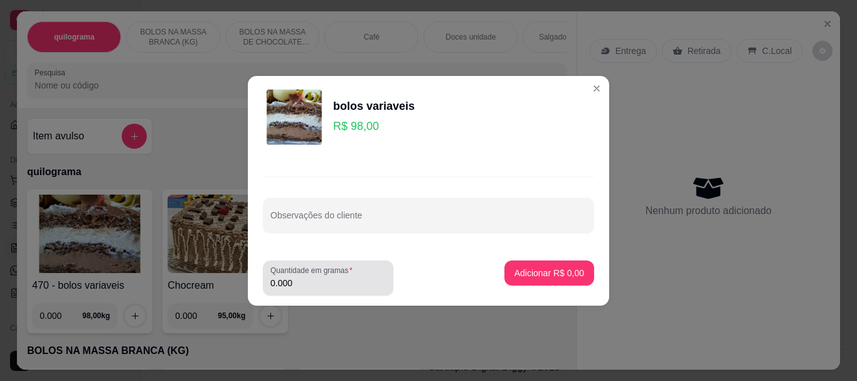
click at [305, 277] on input "0.000" at bounding box center [327, 283] width 115 height 13
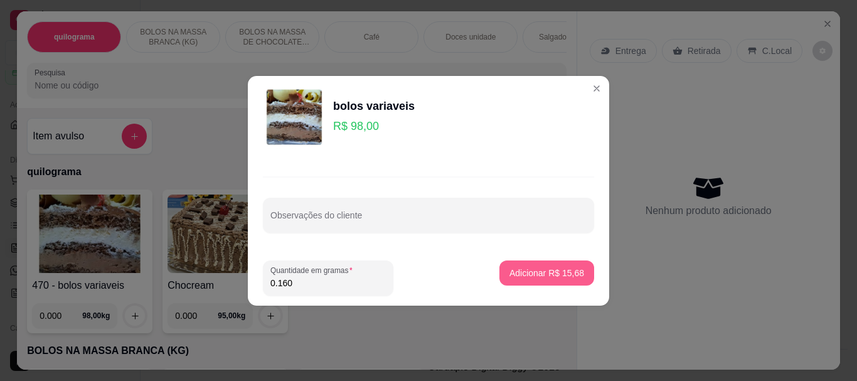
type input "0.160"
click at [540, 282] on button "Adicionar R$ 15,68" at bounding box center [547, 272] width 92 height 24
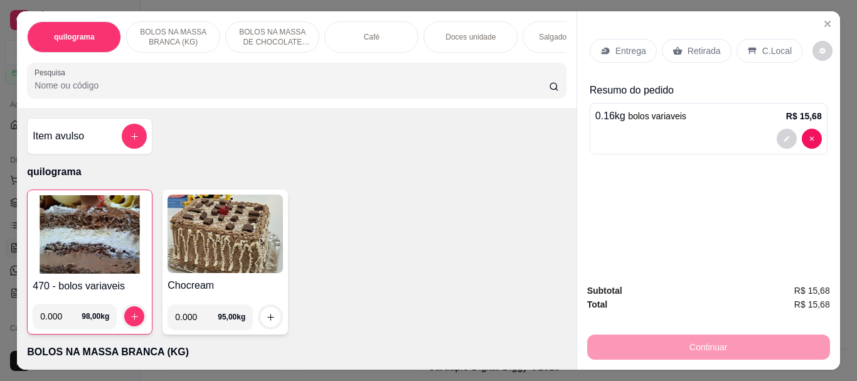
click at [88, 255] on img at bounding box center [90, 234] width 114 height 78
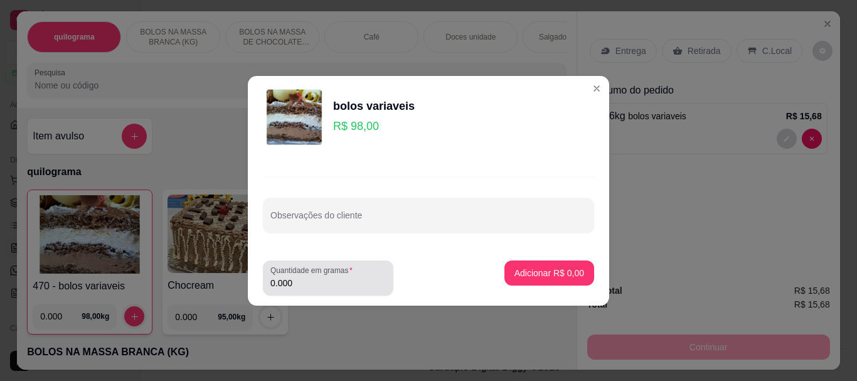
click at [318, 280] on input "0.000" at bounding box center [327, 283] width 115 height 13
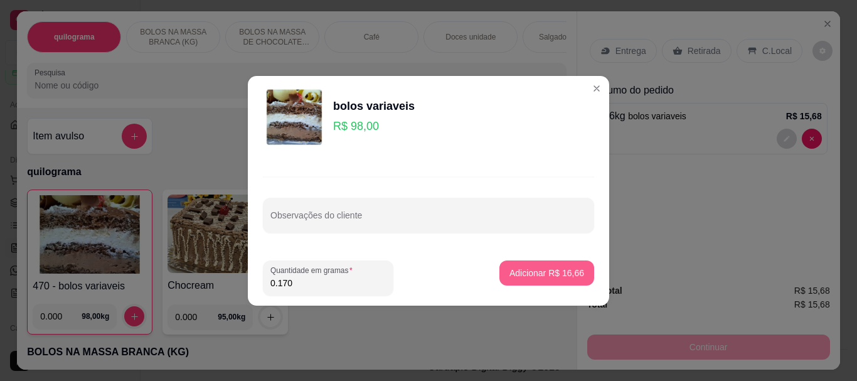
type input "0.170"
click at [544, 274] on p "Adicionar R$ 16,66" at bounding box center [546, 273] width 75 height 13
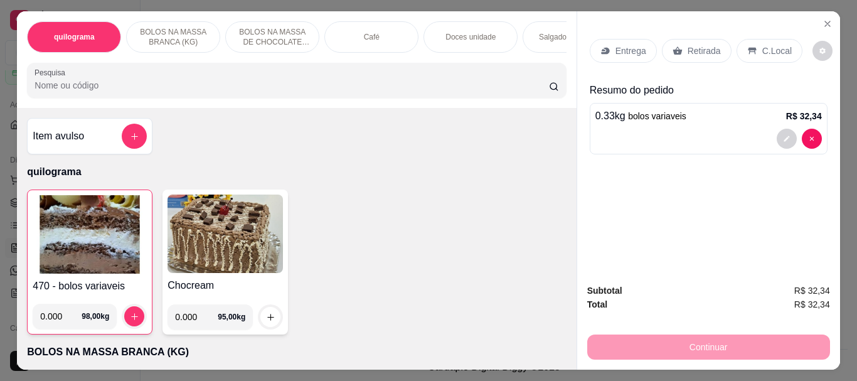
click at [37, 91] on input "Pesquisa" at bounding box center [291, 85] width 514 height 13
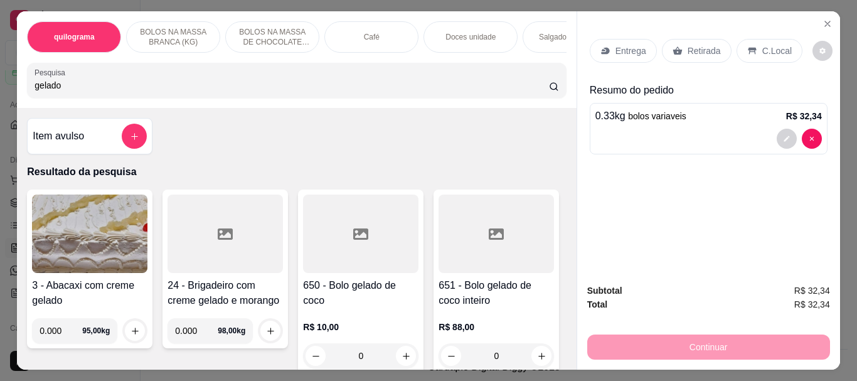
type input "gelado"
click at [326, 249] on div at bounding box center [360, 233] width 115 height 78
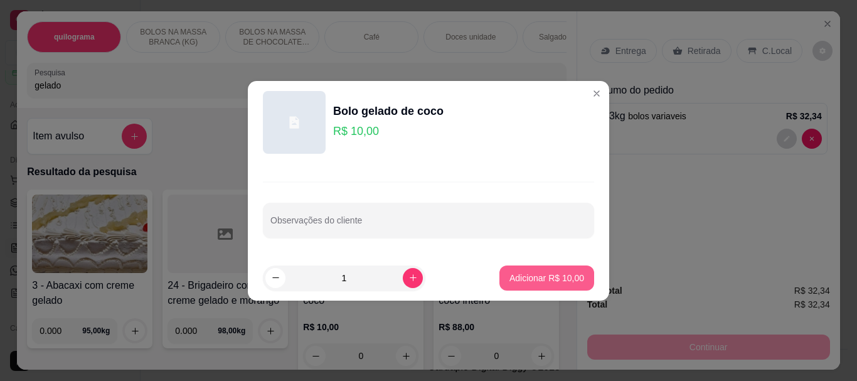
click at [515, 271] on button "Adicionar R$ 10,00" at bounding box center [546, 277] width 95 height 25
type input "1"
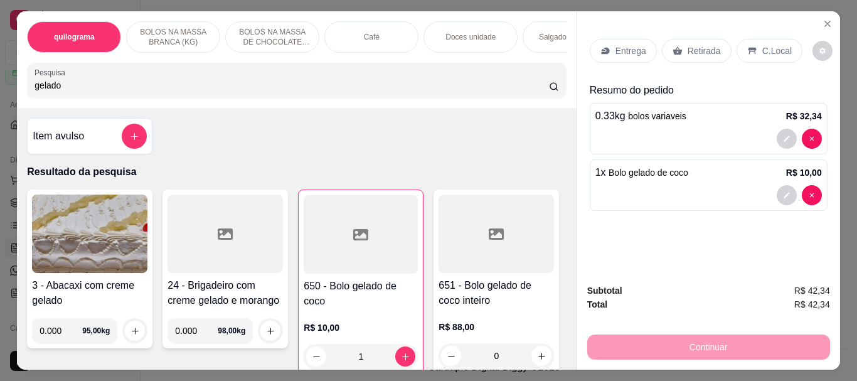
click at [687, 46] on p "Retirada" at bounding box center [703, 51] width 33 height 13
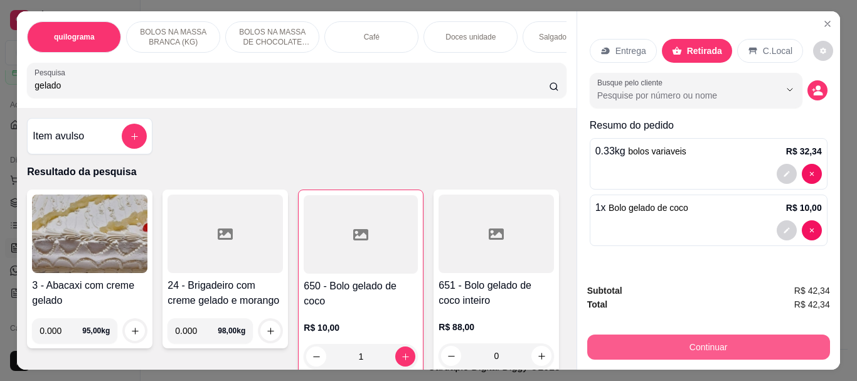
click at [716, 337] on button "Continuar" at bounding box center [708, 346] width 243 height 25
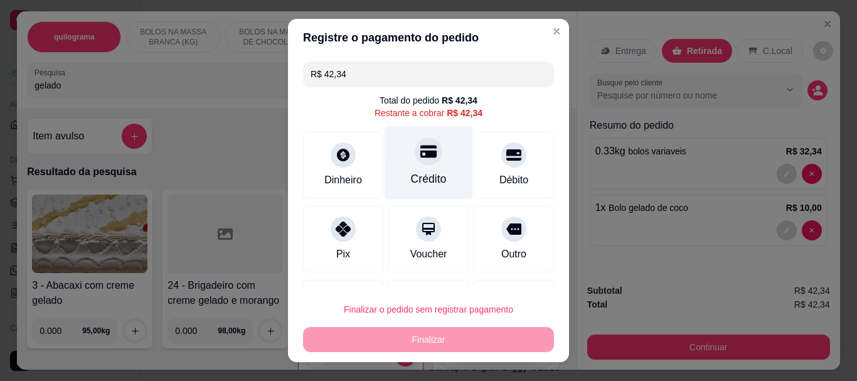
click at [428, 170] on div "Crédito" at bounding box center [428, 162] width 88 height 73
type input "R$ 0,00"
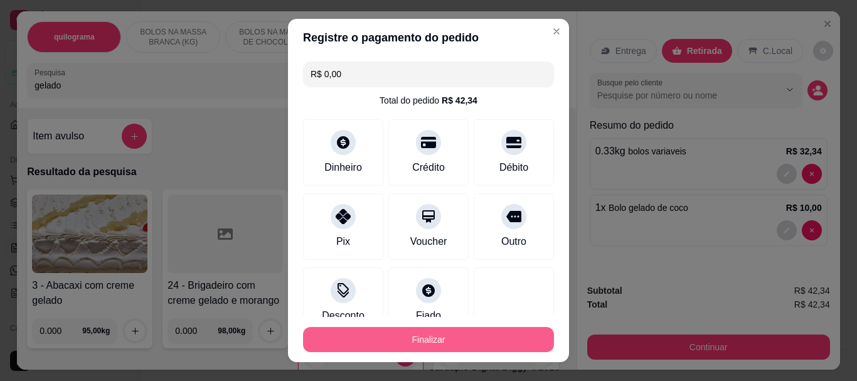
click at [420, 331] on button "Finalizar" at bounding box center [428, 339] width 251 height 25
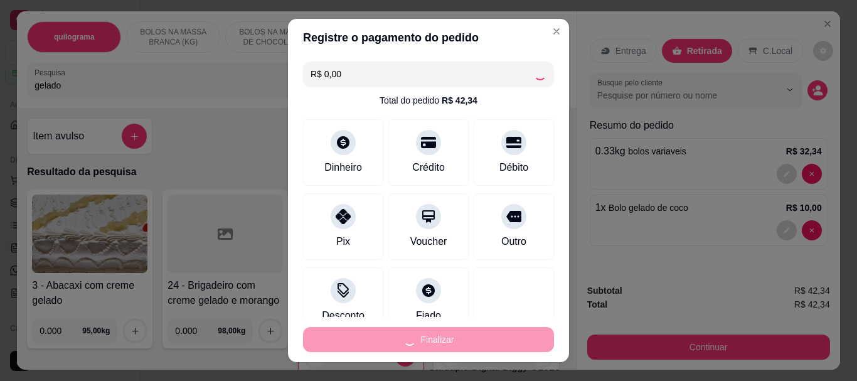
type input "0"
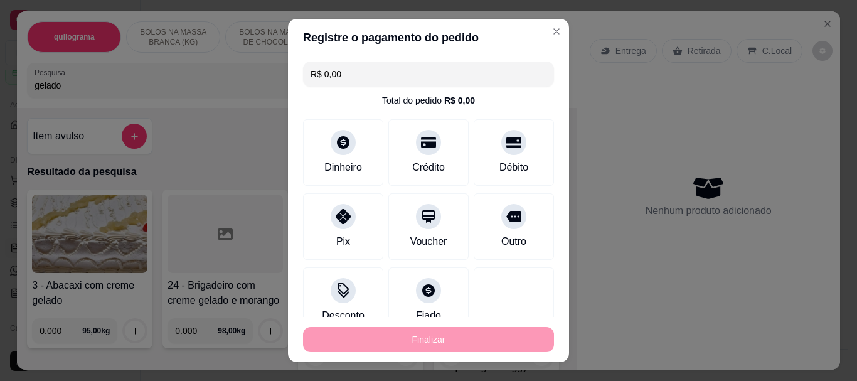
type input "-R$ 42,34"
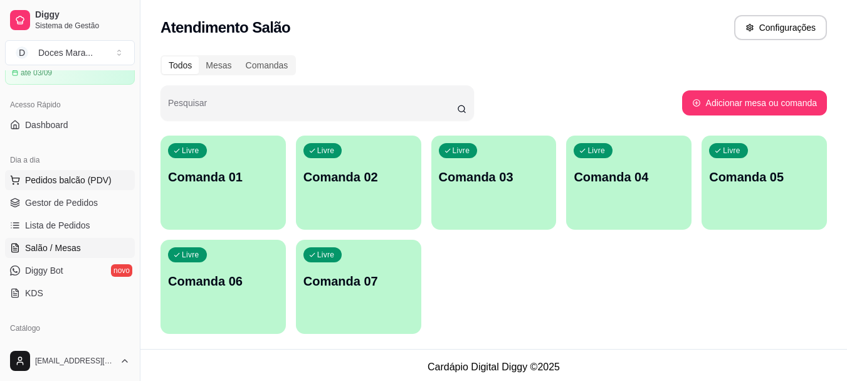
click at [58, 179] on span "Pedidos balcão (PDV)" at bounding box center [68, 180] width 87 height 13
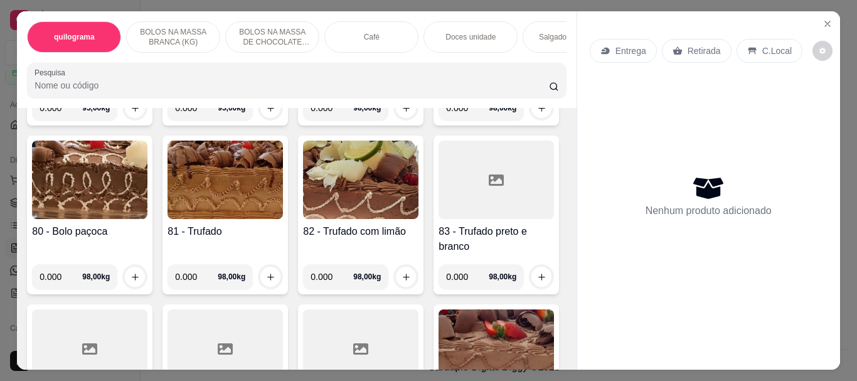
scroll to position [2823, 0]
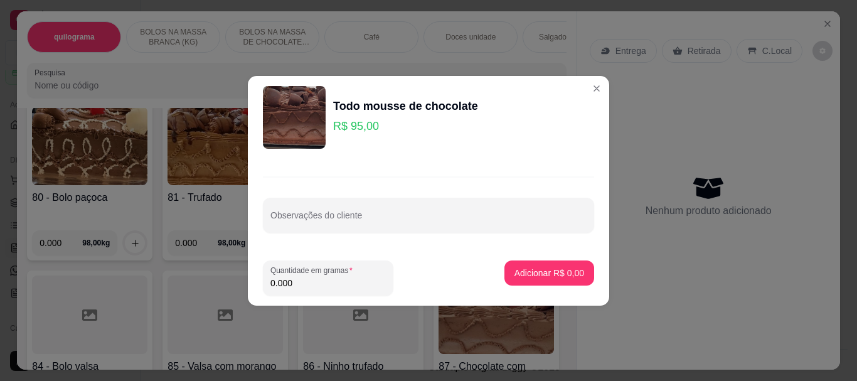
click at [314, 281] on input "0.000" at bounding box center [327, 283] width 115 height 13
type input "2.100"
click at [565, 275] on p "Adicionar R$ 199,50" at bounding box center [544, 273] width 80 height 13
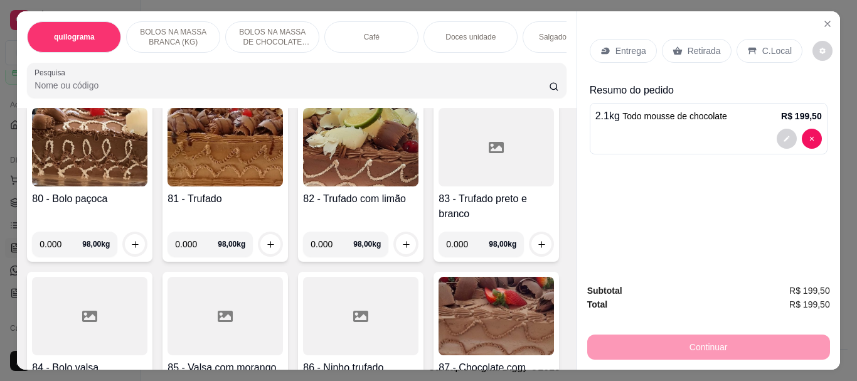
click at [705, 47] on p "Retirada" at bounding box center [703, 51] width 33 height 13
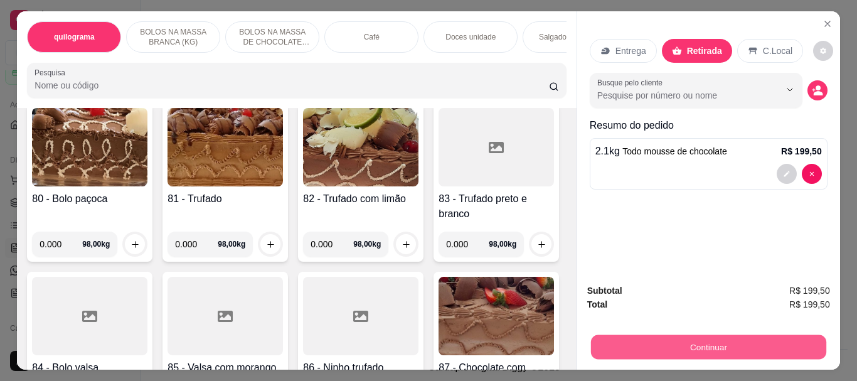
click at [704, 340] on button "Continuar" at bounding box center [707, 346] width 235 height 24
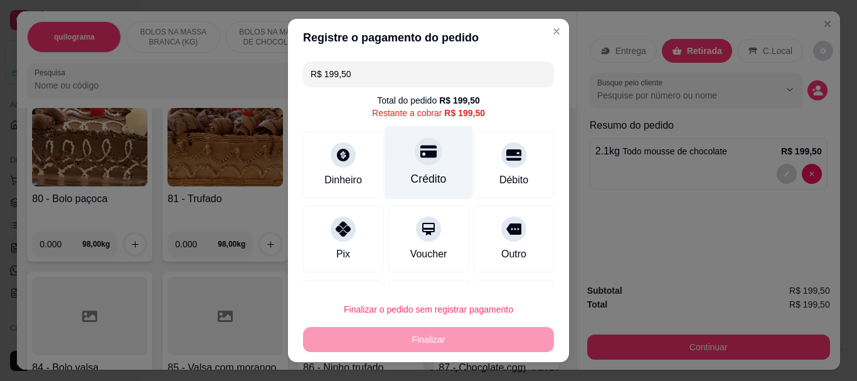
click at [413, 169] on div "Crédito" at bounding box center [428, 162] width 88 height 73
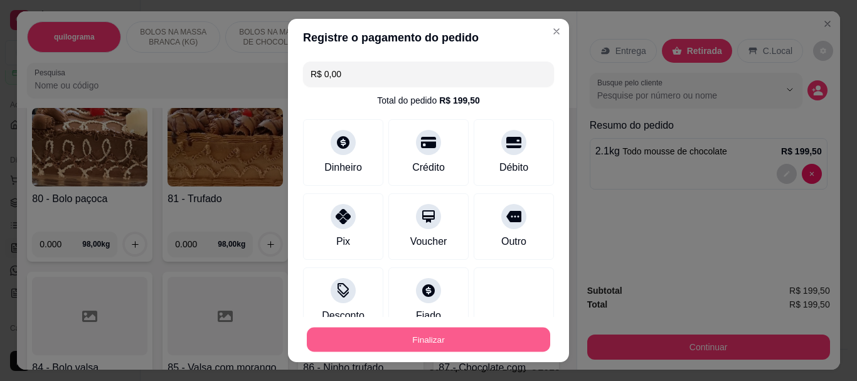
click at [408, 339] on button "Finalizar" at bounding box center [428, 339] width 243 height 24
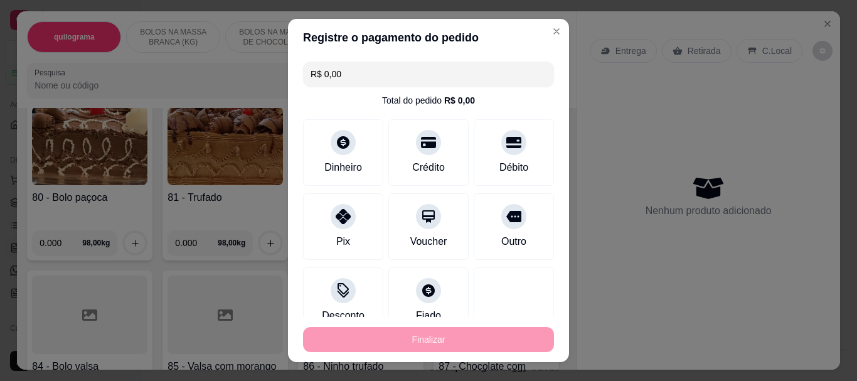
type input "-R$ 199,50"
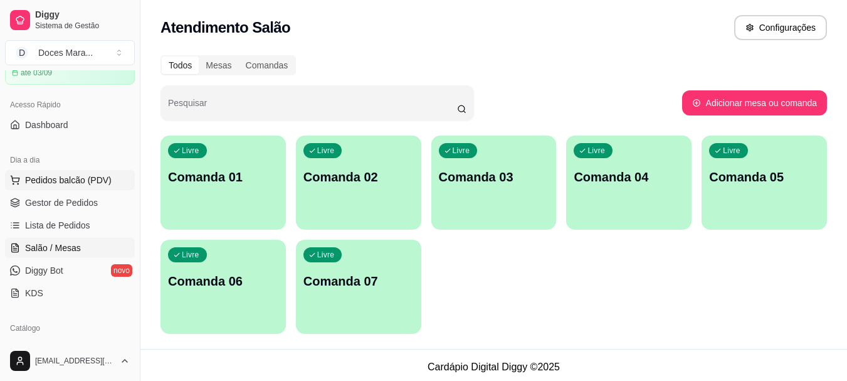
click at [46, 179] on span "Pedidos balcão (PDV)" at bounding box center [68, 180] width 87 height 13
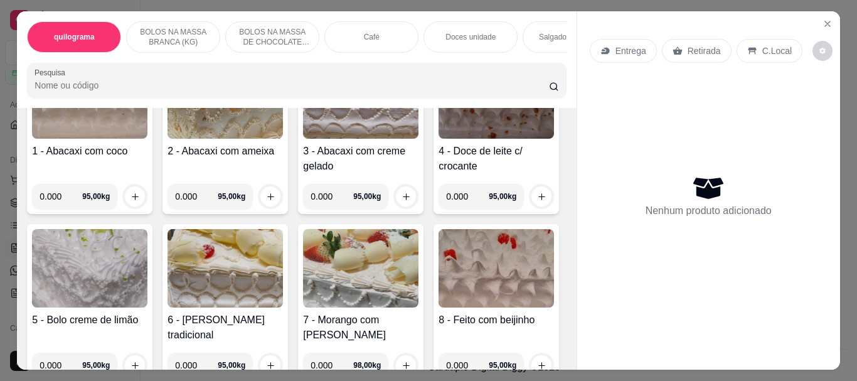
scroll to position [314, 0]
click at [283, 250] on img at bounding box center [224, 267] width 115 height 78
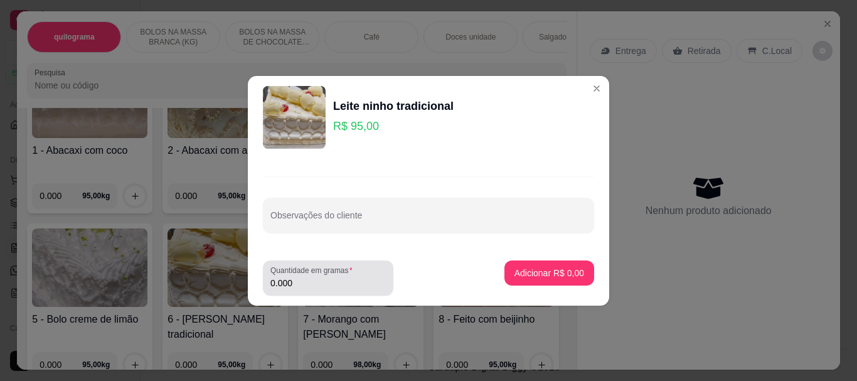
click at [305, 287] on input "0.000" at bounding box center [327, 283] width 115 height 13
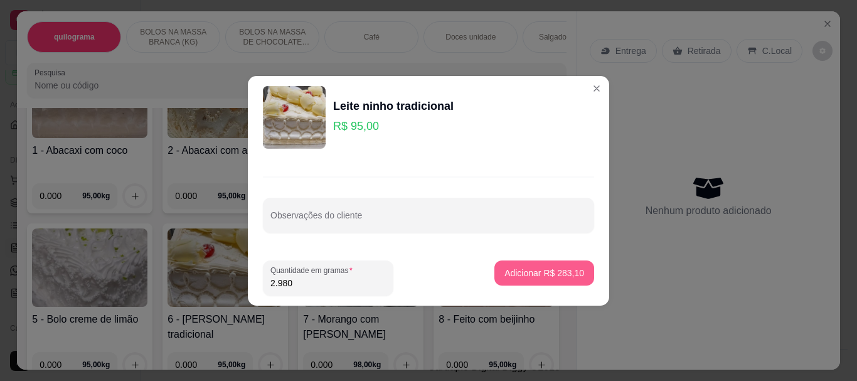
type input "2.980"
click at [551, 269] on p "Adicionar R$ 283,10" at bounding box center [544, 273] width 80 height 13
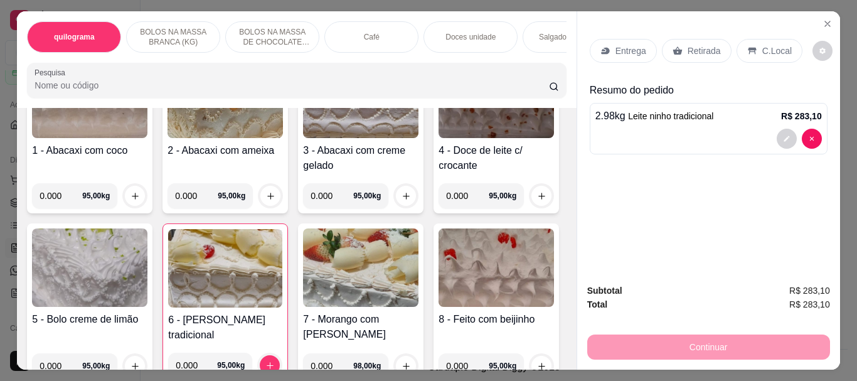
click at [687, 45] on p "Retirada" at bounding box center [703, 51] width 33 height 13
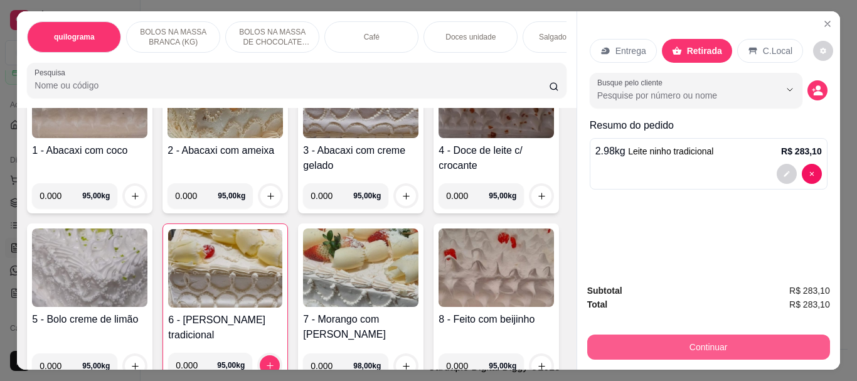
click at [729, 341] on button "Continuar" at bounding box center [708, 346] width 243 height 25
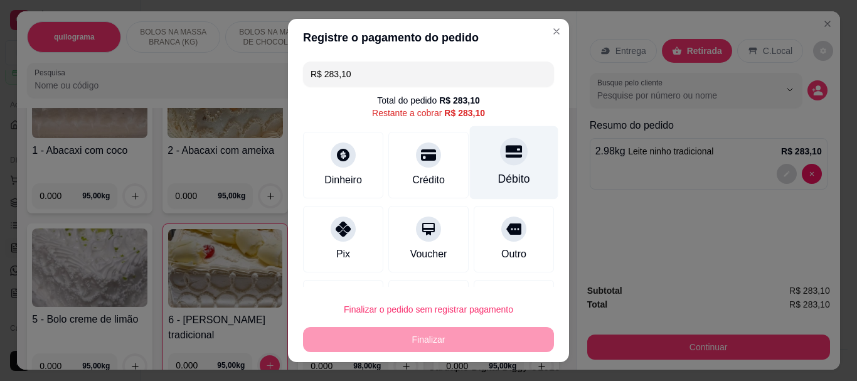
click at [503, 171] on div "Débito" at bounding box center [514, 179] width 32 height 16
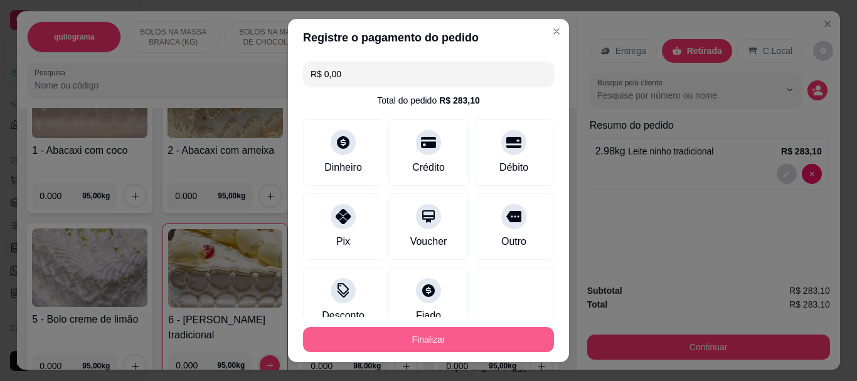
click at [457, 337] on button "Finalizar" at bounding box center [428, 339] width 251 height 25
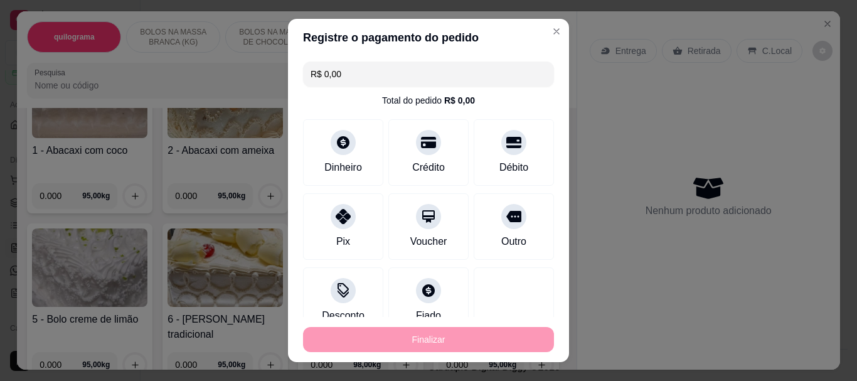
type input "-R$ 283,10"
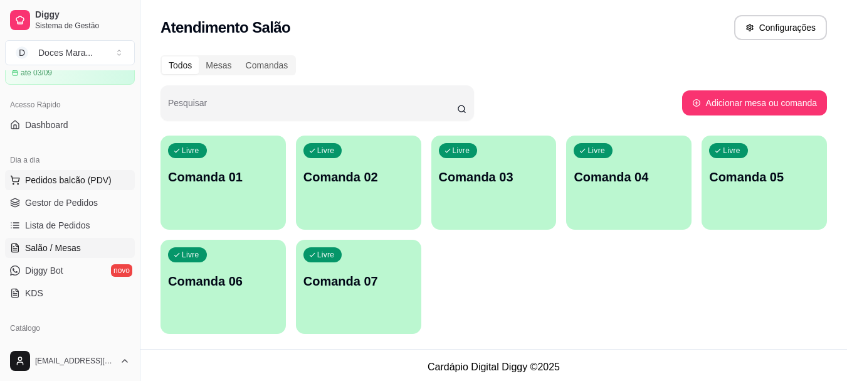
click at [65, 179] on span "Pedidos balcão (PDV)" at bounding box center [68, 180] width 87 height 13
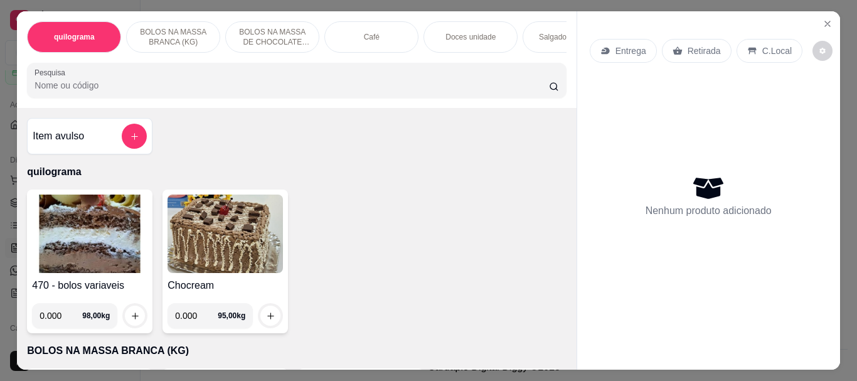
click at [379, 38] on div "Café" at bounding box center [371, 36] width 94 height 31
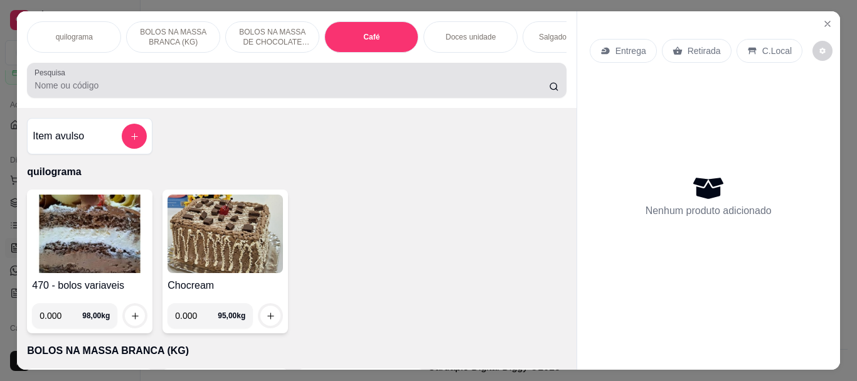
scroll to position [33, 0]
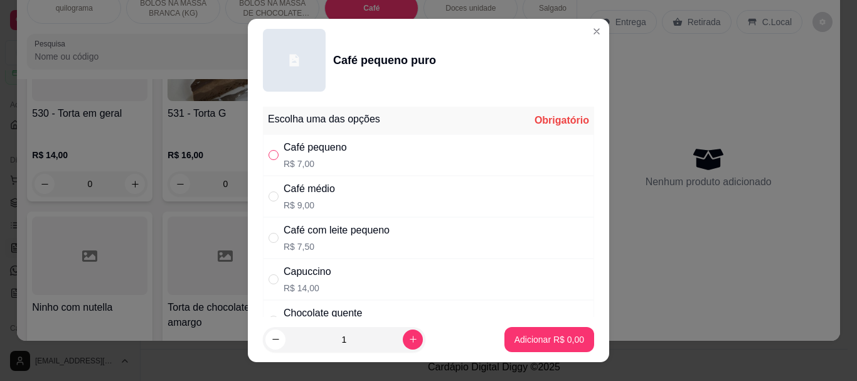
click at [268, 156] on input "" at bounding box center [273, 155] width 10 height 10
radio input "true"
click at [526, 335] on p "Adicionar R$ 7,00" at bounding box center [549, 339] width 68 height 12
type input "1"
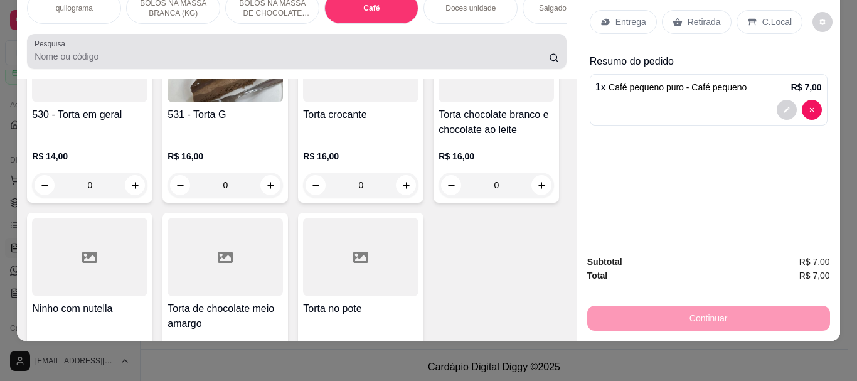
click at [111, 54] on input "Pesquisa" at bounding box center [291, 56] width 514 height 13
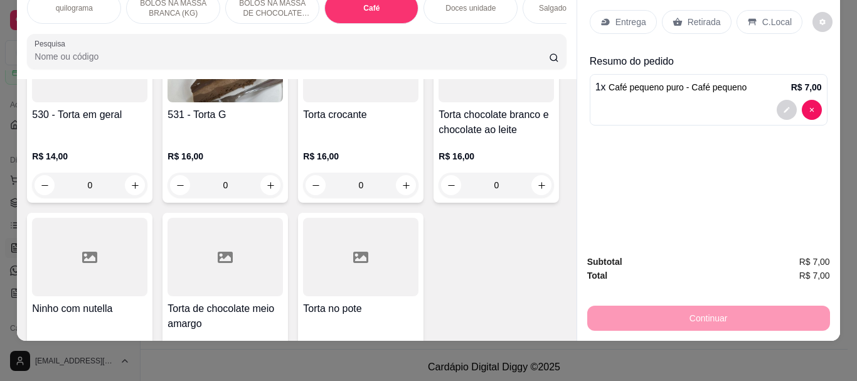
scroll to position [0, 0]
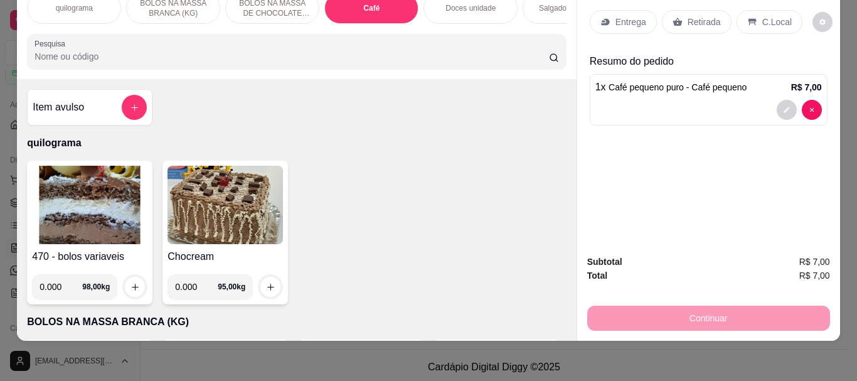
click at [80, 223] on img at bounding box center [89, 205] width 115 height 78
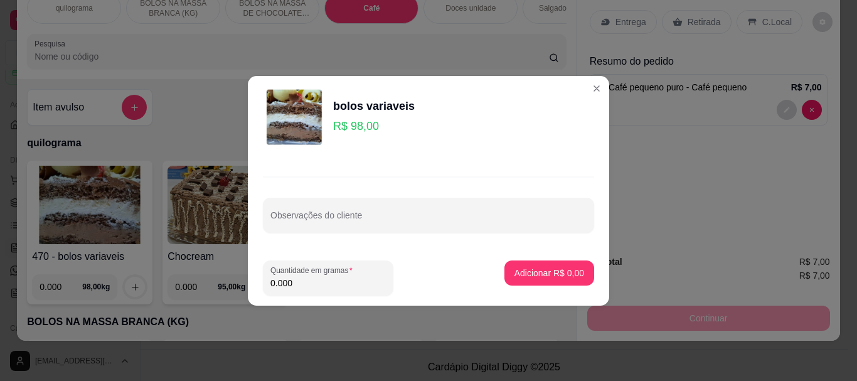
click at [294, 279] on input "0.000" at bounding box center [327, 283] width 115 height 13
type input "0.120"
click at [516, 263] on button "Adicionar R$ 11,76" at bounding box center [547, 272] width 92 height 24
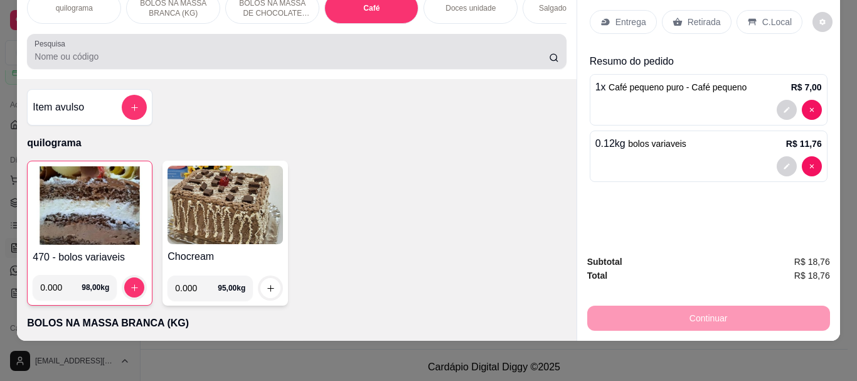
click at [43, 53] on input "Pesquisa" at bounding box center [291, 56] width 514 height 13
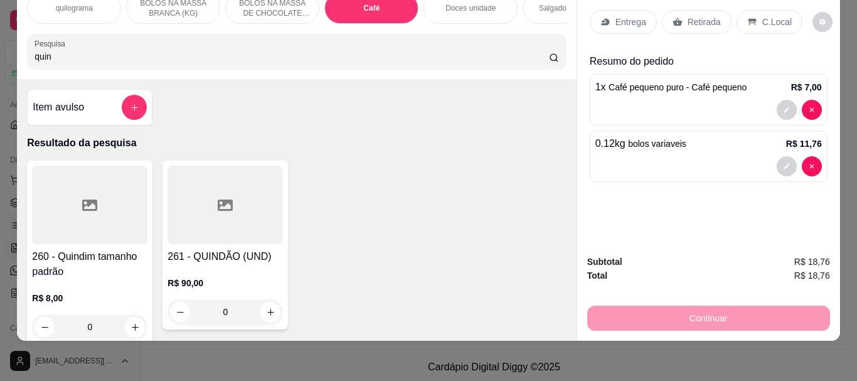
type input "quin"
click at [89, 184] on div at bounding box center [89, 205] width 115 height 78
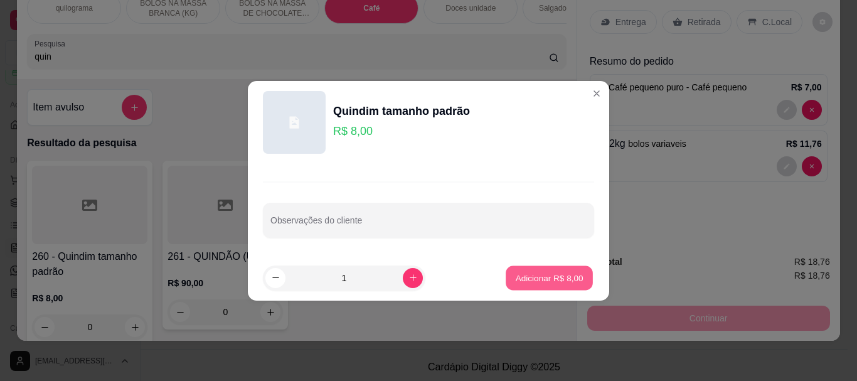
click at [534, 270] on button "Adicionar R$ 8,00" at bounding box center [549, 277] width 87 height 24
type input "1"
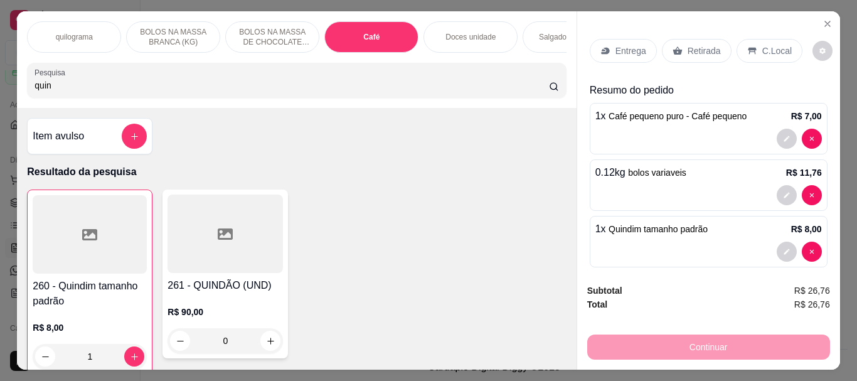
click at [699, 45] on p "Retirada" at bounding box center [703, 51] width 33 height 13
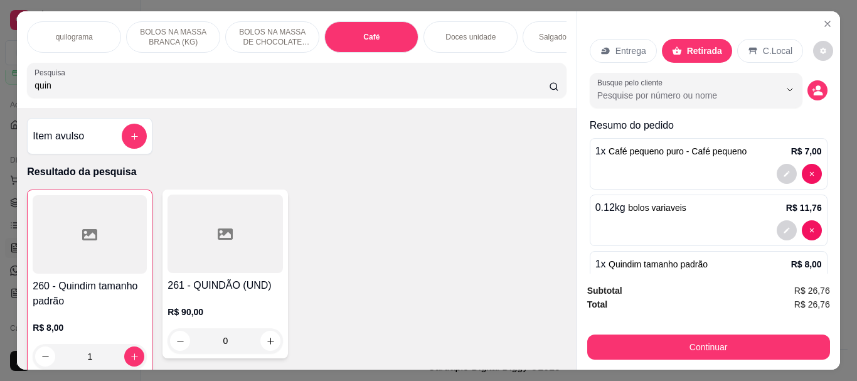
click at [748, 48] on icon at bounding box center [752, 51] width 8 height 7
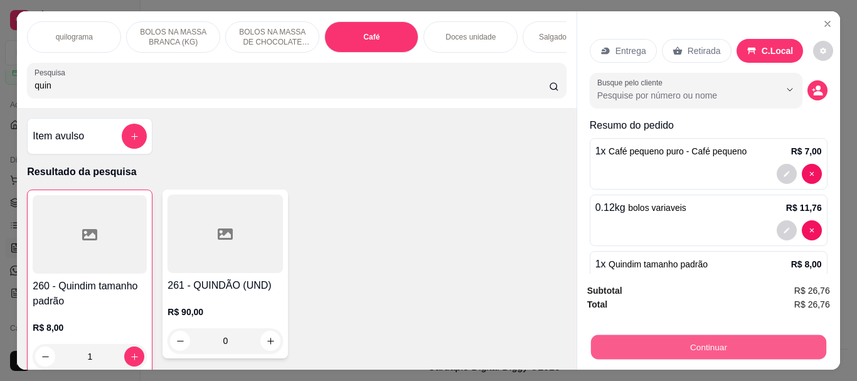
click at [707, 354] on button "Continuar" at bounding box center [707, 346] width 235 height 24
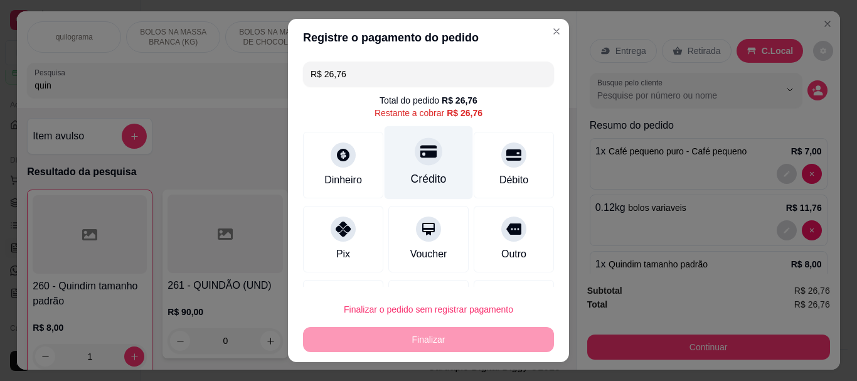
click at [420, 172] on div "Crédito" at bounding box center [429, 179] width 36 height 16
type input "R$ 0,00"
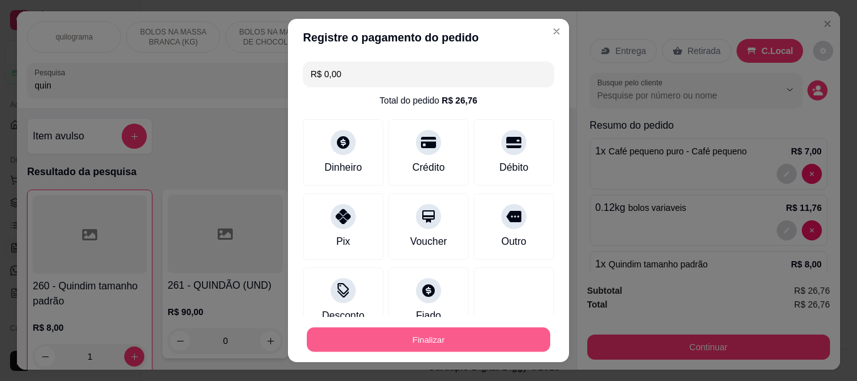
click at [432, 337] on button "Finalizar" at bounding box center [428, 339] width 243 height 24
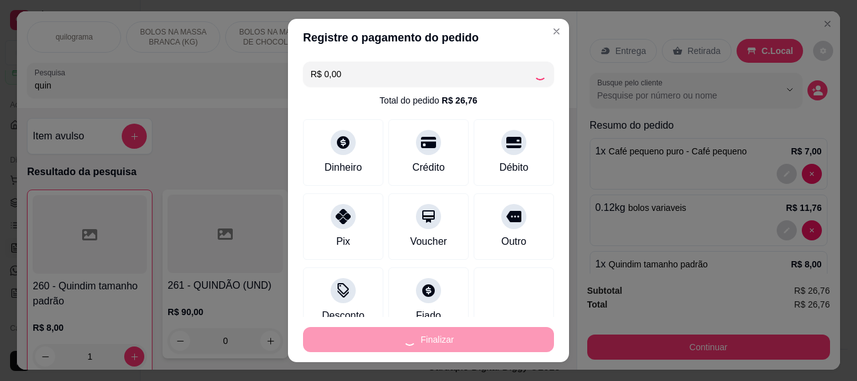
type input "0"
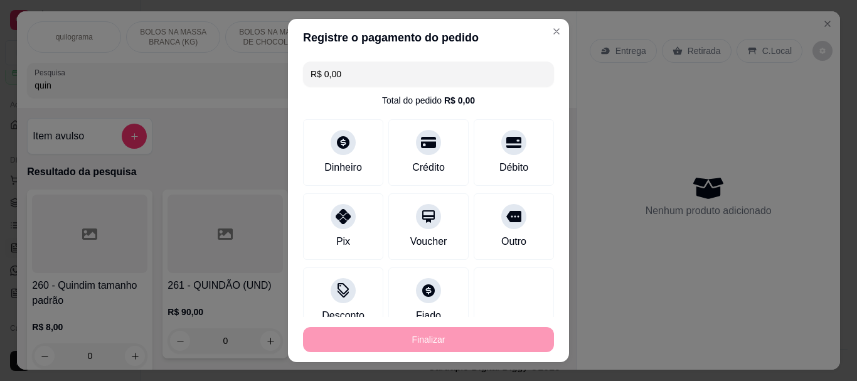
type input "-R$ 26,76"
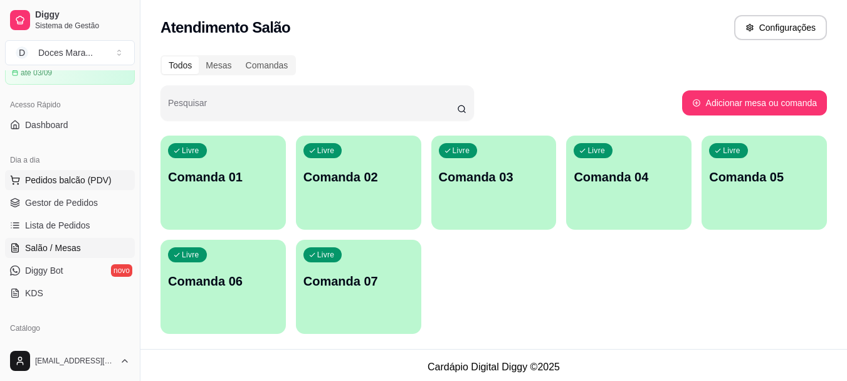
click at [69, 178] on span "Pedidos balcão (PDV)" at bounding box center [68, 180] width 87 height 13
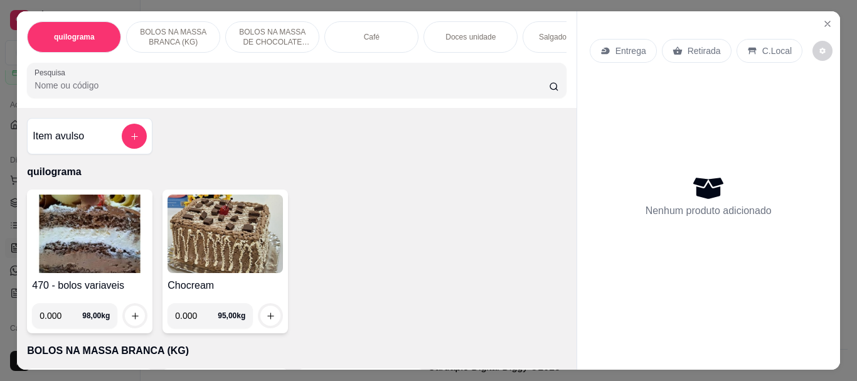
click at [105, 239] on img at bounding box center [89, 233] width 115 height 78
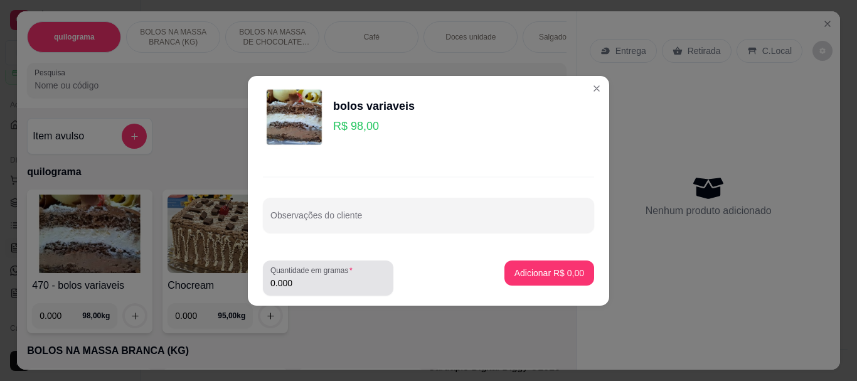
click at [296, 282] on input "0.000" at bounding box center [327, 283] width 115 height 13
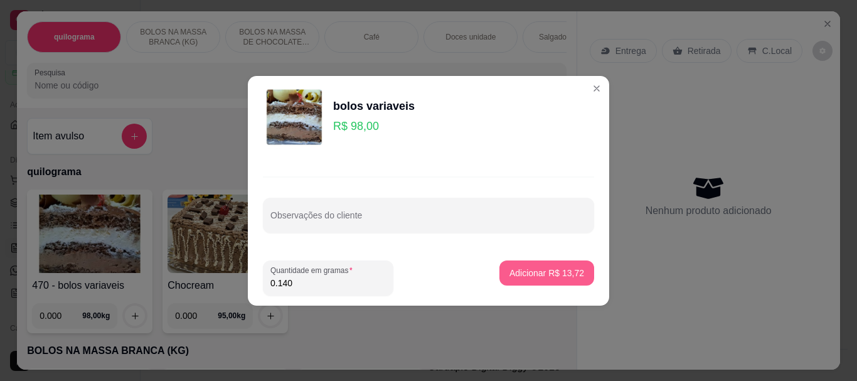
type input "0.140"
click at [528, 273] on p "Adicionar R$ 13,72" at bounding box center [546, 273] width 75 height 13
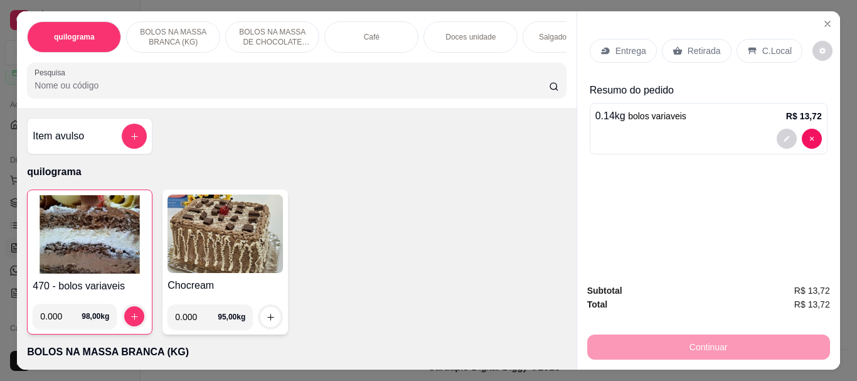
select select "ALL"
select select "0"
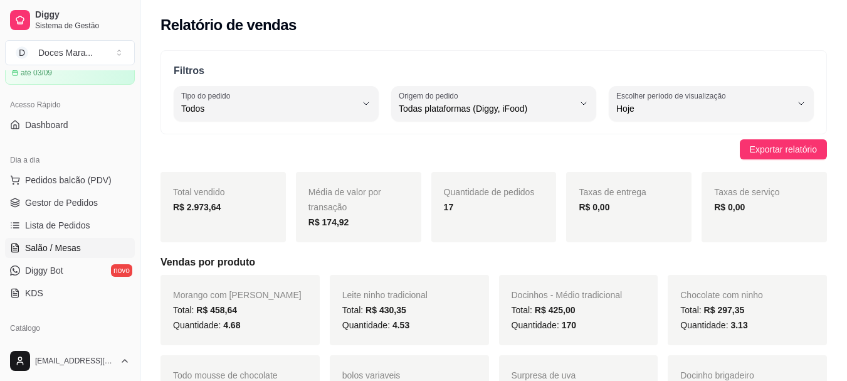
click at [63, 248] on span "Salão / Mesas" at bounding box center [53, 247] width 56 height 13
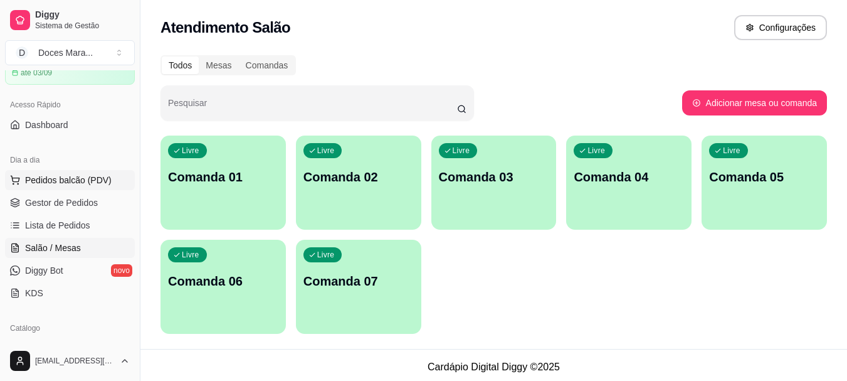
click at [62, 180] on span "Pedidos balcão (PDV)" at bounding box center [68, 180] width 87 height 13
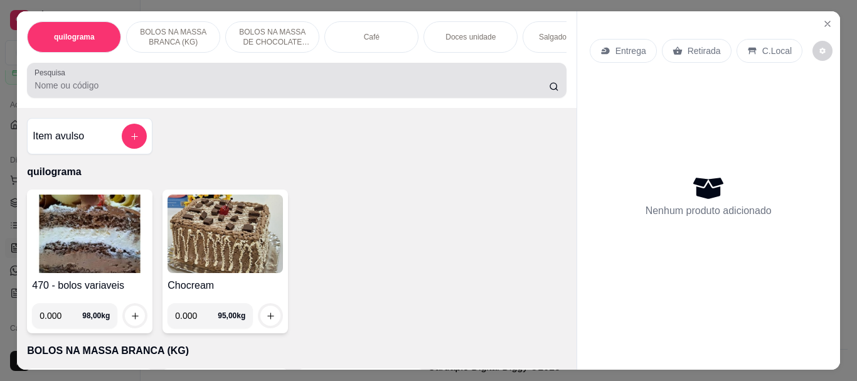
click at [51, 92] on input "Pesquisa" at bounding box center [291, 85] width 514 height 13
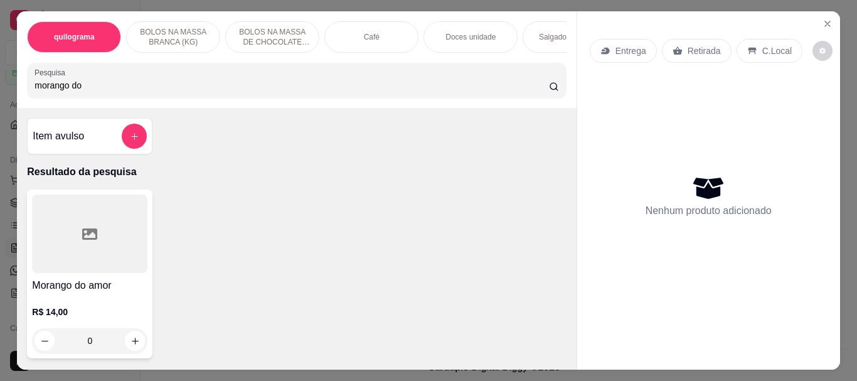
type input "morango do"
click at [73, 256] on div at bounding box center [89, 233] width 115 height 78
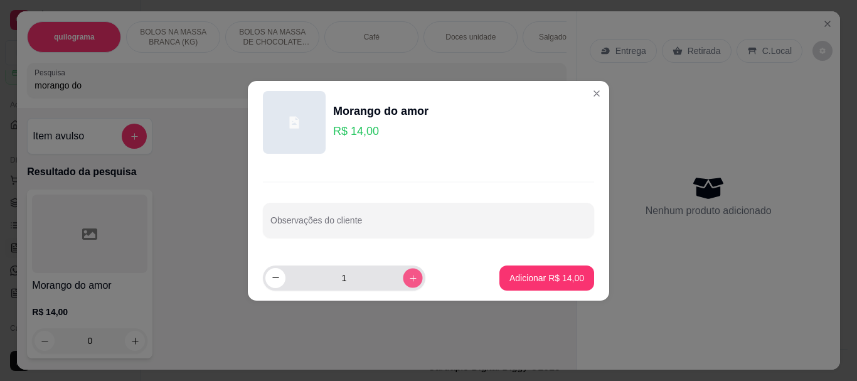
click at [403, 278] on button "increase-product-quantity" at bounding box center [412, 277] width 19 height 19
type input "3"
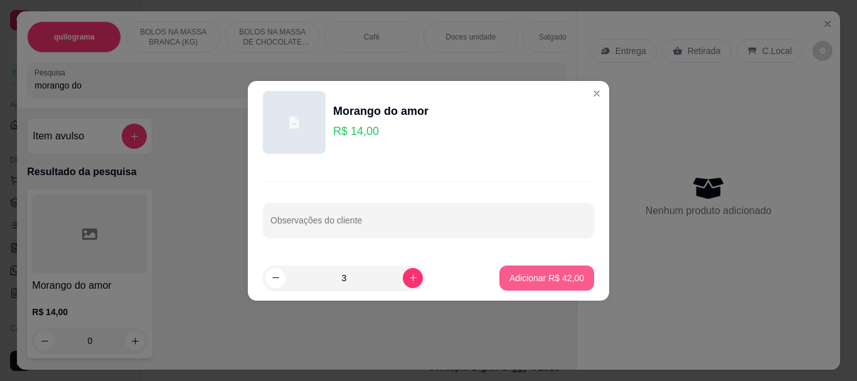
click at [517, 274] on p "Adicionar R$ 42,00" at bounding box center [546, 278] width 75 height 13
type input "3"
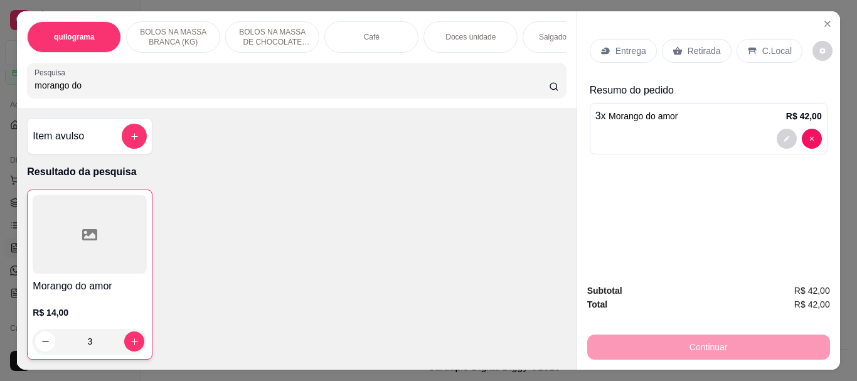
click at [356, 32] on div "Café" at bounding box center [371, 36] width 94 height 31
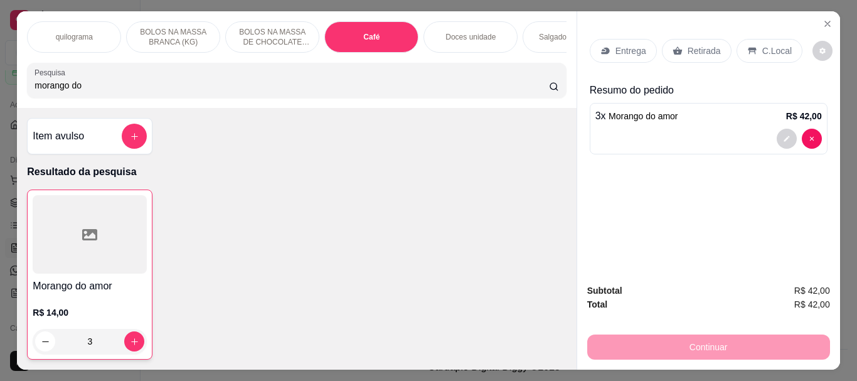
scroll to position [33, 0]
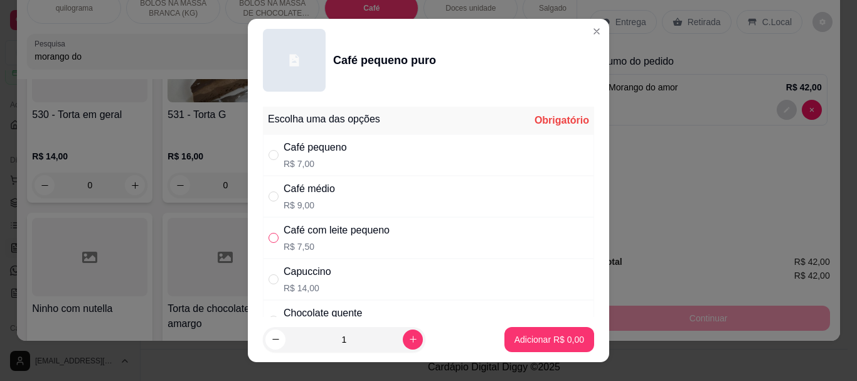
click at [273, 241] on input "" at bounding box center [273, 238] width 10 height 10
radio input "true"
click at [539, 337] on p "Adicionar R$ 7,50" at bounding box center [549, 339] width 70 height 13
type input "1"
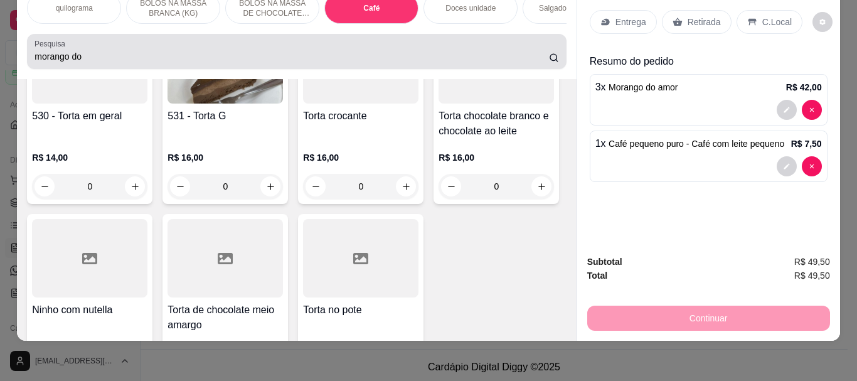
click at [96, 55] on input "morango do" at bounding box center [291, 56] width 514 height 13
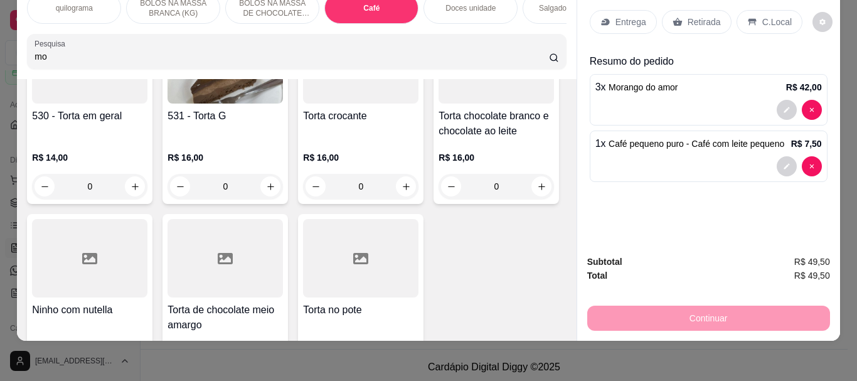
type input "m"
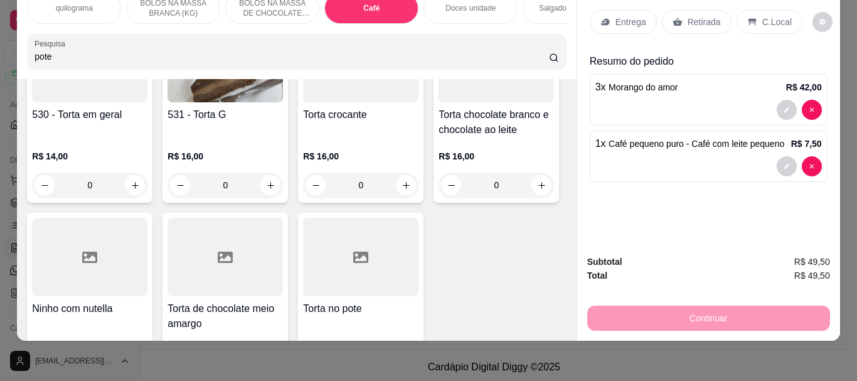
scroll to position [4647, 0]
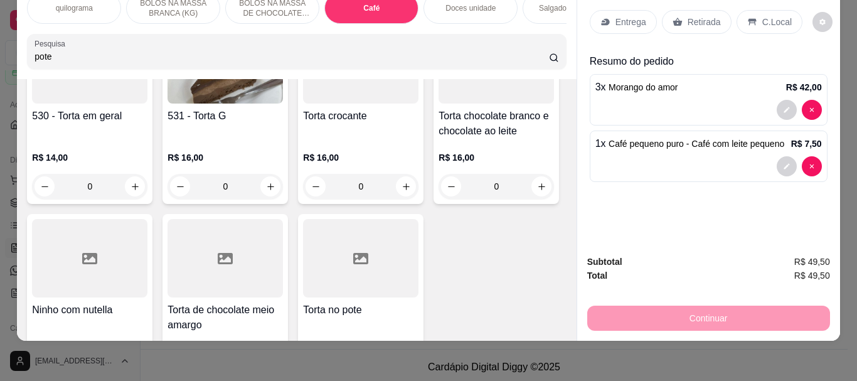
type input "pote"
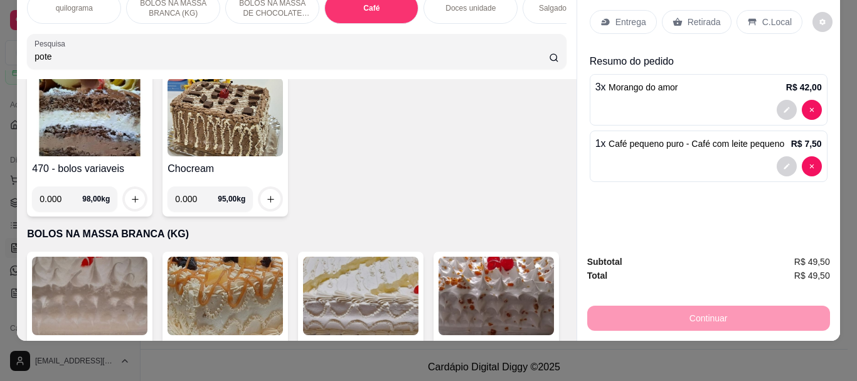
scroll to position [0, 0]
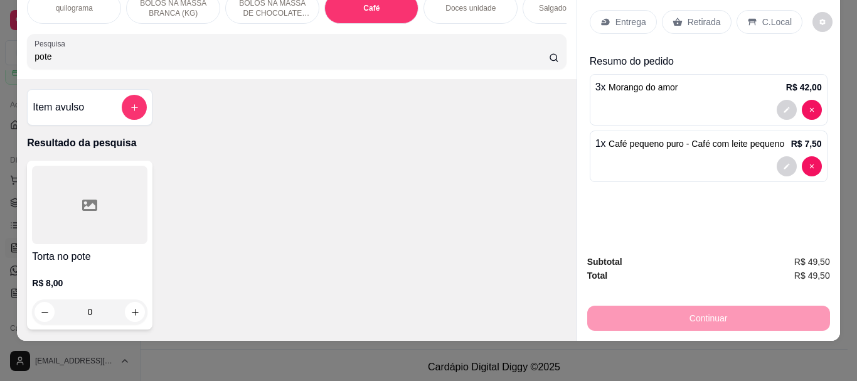
click at [131, 221] on div at bounding box center [89, 205] width 115 height 78
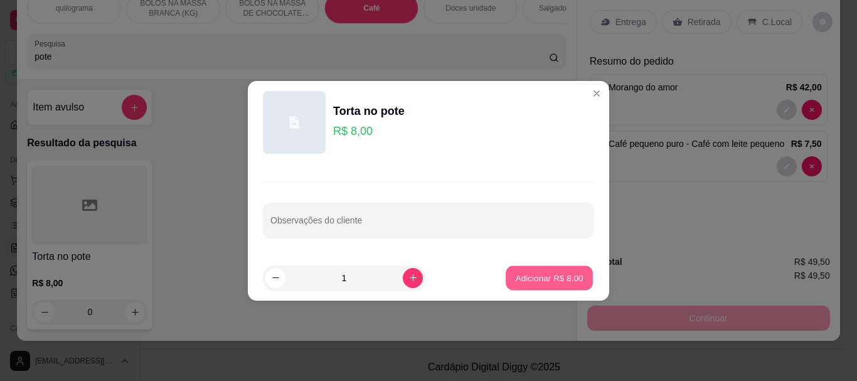
click at [532, 278] on p "Adicionar R$ 8,00" at bounding box center [549, 278] width 68 height 12
type input "1"
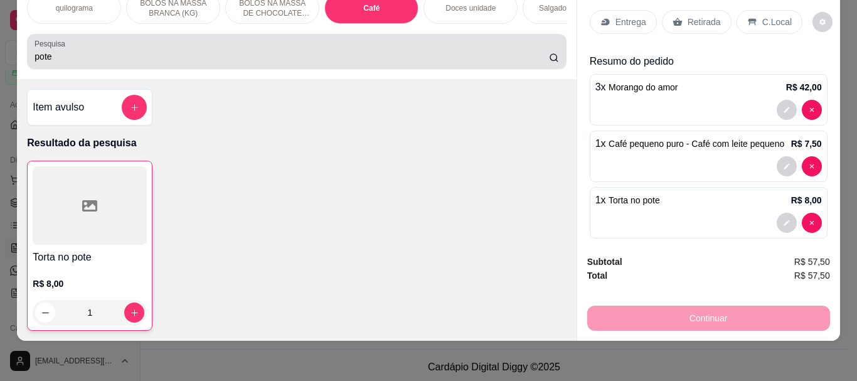
click at [61, 56] on input "pote" at bounding box center [291, 56] width 514 height 13
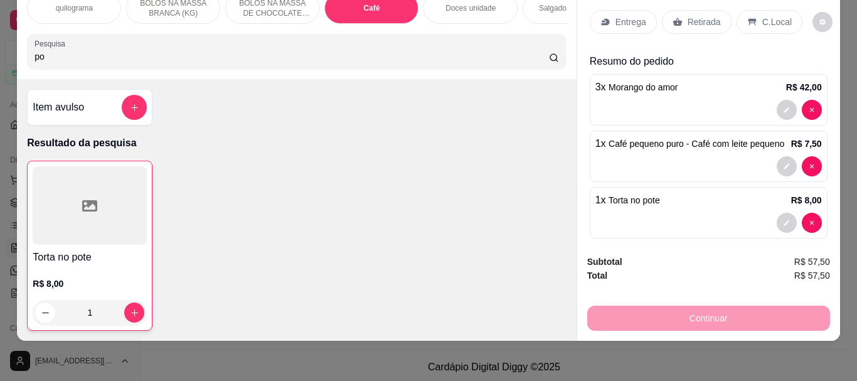
type input "p"
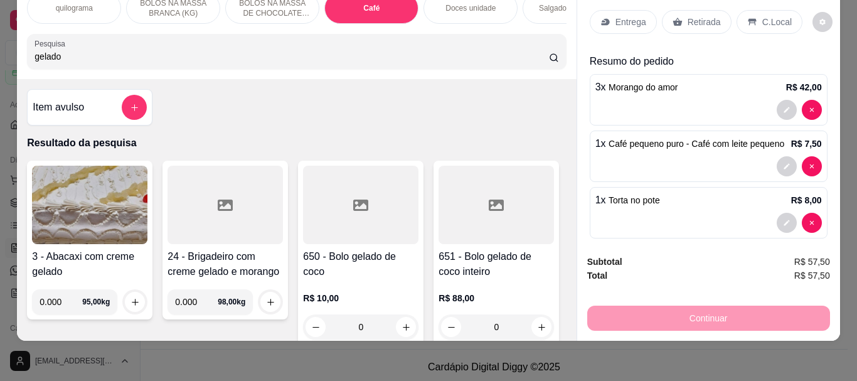
type input "gelado"
click at [355, 235] on div at bounding box center [360, 205] width 115 height 78
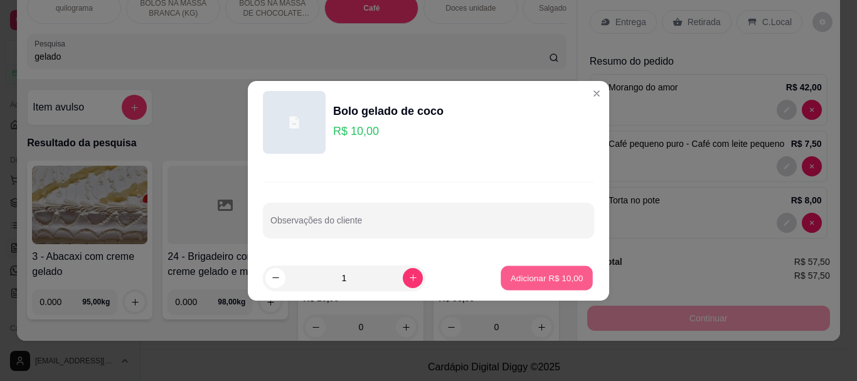
click at [549, 276] on p "Adicionar R$ 10,00" at bounding box center [547, 278] width 73 height 12
type input "1"
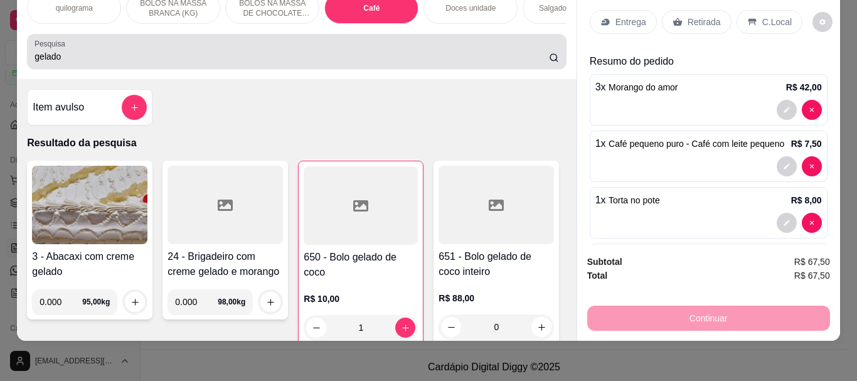
click at [95, 61] on input "gelado" at bounding box center [291, 56] width 514 height 13
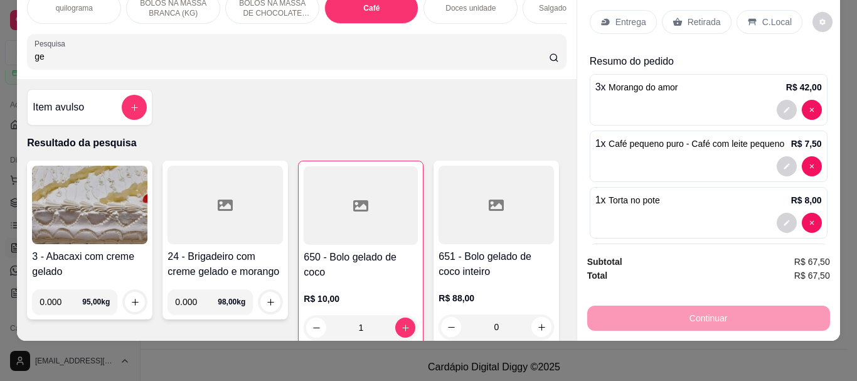
type input "g"
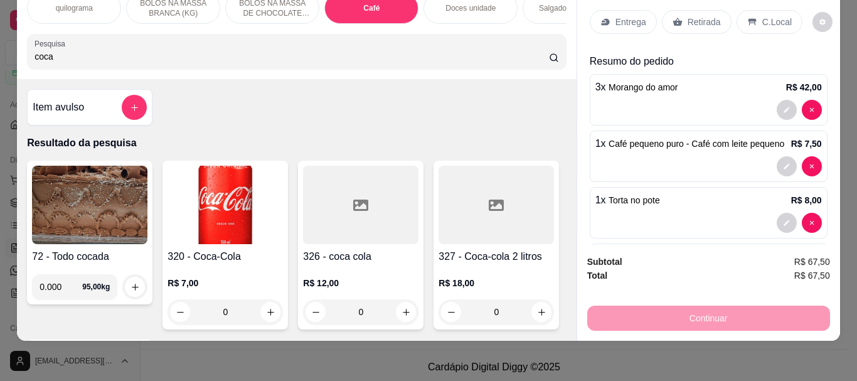
type input "coca"
click at [215, 211] on img at bounding box center [224, 205] width 115 height 78
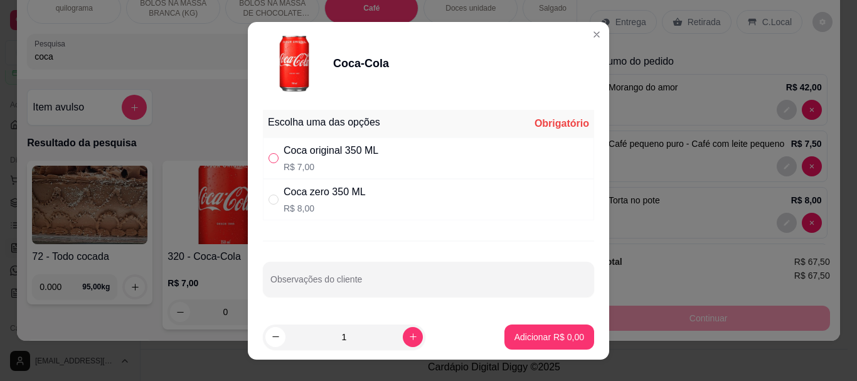
click at [270, 156] on input "" at bounding box center [273, 158] width 10 height 10
radio input "true"
click at [540, 327] on button "Adicionar R$ 7,00" at bounding box center [549, 336] width 87 height 24
type input "1"
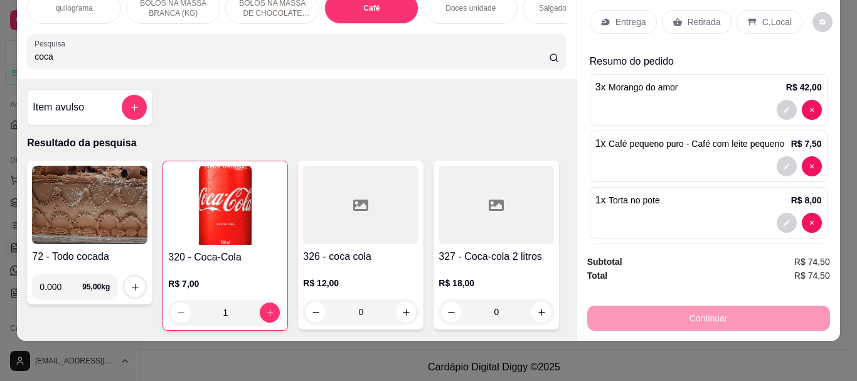
click at [71, 52] on input "coca" at bounding box center [291, 56] width 514 height 13
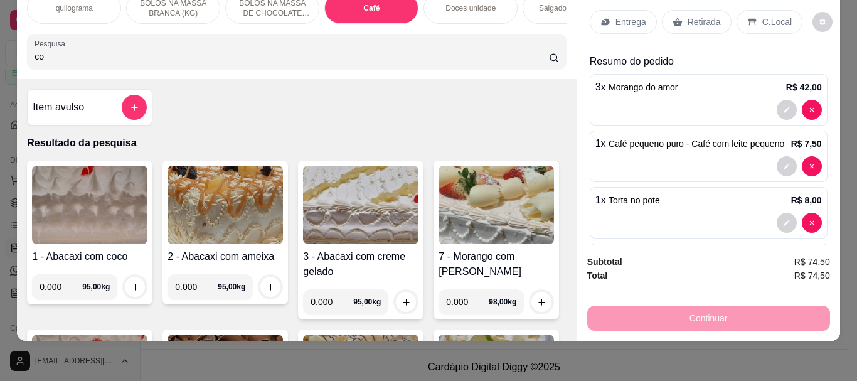
type input "c"
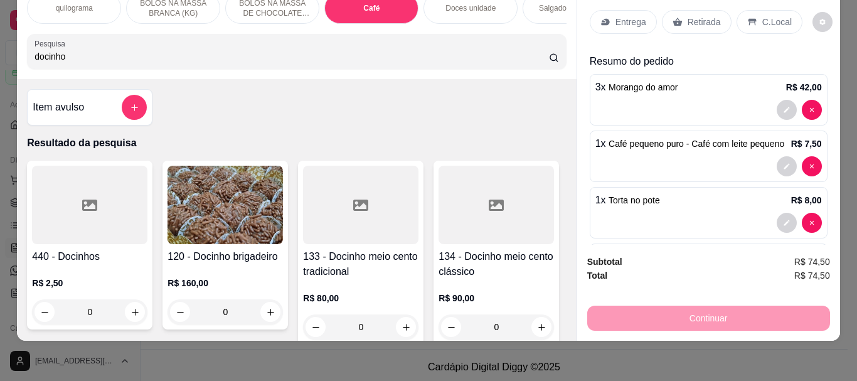
type input "docinho"
click at [85, 184] on div at bounding box center [89, 205] width 115 height 78
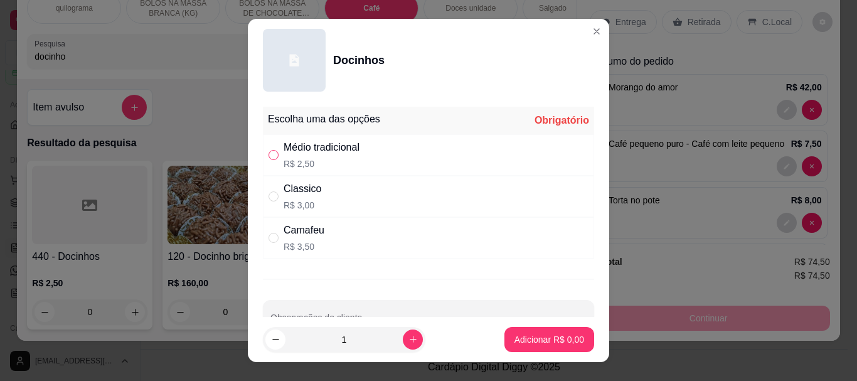
click at [268, 159] on input "" at bounding box center [273, 155] width 10 height 10
radio input "true"
click at [515, 339] on p "Adicionar R$ 2,50" at bounding box center [549, 339] width 70 height 13
type input "1"
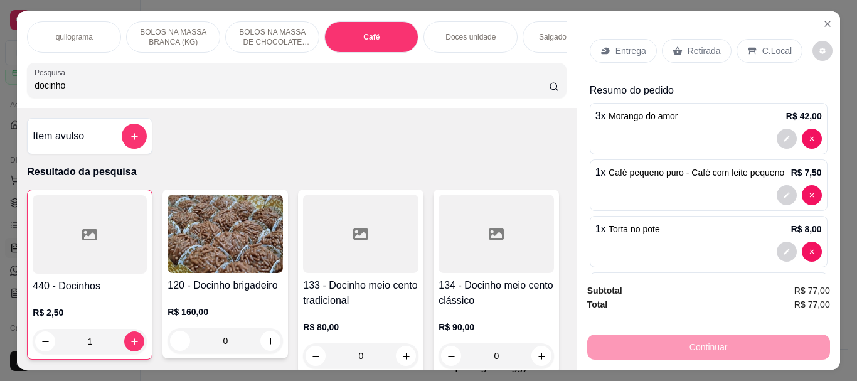
click at [766, 46] on p "C.Local" at bounding box center [776, 51] width 29 height 13
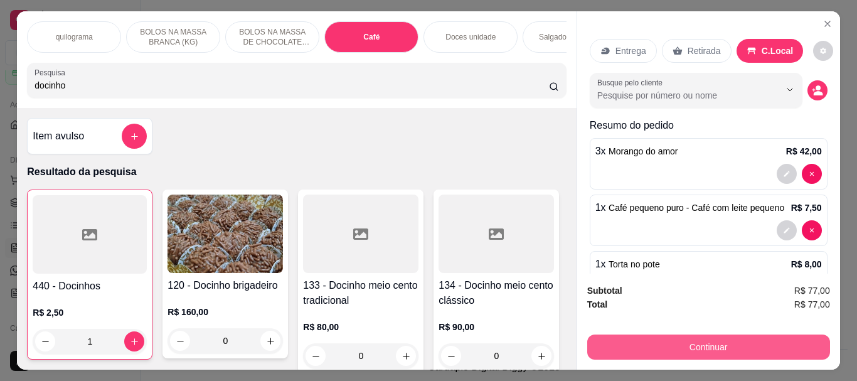
click at [705, 334] on button "Continuar" at bounding box center [708, 346] width 243 height 25
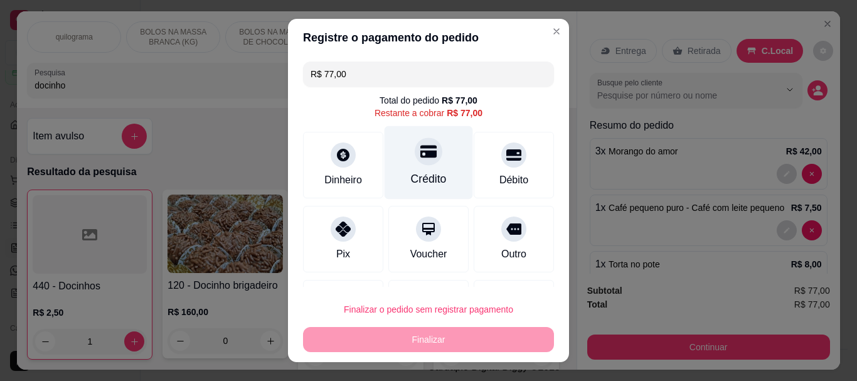
click at [410, 166] on div "Crédito" at bounding box center [428, 162] width 88 height 73
type input "R$ 0,00"
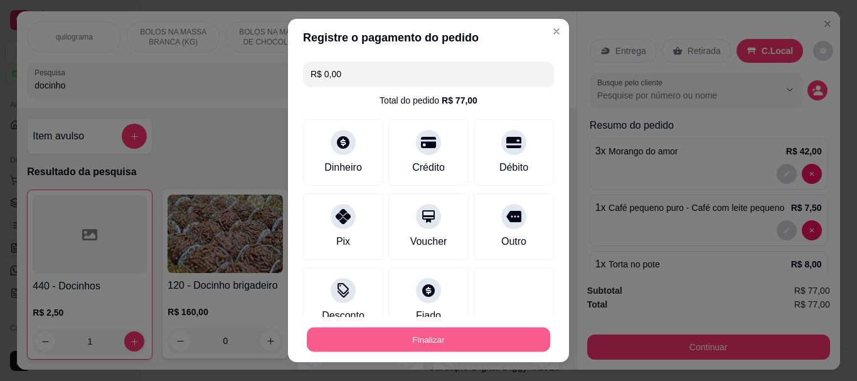
click at [415, 335] on button "Finalizar" at bounding box center [428, 339] width 243 height 24
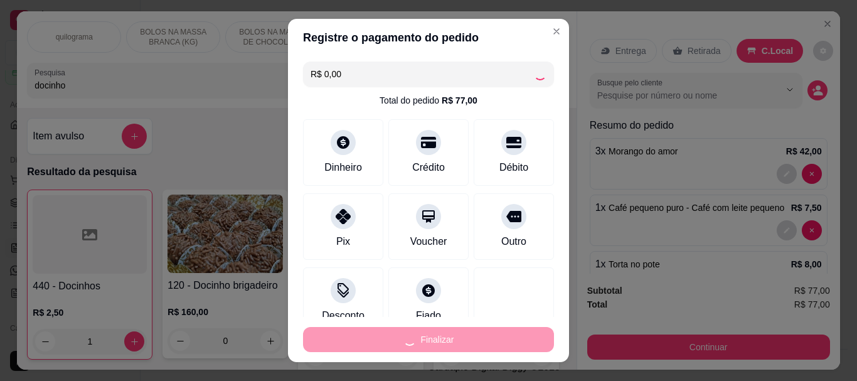
type input "0"
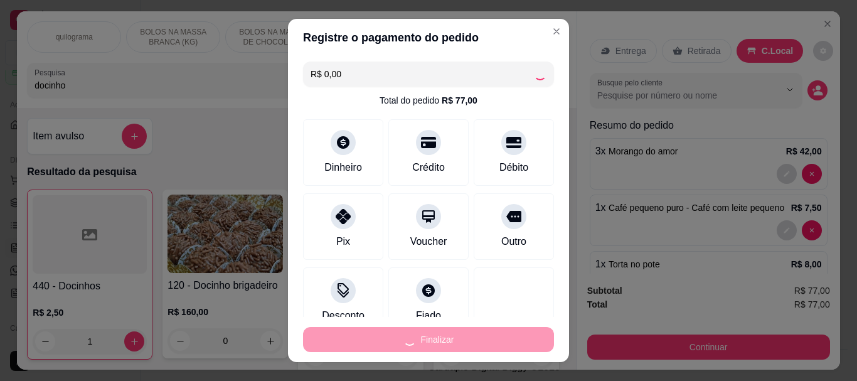
type input "0"
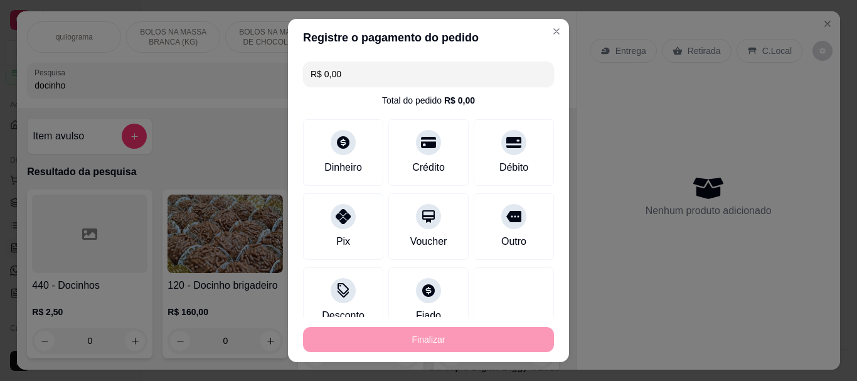
type input "-R$ 77,00"
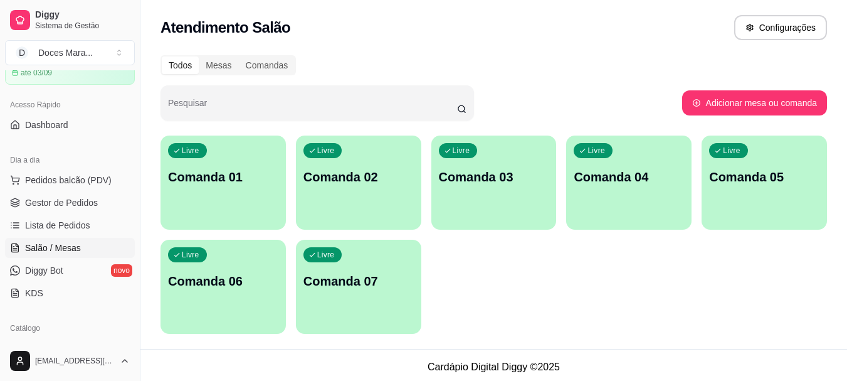
click at [504, 304] on div "Livre Comanda 01 Livre Comanda 02 Livre Comanda 03 Livre Comanda 04 Livre Coman…" at bounding box center [494, 234] width 667 height 198
click at [73, 174] on span "Pedidos balcão (PDV)" at bounding box center [68, 180] width 87 height 13
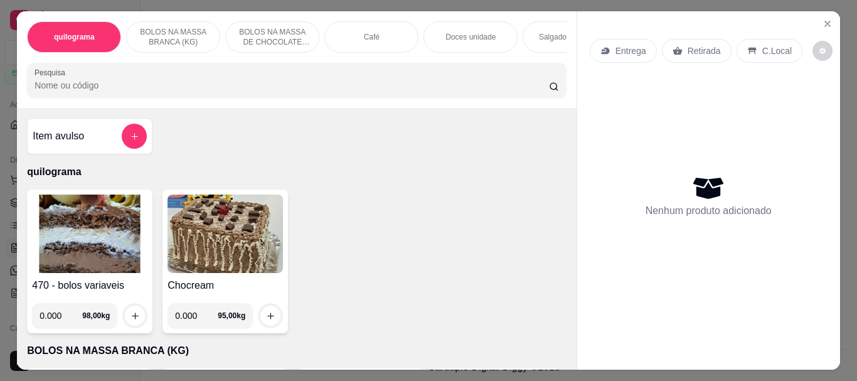
click at [61, 209] on img at bounding box center [89, 233] width 115 height 78
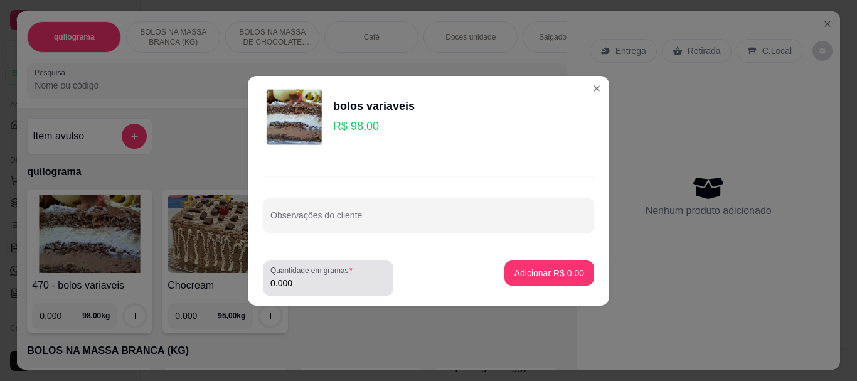
click at [304, 288] on input "0.000" at bounding box center [327, 283] width 115 height 13
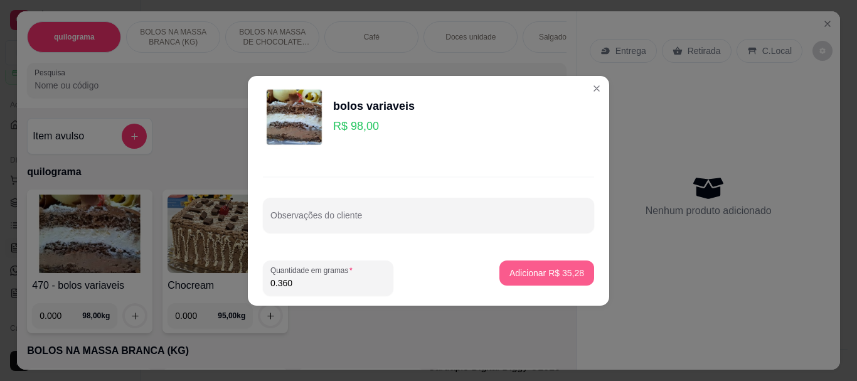
type input "0.360"
click at [520, 277] on p "Adicionar R$ 35,28" at bounding box center [547, 273] width 73 height 12
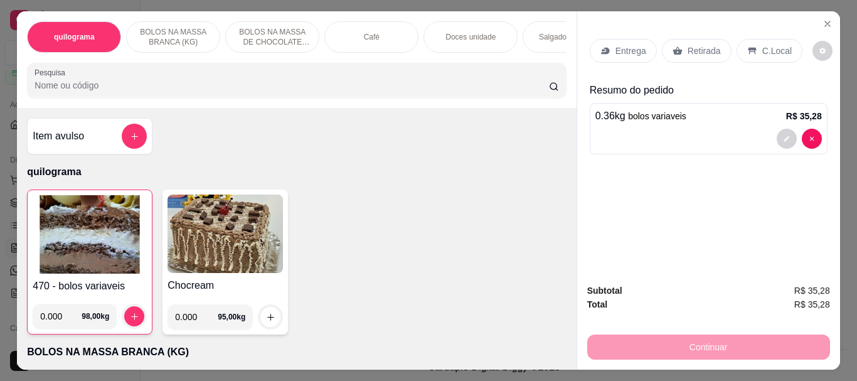
click at [127, 89] on input "Pesquisa" at bounding box center [291, 85] width 514 height 13
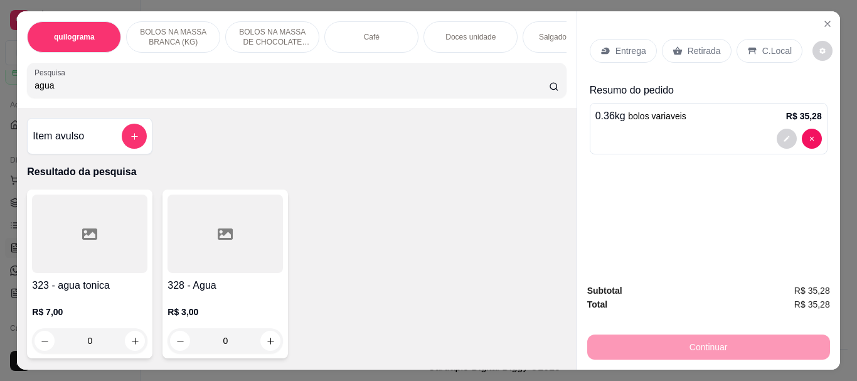
type input "agua"
click at [172, 219] on div at bounding box center [224, 233] width 115 height 78
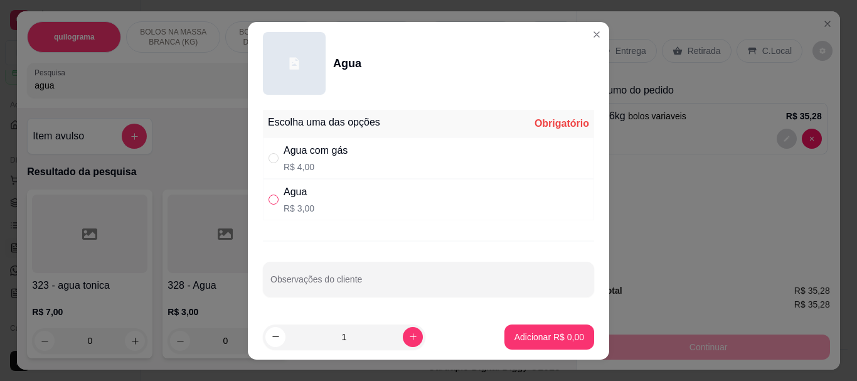
click at [270, 197] on input "" at bounding box center [273, 199] width 10 height 10
radio input "true"
click at [542, 326] on button "Adicionar R$ 3,00" at bounding box center [549, 336] width 87 height 24
type input "1"
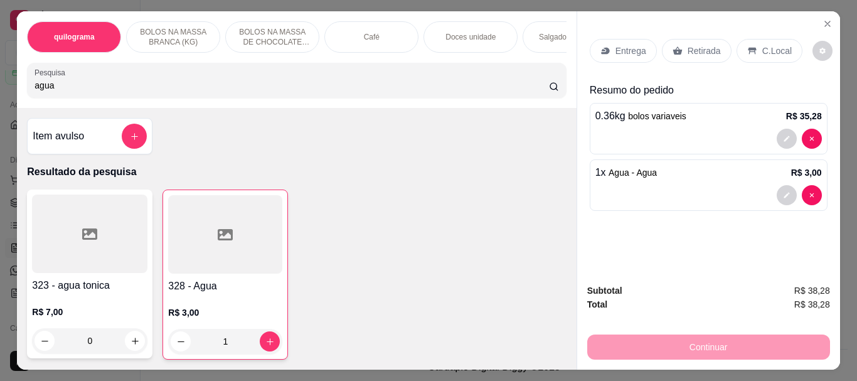
click at [259, 229] on div at bounding box center [225, 234] width 114 height 78
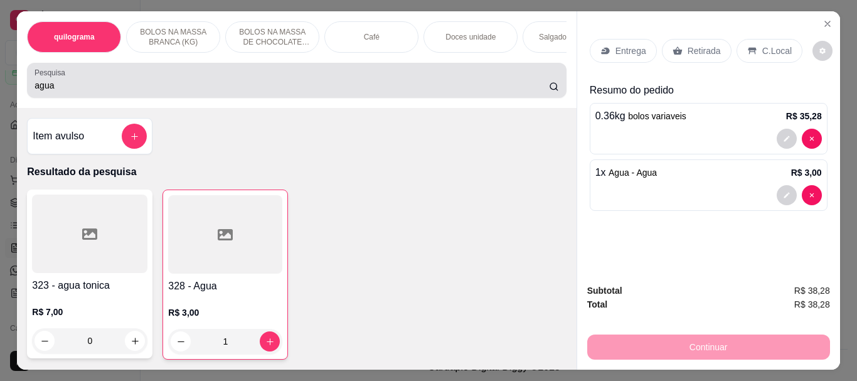
click at [95, 91] on input "agua" at bounding box center [291, 85] width 514 height 13
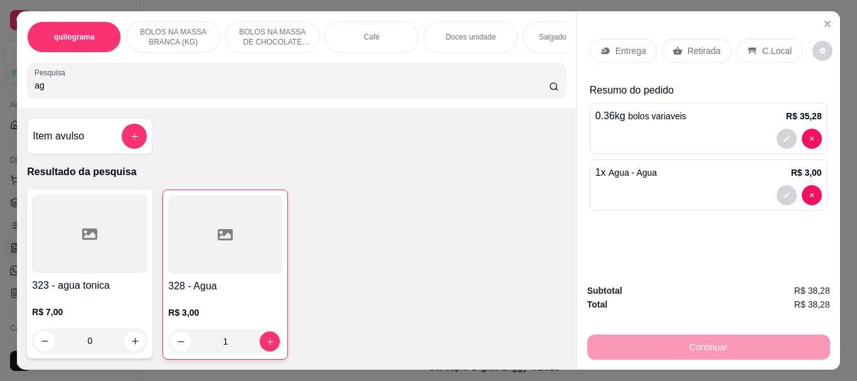
type input "a"
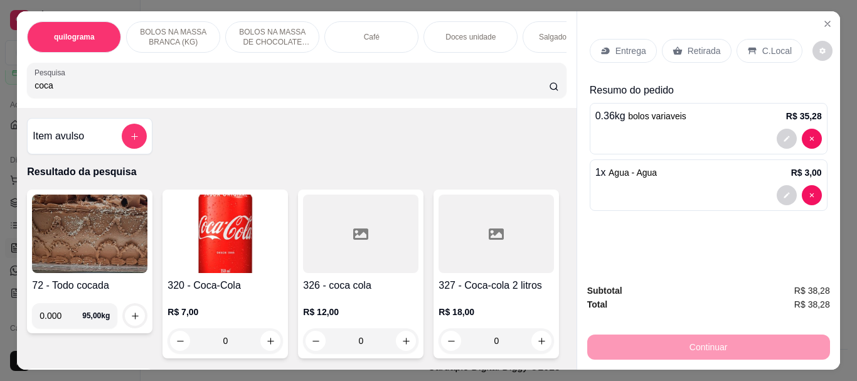
click at [64, 90] on input "coca" at bounding box center [291, 85] width 514 height 13
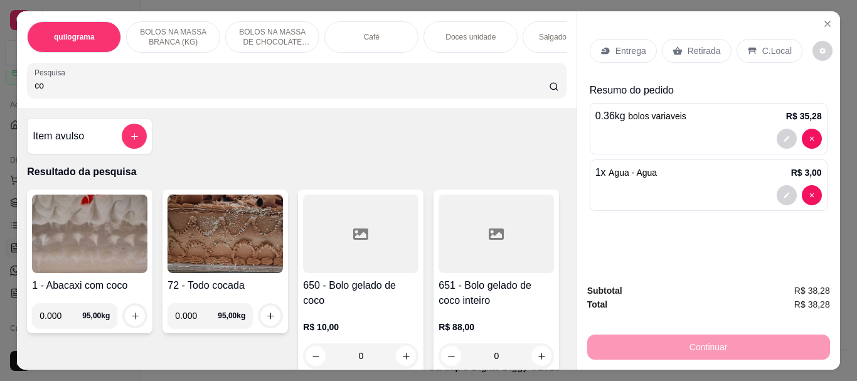
type input "c"
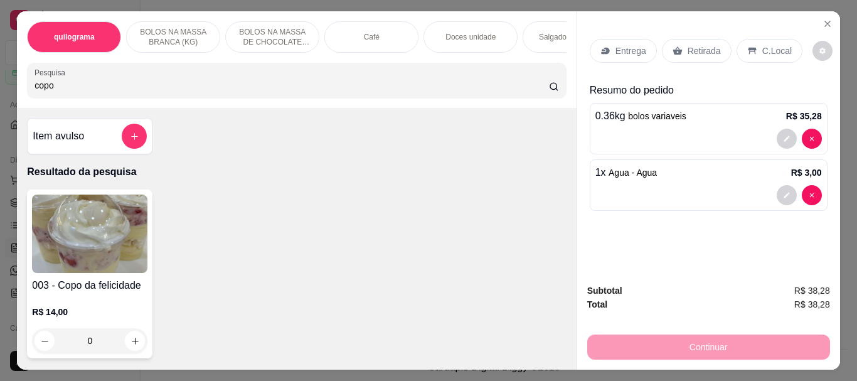
type input "copo"
click at [74, 217] on img at bounding box center [89, 233] width 115 height 78
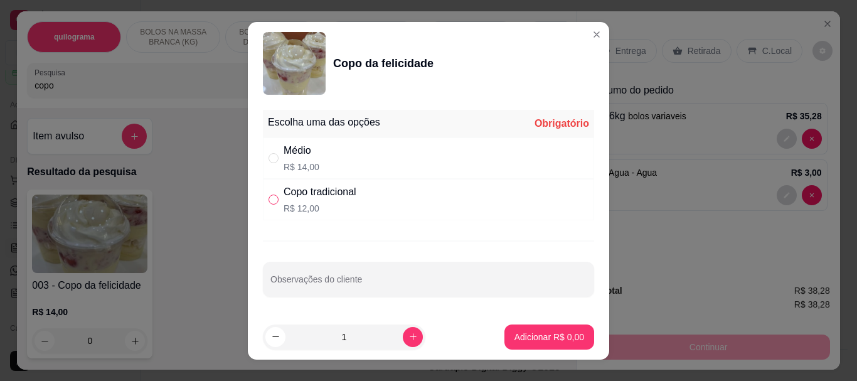
click at [273, 199] on input "" at bounding box center [273, 199] width 10 height 10
radio input "true"
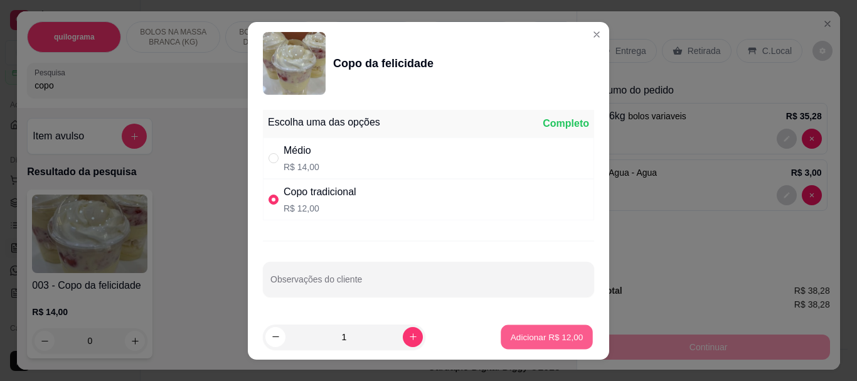
click at [554, 334] on p "Adicionar R$ 12,00" at bounding box center [547, 337] width 73 height 12
type input "1"
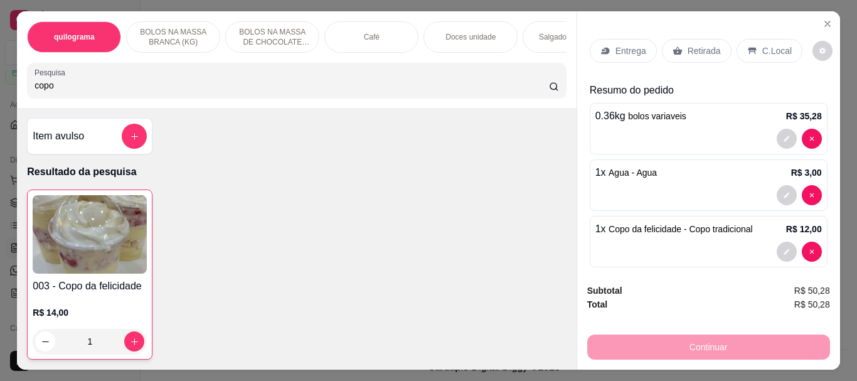
click at [691, 45] on p "Retirada" at bounding box center [703, 51] width 33 height 13
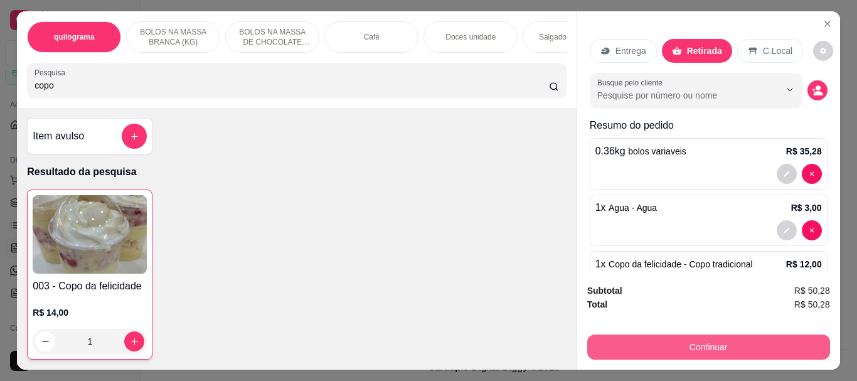
click at [726, 339] on button "Continuar" at bounding box center [708, 346] width 243 height 25
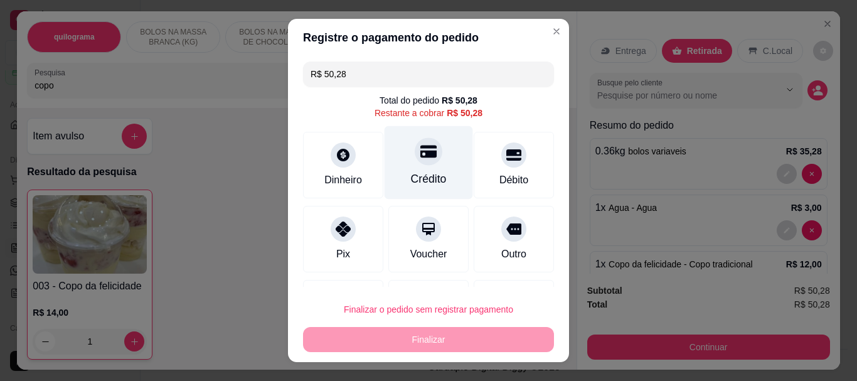
click at [430, 172] on div "Crédito" at bounding box center [429, 179] width 36 height 16
type input "R$ 0,00"
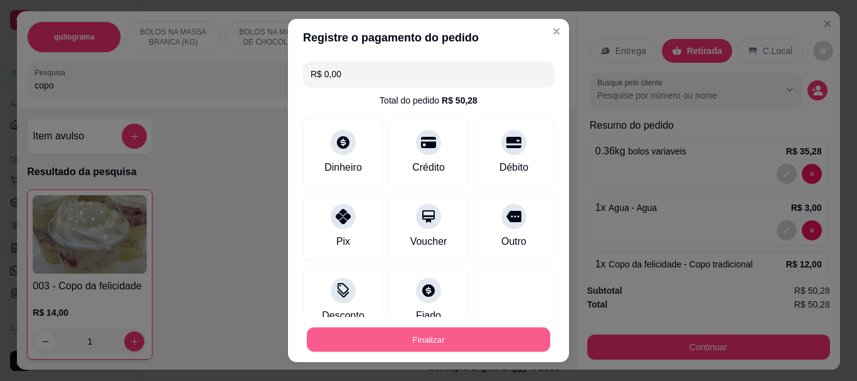
click at [415, 334] on button "Finalizar" at bounding box center [428, 339] width 243 height 24
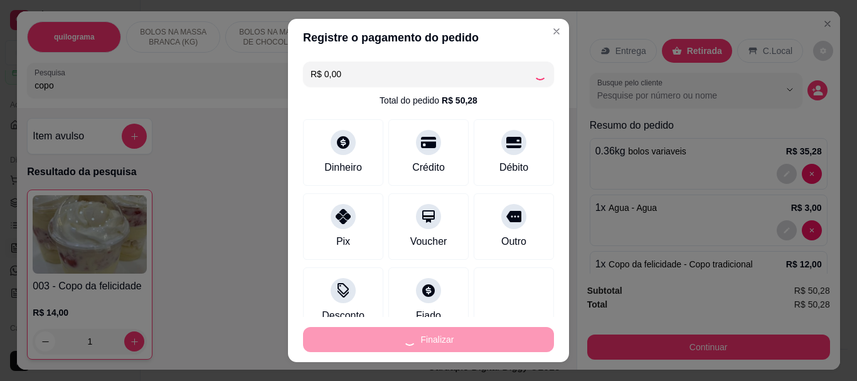
type input "0"
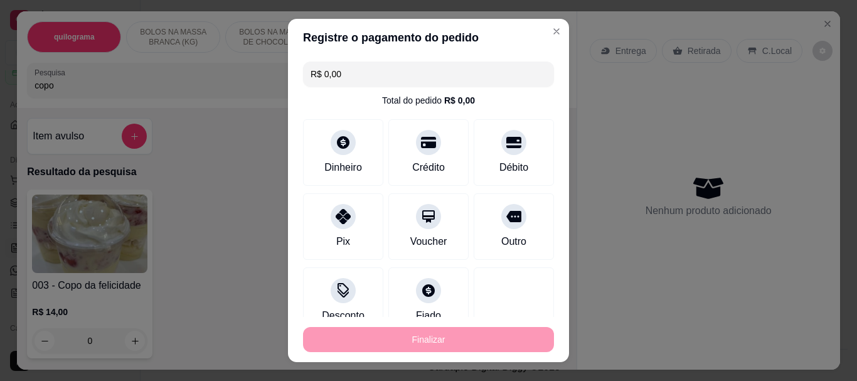
type input "-R$ 50,28"
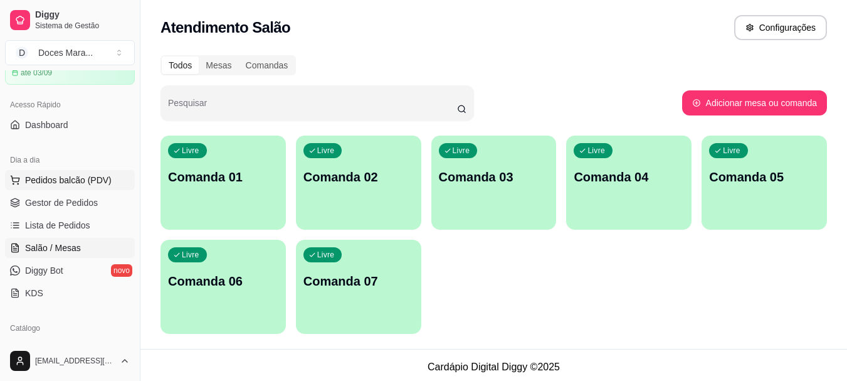
click at [26, 174] on span "Pedidos balcão (PDV)" at bounding box center [68, 180] width 87 height 13
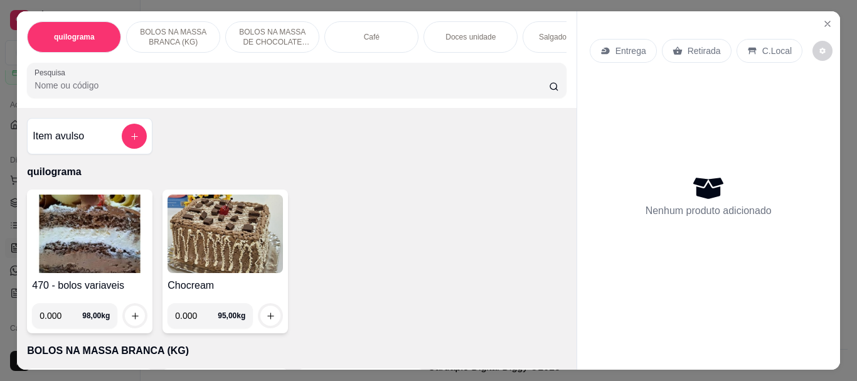
click at [43, 235] on img at bounding box center [89, 233] width 115 height 78
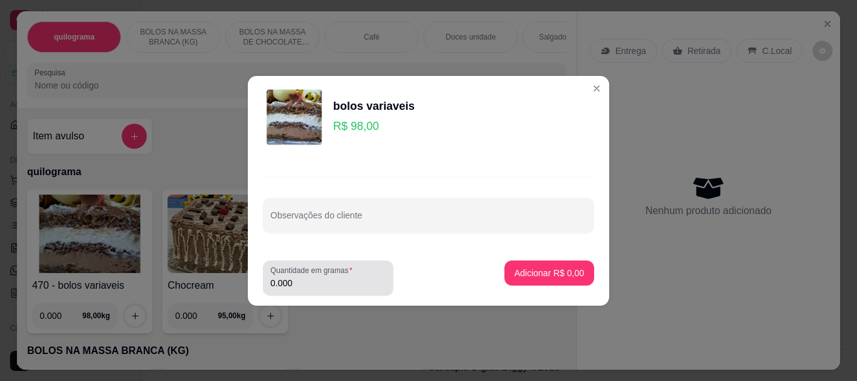
click at [332, 281] on input "0.000" at bounding box center [327, 283] width 115 height 13
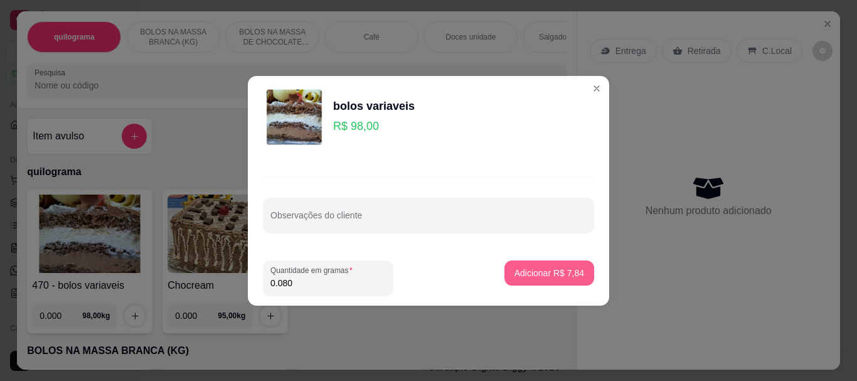
type input "0.080"
click at [510, 263] on button "Adicionar R$ 7,84" at bounding box center [549, 272] width 90 height 25
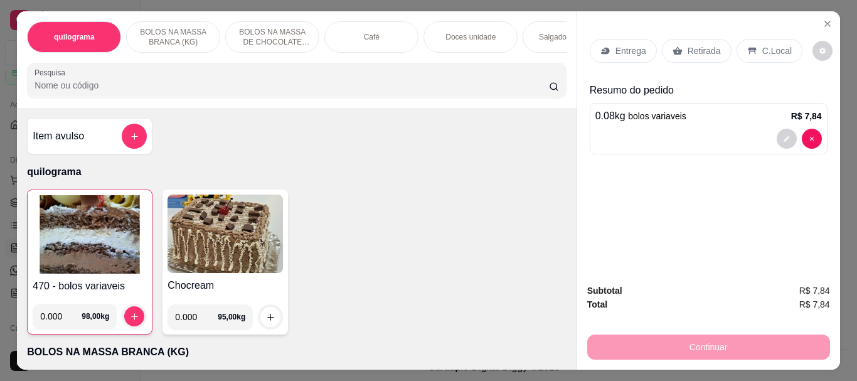
click at [362, 43] on div "Café" at bounding box center [371, 36] width 94 height 31
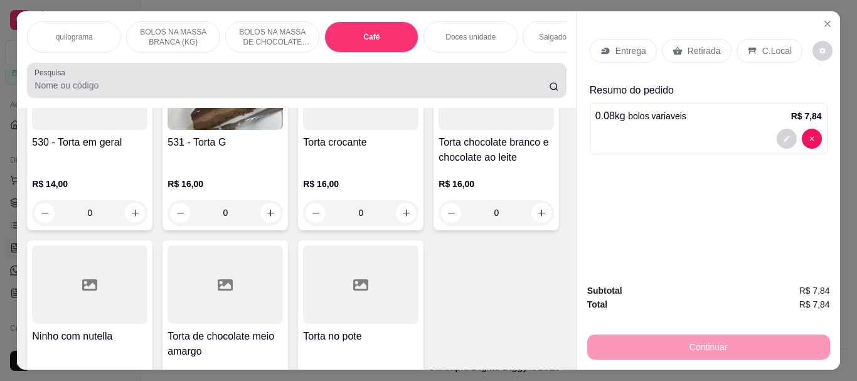
scroll to position [33, 0]
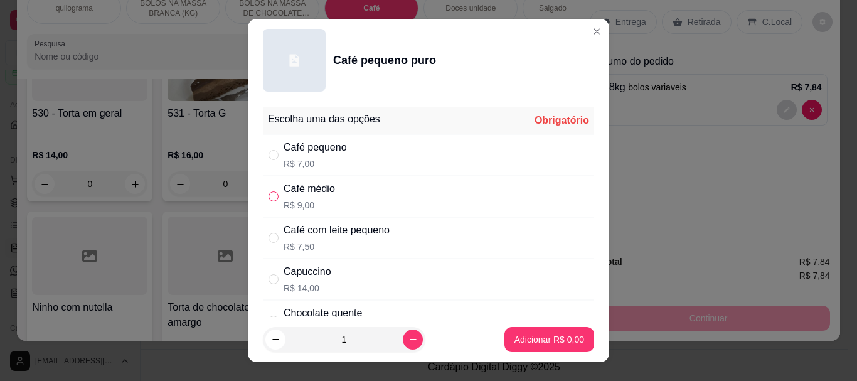
click at [268, 196] on input "" at bounding box center [273, 196] width 10 height 10
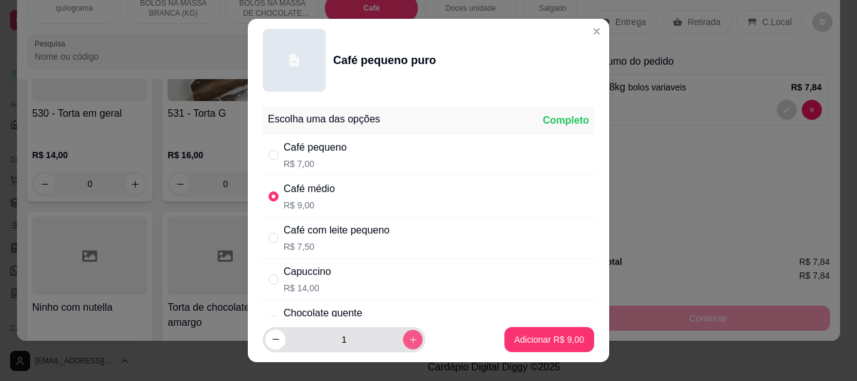
click at [405, 334] on button "increase-product-quantity" at bounding box center [412, 338] width 19 height 19
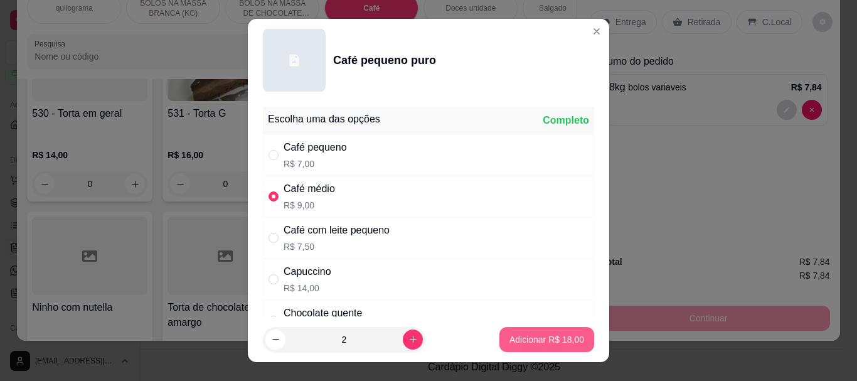
click at [499, 341] on button "Adicionar R$ 18,00" at bounding box center [546, 339] width 95 height 25
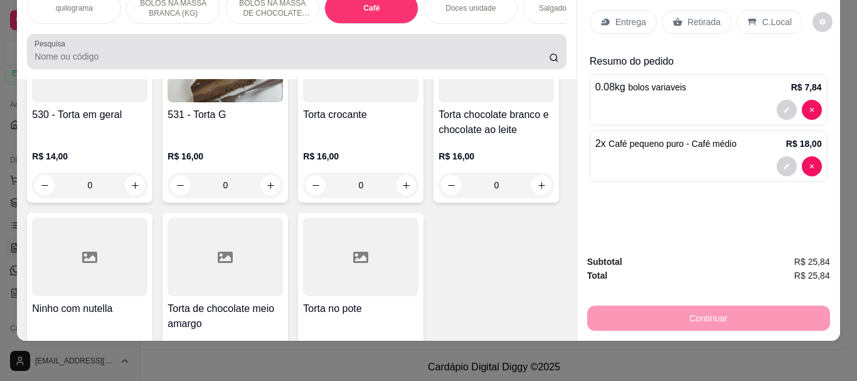
click at [89, 57] on input "Pesquisa" at bounding box center [291, 56] width 514 height 13
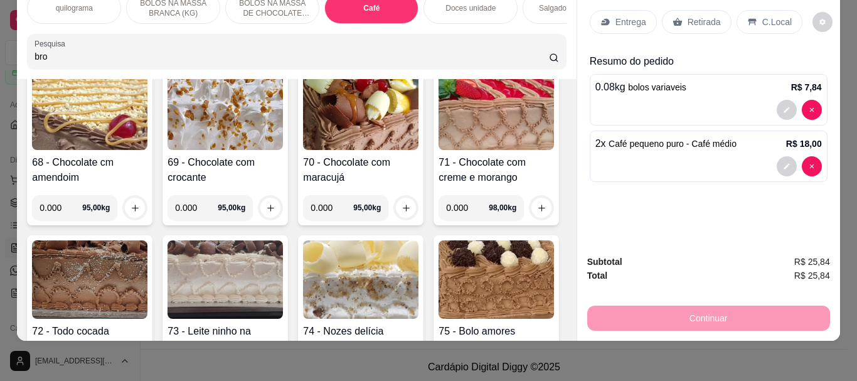
scroll to position [0, 0]
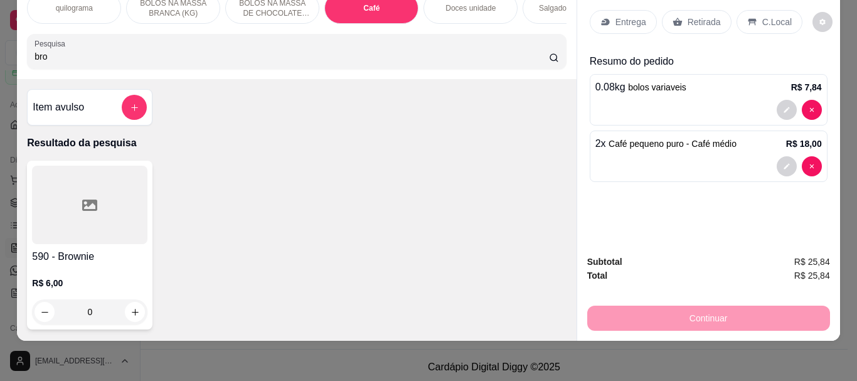
click at [119, 224] on div at bounding box center [89, 205] width 115 height 78
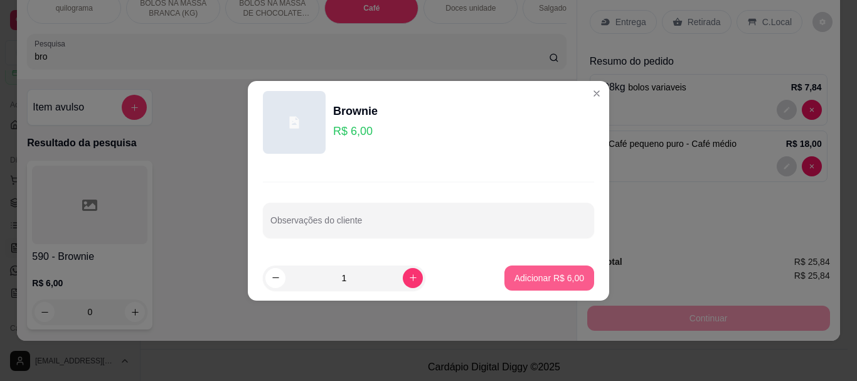
click at [565, 278] on p "Adicionar R$ 6,00" at bounding box center [549, 278] width 70 height 13
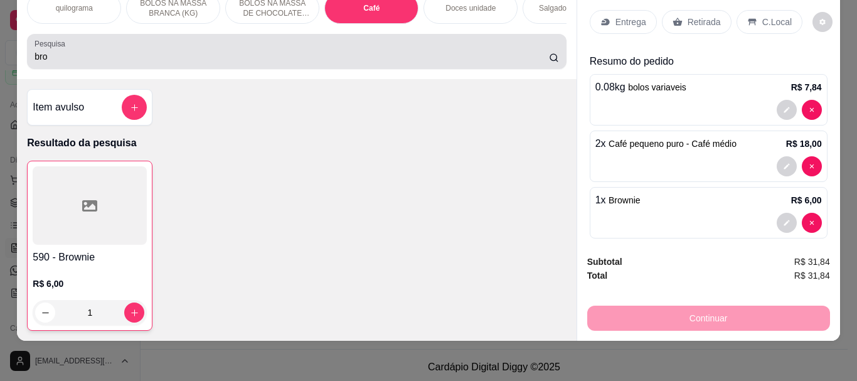
click at [65, 54] on input "bro" at bounding box center [291, 56] width 514 height 13
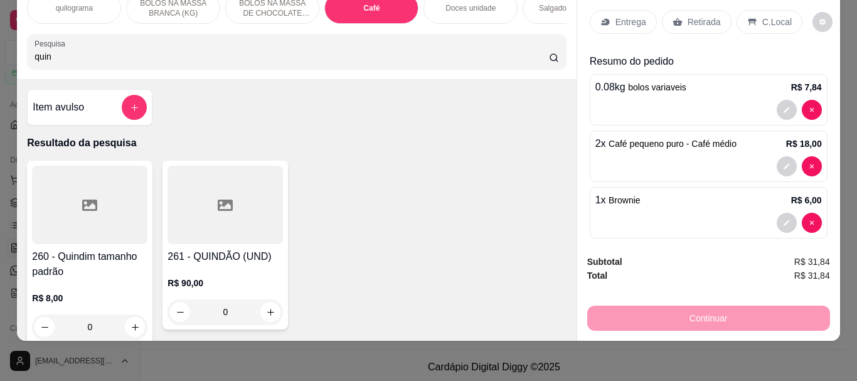
click at [71, 181] on div at bounding box center [89, 205] width 115 height 78
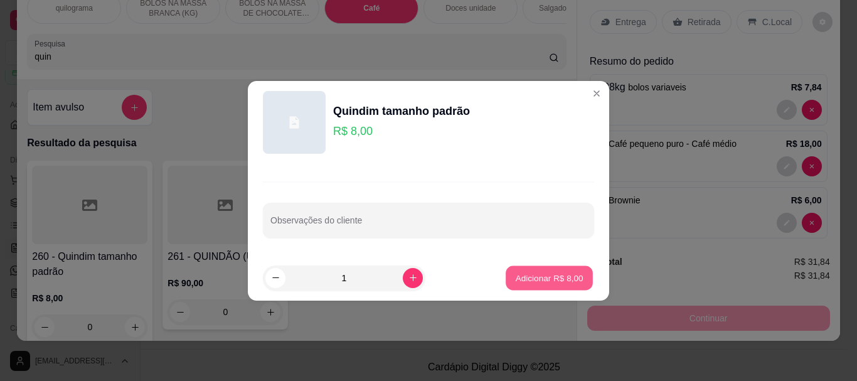
click at [534, 277] on p "Adicionar R$ 8,00" at bounding box center [549, 278] width 68 height 12
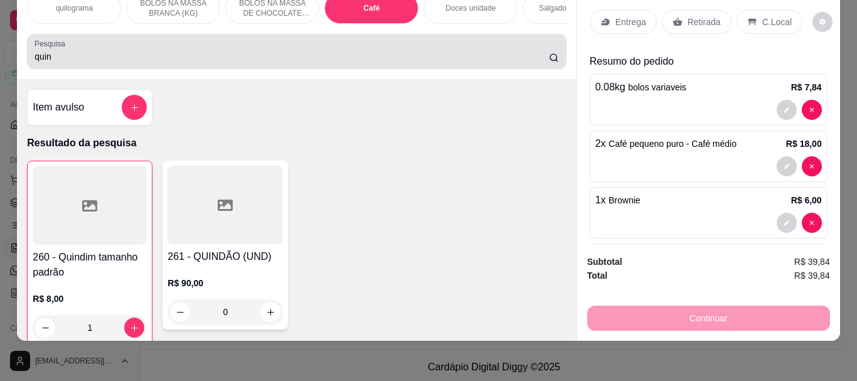
click at [82, 55] on input "quin" at bounding box center [291, 56] width 514 height 13
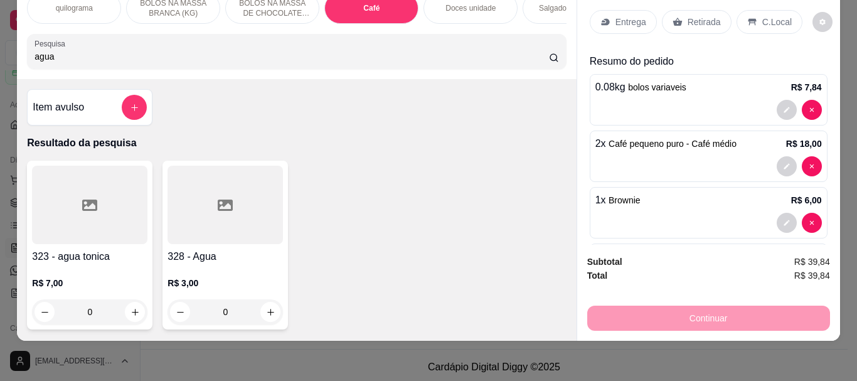
click at [244, 226] on div at bounding box center [224, 205] width 115 height 78
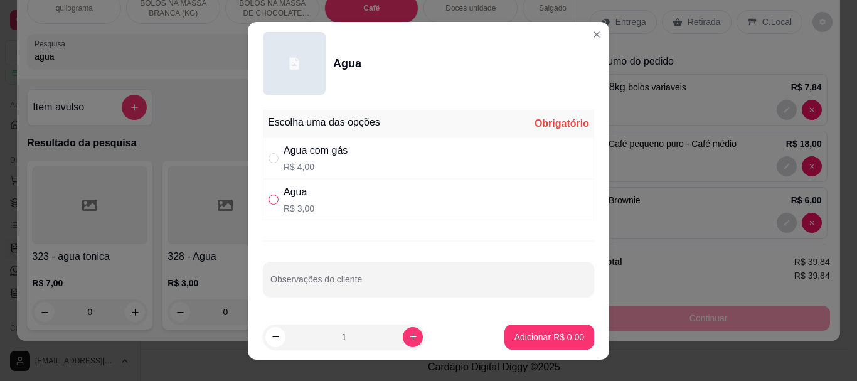
click at [268, 198] on input "" at bounding box center [273, 199] width 10 height 10
click at [515, 334] on p "Adicionar R$ 3,00" at bounding box center [549, 337] width 68 height 12
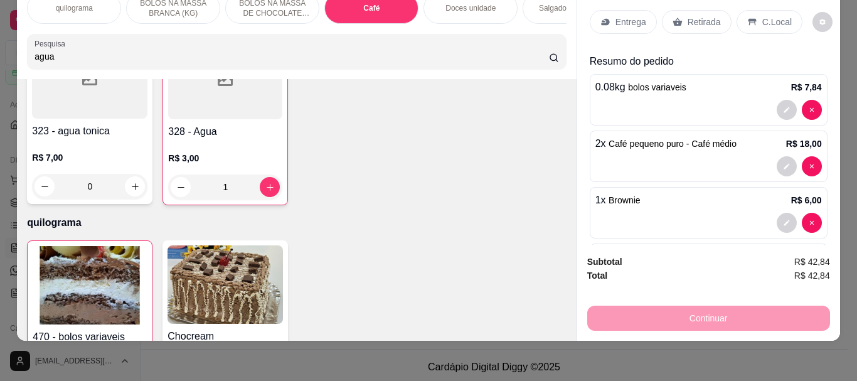
click at [762, 16] on p "C.Local" at bounding box center [776, 22] width 29 height 13
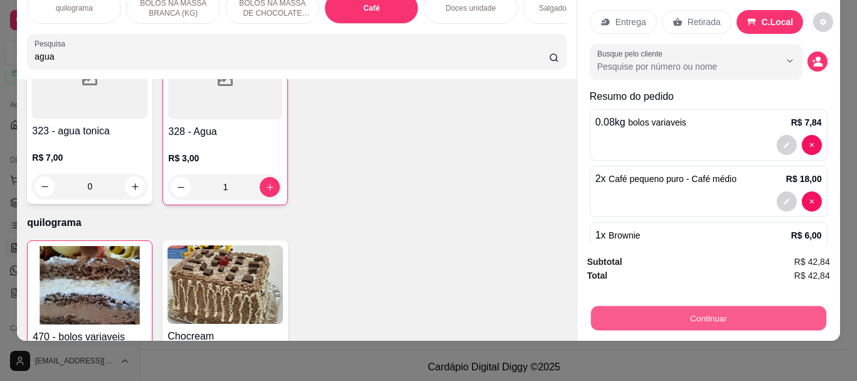
click at [706, 305] on button "Continuar" at bounding box center [707, 317] width 235 height 24
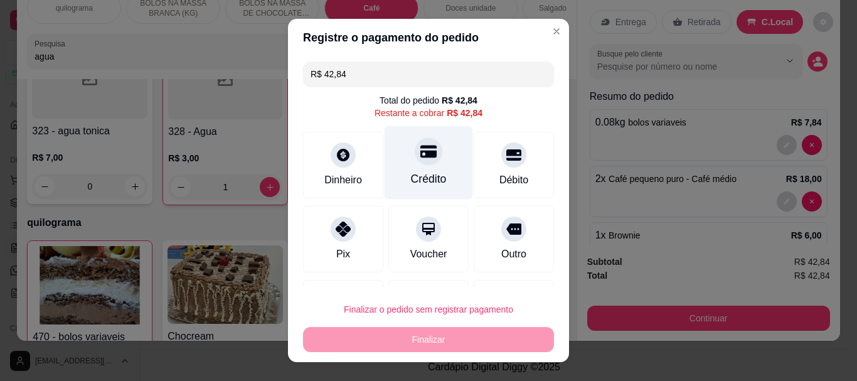
click at [416, 171] on div "Crédito" at bounding box center [429, 179] width 36 height 16
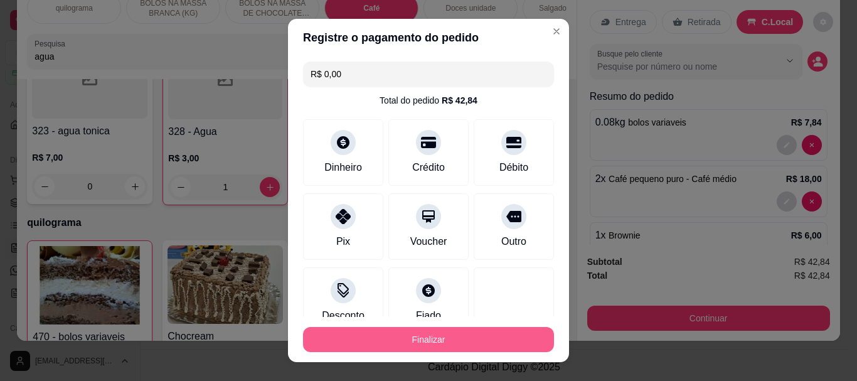
click at [400, 336] on button "Finalizar" at bounding box center [428, 339] width 251 height 25
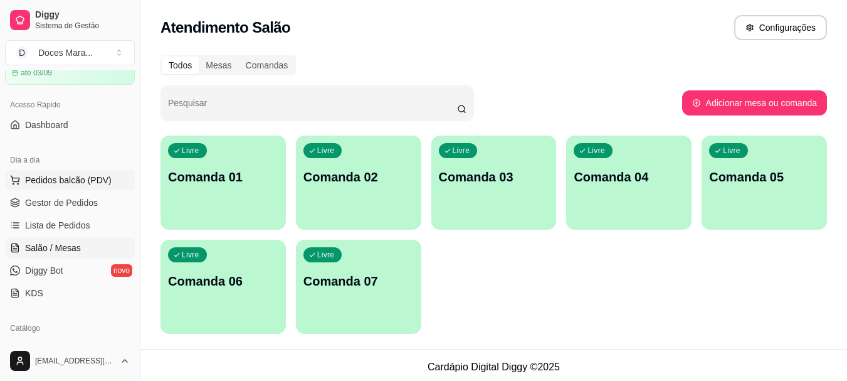
click at [60, 179] on span "Pedidos balcão (PDV)" at bounding box center [68, 180] width 87 height 13
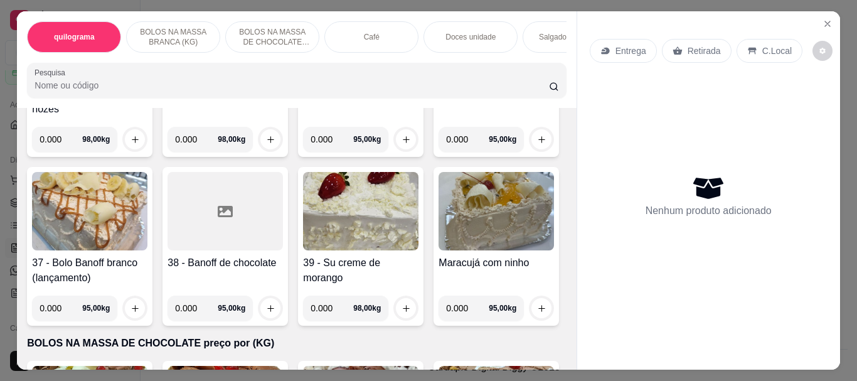
scroll to position [1756, 0]
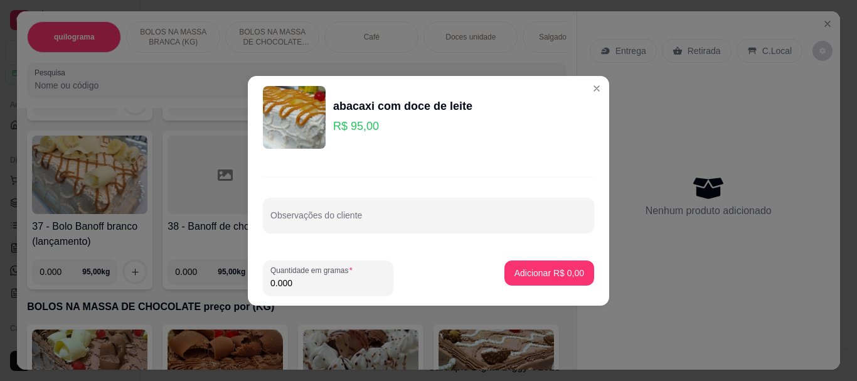
click at [313, 284] on input "0.000" at bounding box center [327, 283] width 115 height 13
click at [542, 277] on p "Adicionar R$ 107,35" at bounding box center [544, 273] width 77 height 12
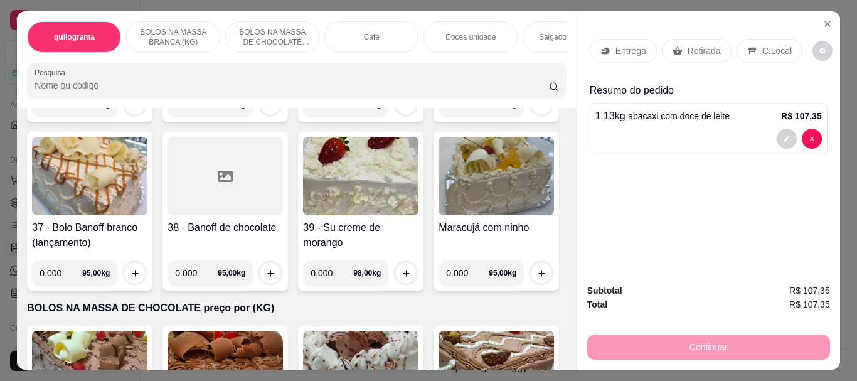
click at [714, 47] on div "Retirada" at bounding box center [697, 51] width 70 height 24
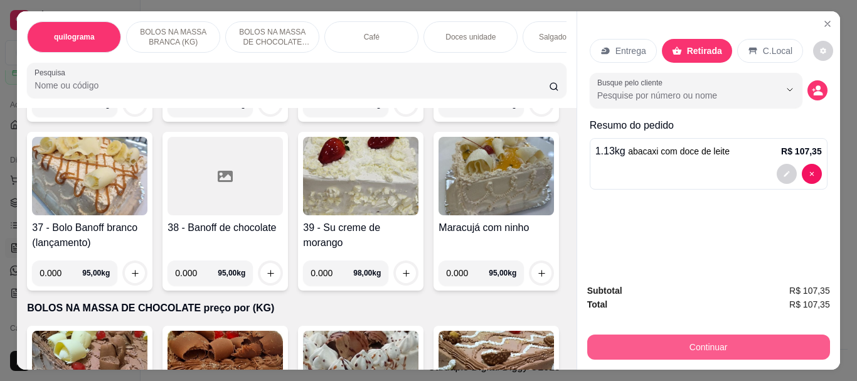
click at [714, 336] on button "Continuar" at bounding box center [708, 346] width 243 height 25
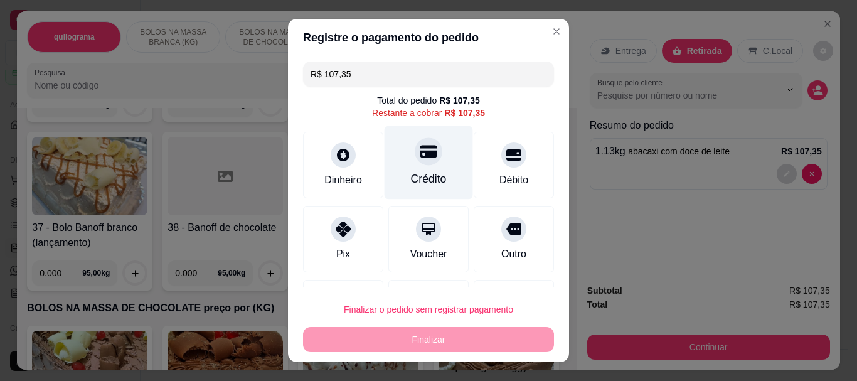
click at [415, 165] on div at bounding box center [429, 152] width 28 height 28
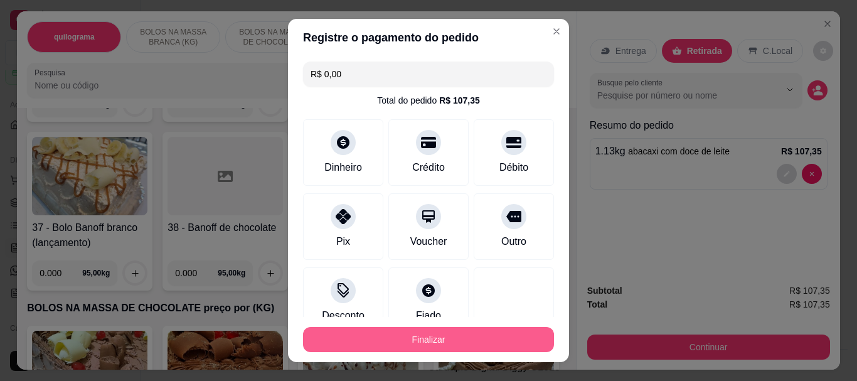
click at [413, 332] on button "Finalizar" at bounding box center [428, 339] width 251 height 25
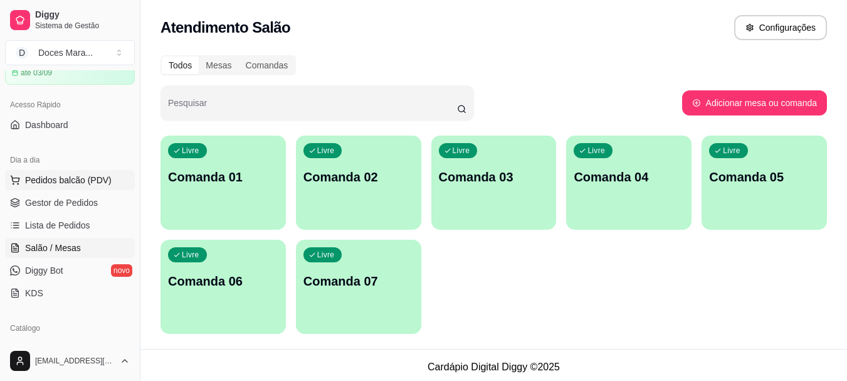
click at [53, 184] on span "Pedidos balcão (PDV)" at bounding box center [68, 180] width 87 height 13
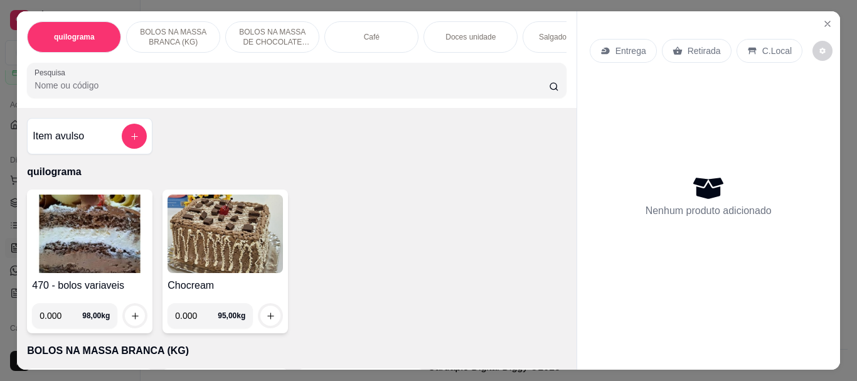
click at [378, 37] on div "Café" at bounding box center [371, 36] width 94 height 31
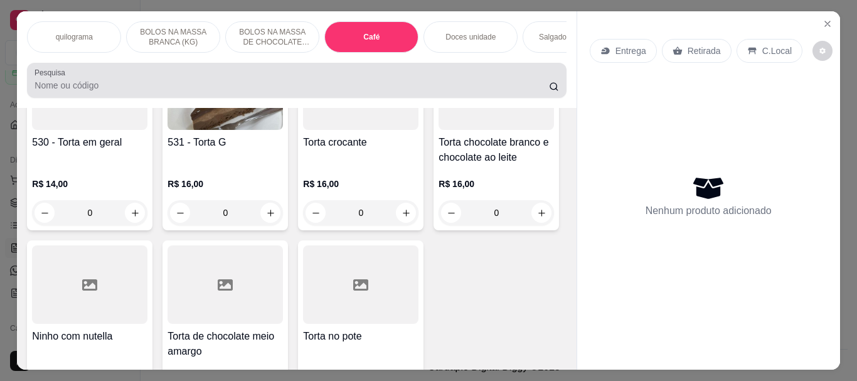
scroll to position [33, 0]
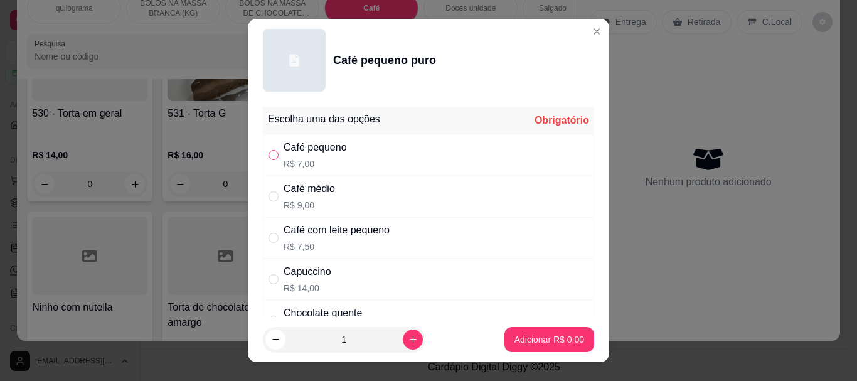
click at [268, 149] on label "" at bounding box center [273, 155] width 10 height 14
click at [268, 150] on input "" at bounding box center [273, 155] width 10 height 10
click at [268, 158] on input "" at bounding box center [273, 155] width 10 height 10
click at [522, 337] on p "Adicionar R$ 7,00" at bounding box center [549, 339] width 68 height 12
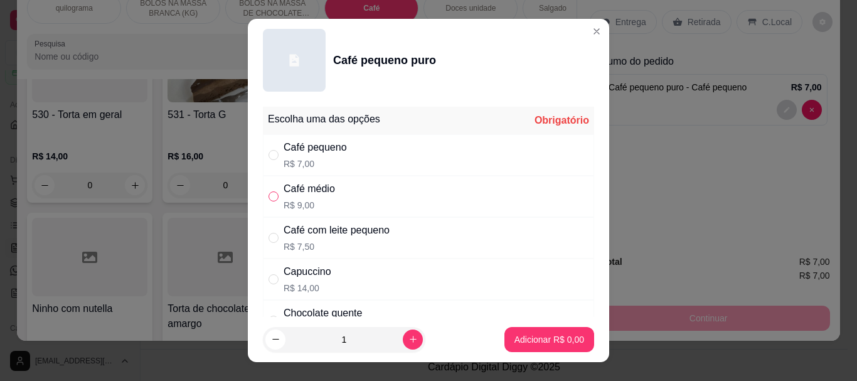
click at [268, 194] on input "" at bounding box center [273, 196] width 10 height 10
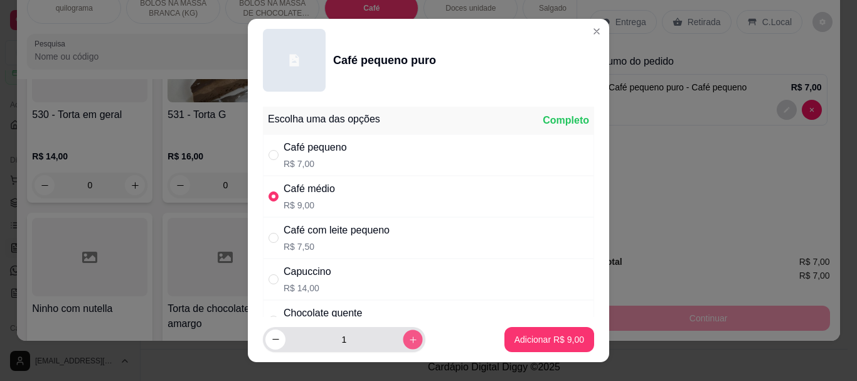
click at [408, 338] on icon "increase-product-quantity" at bounding box center [412, 338] width 9 height 9
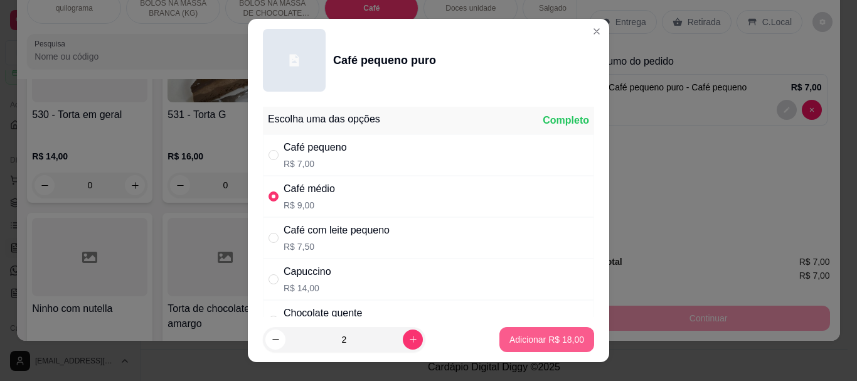
click at [522, 332] on button "Adicionar R$ 18,00" at bounding box center [546, 339] width 95 height 25
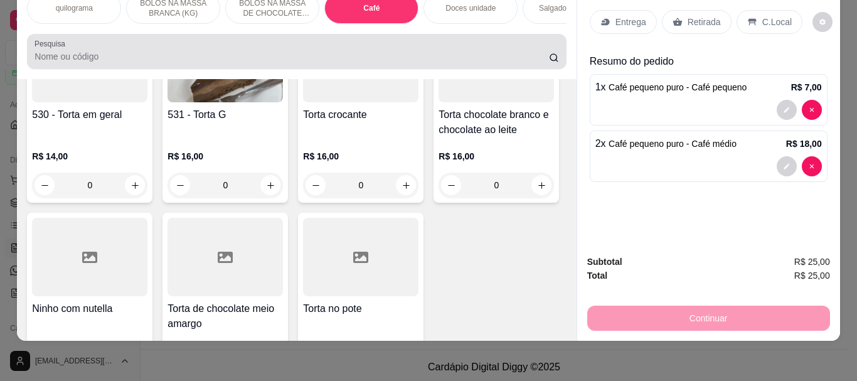
click at [38, 50] on div at bounding box center [296, 51] width 524 height 25
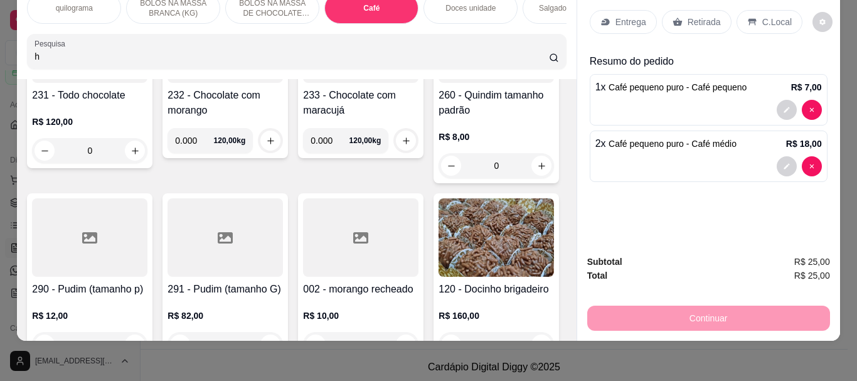
scroll to position [0, 0]
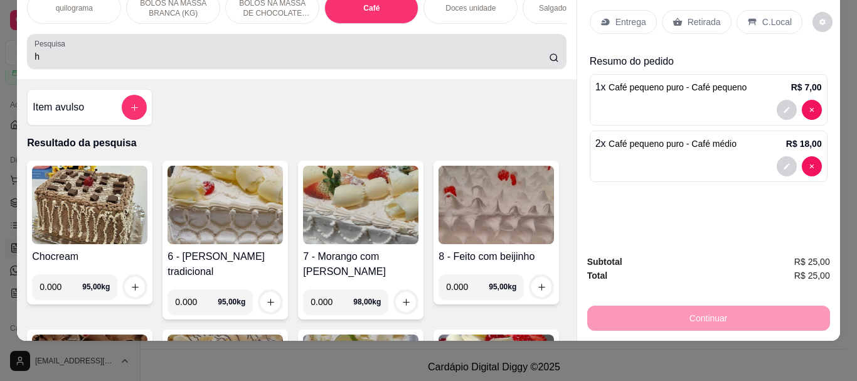
click at [48, 62] on input "h" at bounding box center [291, 56] width 514 height 13
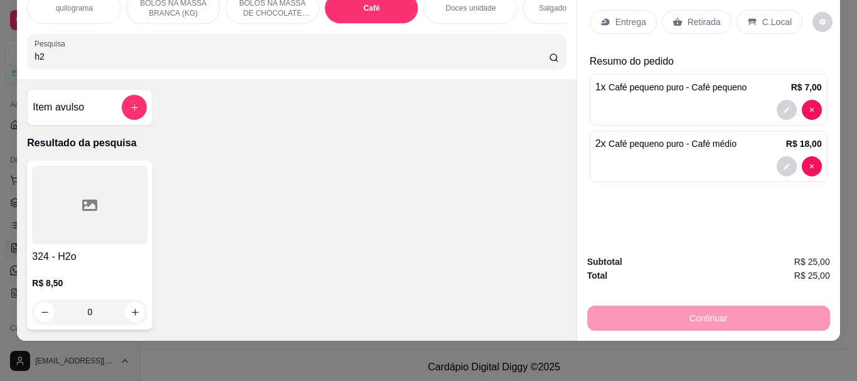
click at [101, 219] on div at bounding box center [89, 205] width 115 height 78
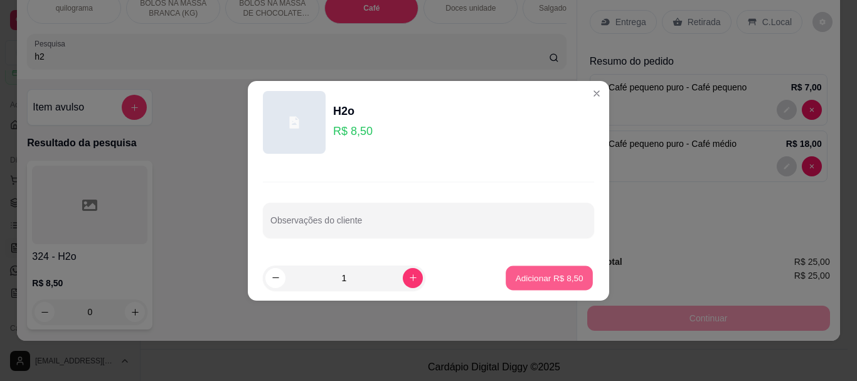
click at [568, 282] on p "Adicionar R$ 8,50" at bounding box center [549, 278] width 68 height 12
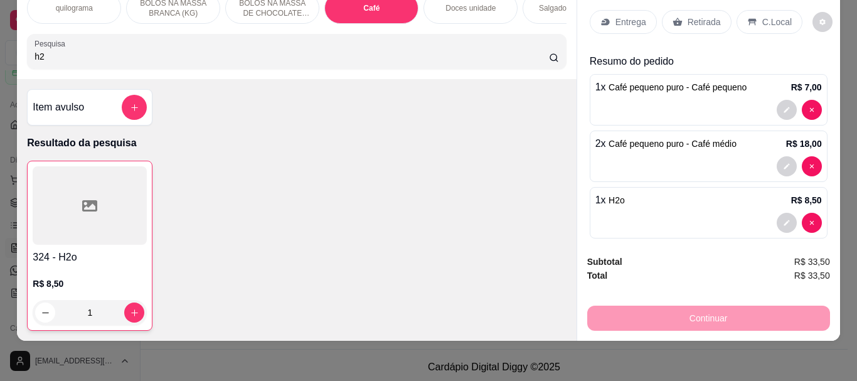
click at [768, 16] on p "C.Local" at bounding box center [776, 22] width 29 height 13
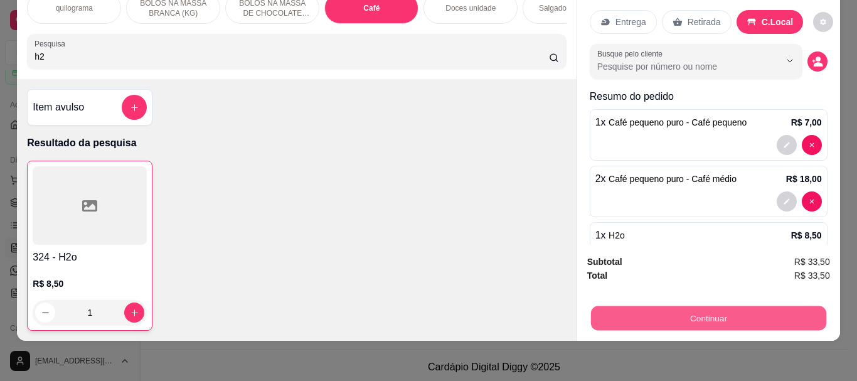
click at [712, 305] on button "Continuar" at bounding box center [707, 317] width 235 height 24
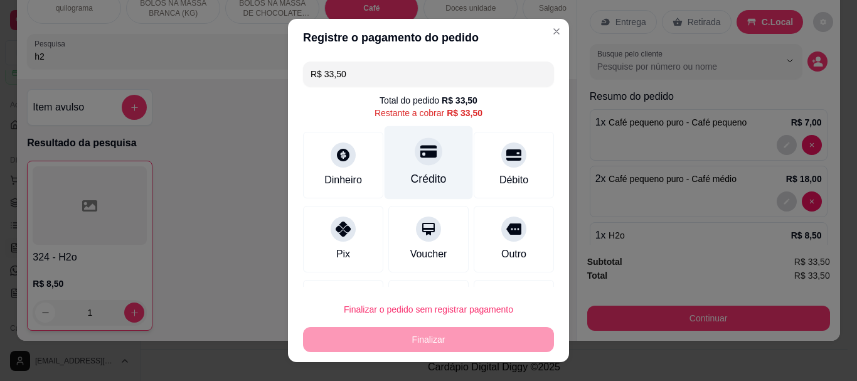
click at [428, 172] on div "Crédito" at bounding box center [429, 179] width 36 height 16
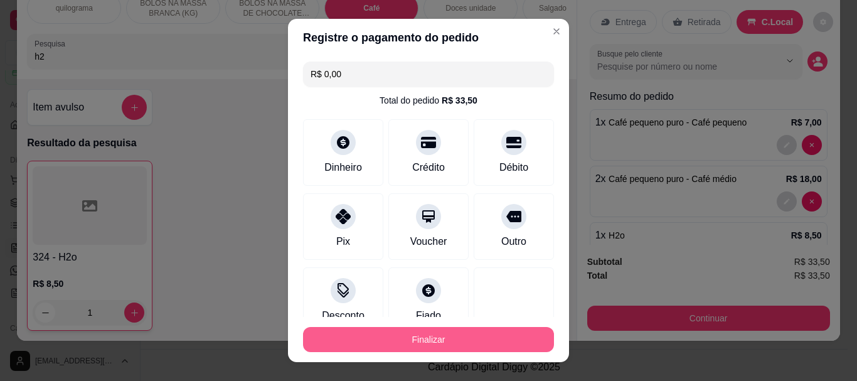
click at [391, 330] on button "Finalizar" at bounding box center [428, 339] width 251 height 25
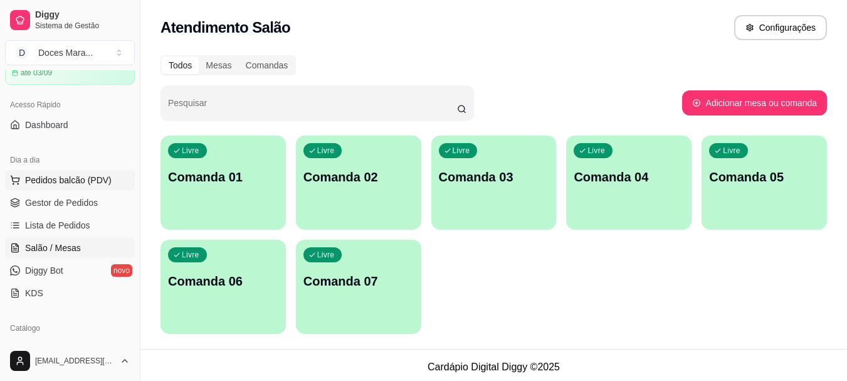
click at [51, 180] on span "Pedidos balcão (PDV)" at bounding box center [68, 180] width 87 height 13
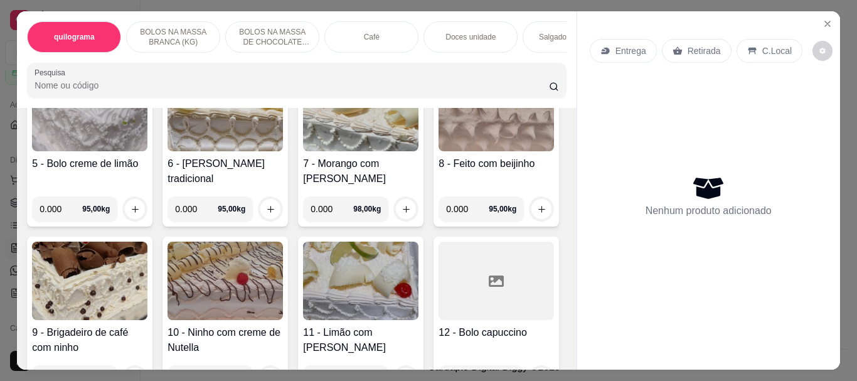
scroll to position [502, 0]
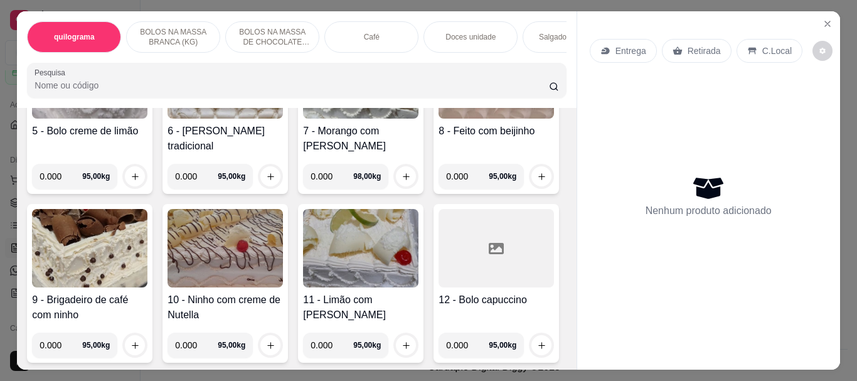
click at [303, 119] on img at bounding box center [360, 79] width 115 height 78
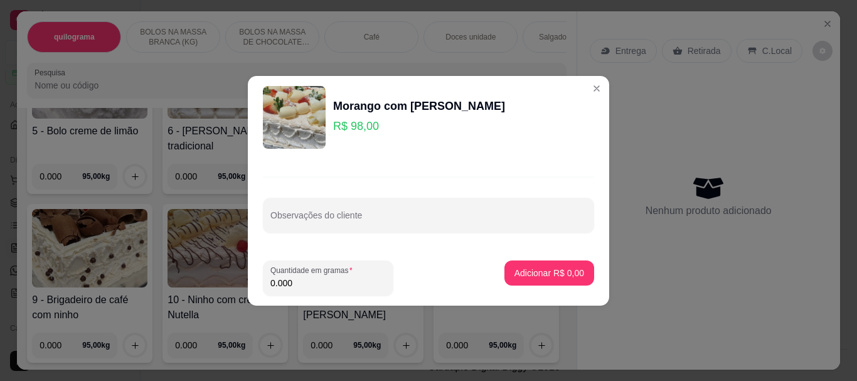
click at [295, 280] on input "0.000" at bounding box center [327, 283] width 115 height 13
click at [535, 269] on p "Adicionar R$ 160,72" at bounding box center [544, 273] width 80 height 13
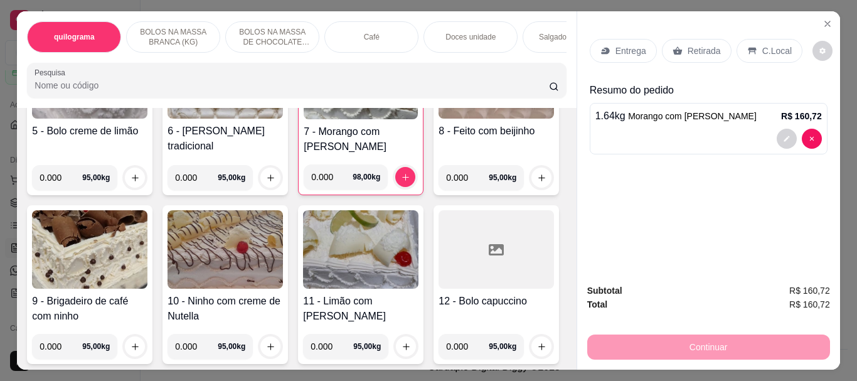
click at [699, 45] on p "Retirada" at bounding box center [703, 51] width 33 height 13
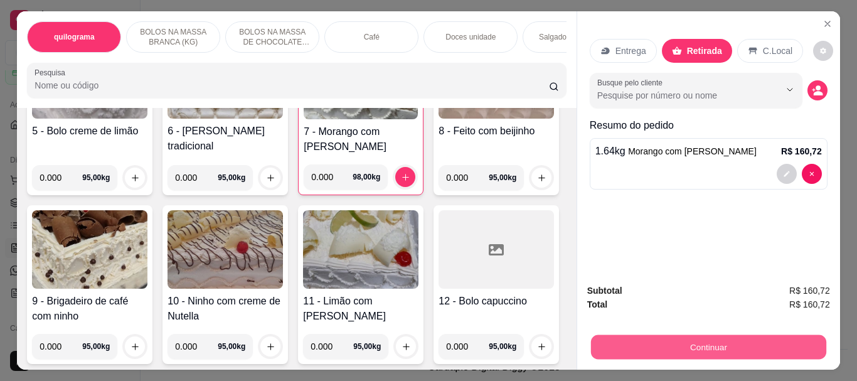
click at [708, 339] on button "Continuar" at bounding box center [707, 346] width 235 height 24
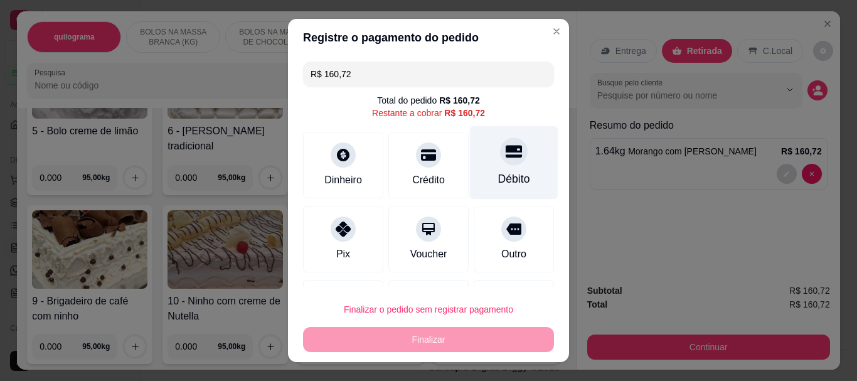
click at [498, 174] on div "Débito" at bounding box center [514, 179] width 32 height 16
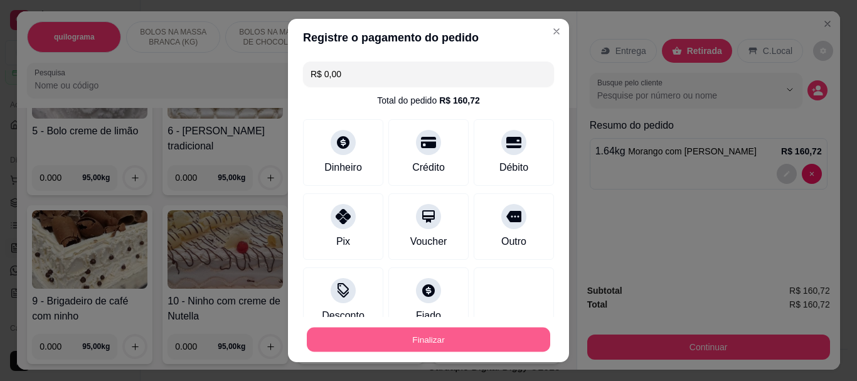
click at [418, 338] on button "Finalizar" at bounding box center [428, 339] width 243 height 24
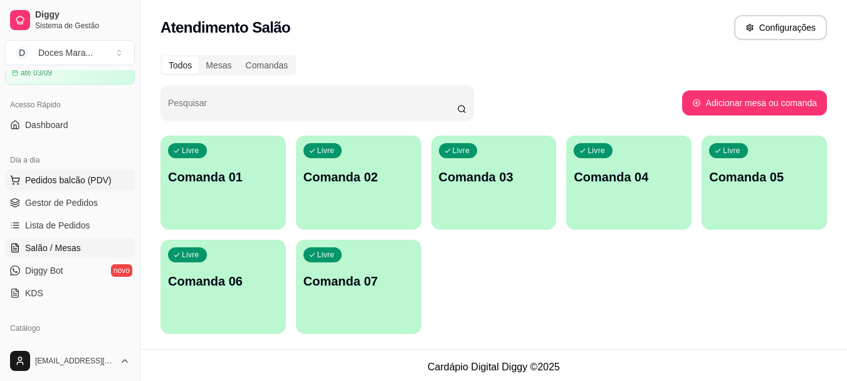
click at [56, 176] on span "Pedidos balcão (PDV)" at bounding box center [68, 180] width 87 height 13
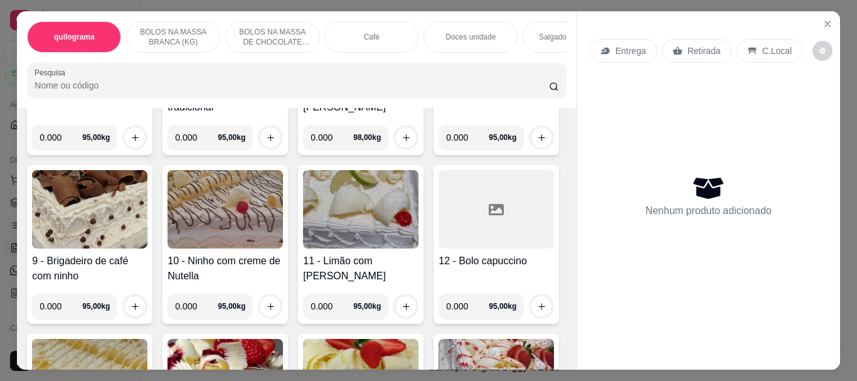
scroll to position [502, 0]
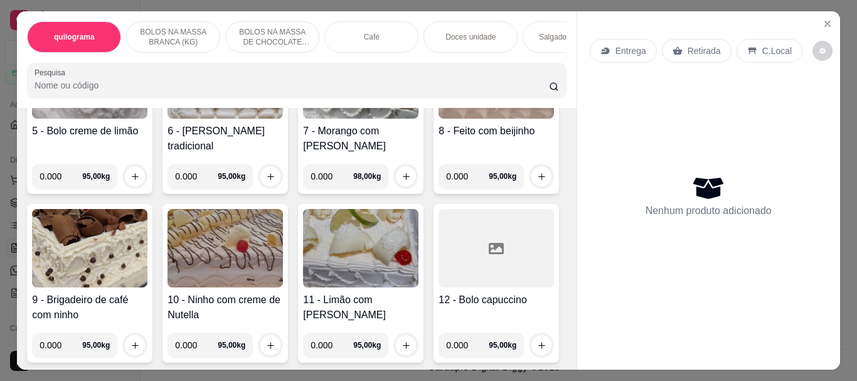
click at [303, 119] on img at bounding box center [360, 79] width 115 height 78
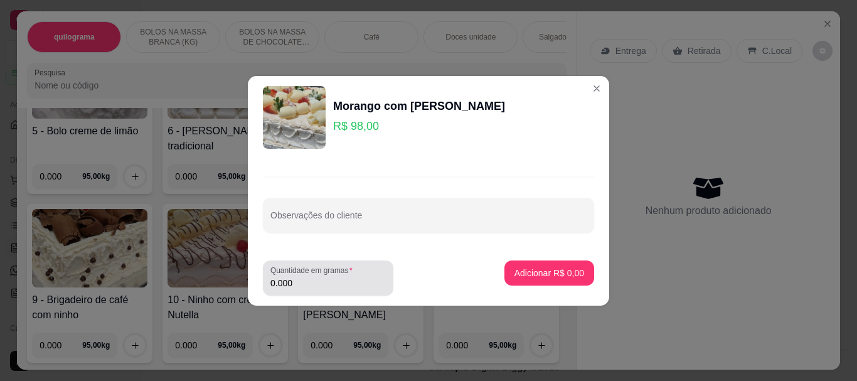
click at [302, 287] on input "0.000" at bounding box center [327, 283] width 115 height 13
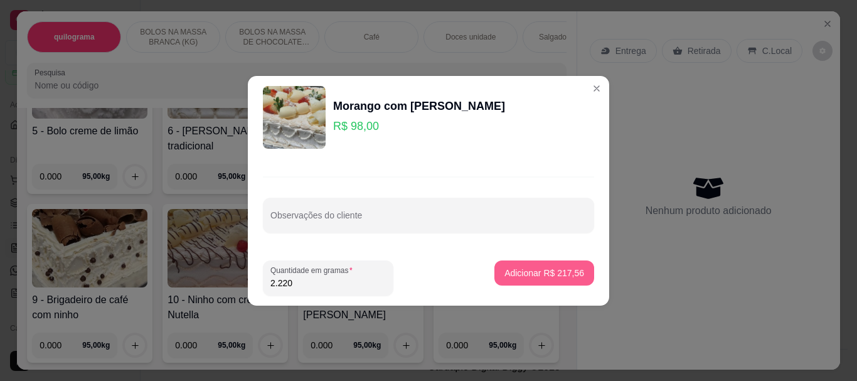
click at [545, 273] on p "Adicionar R$ 217,56" at bounding box center [544, 273] width 80 height 13
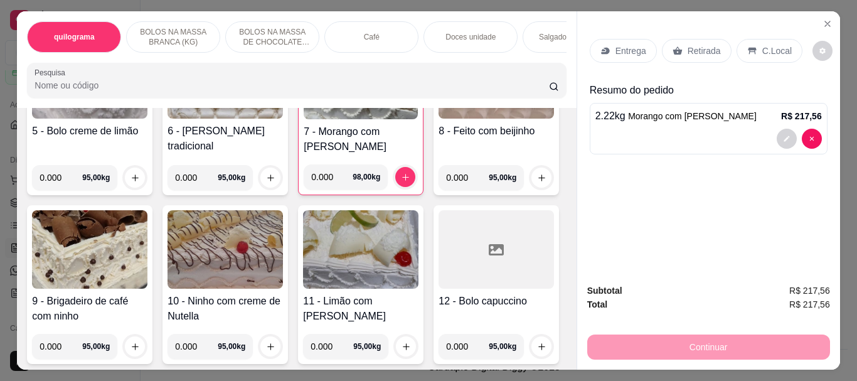
click at [699, 45] on p "Retirada" at bounding box center [703, 51] width 33 height 13
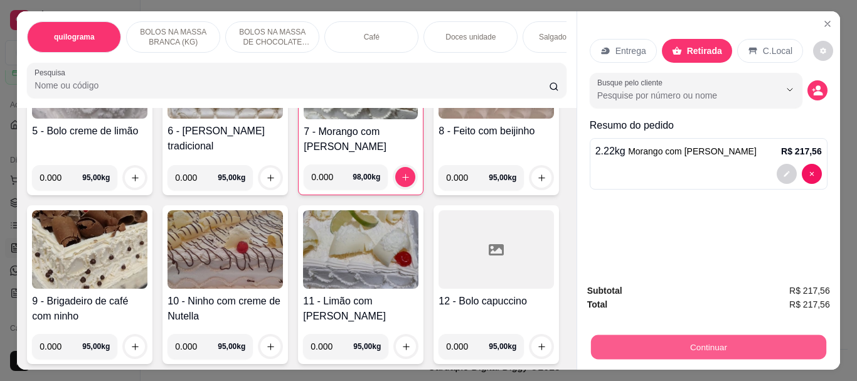
click at [708, 334] on button "Continuar" at bounding box center [707, 346] width 235 height 24
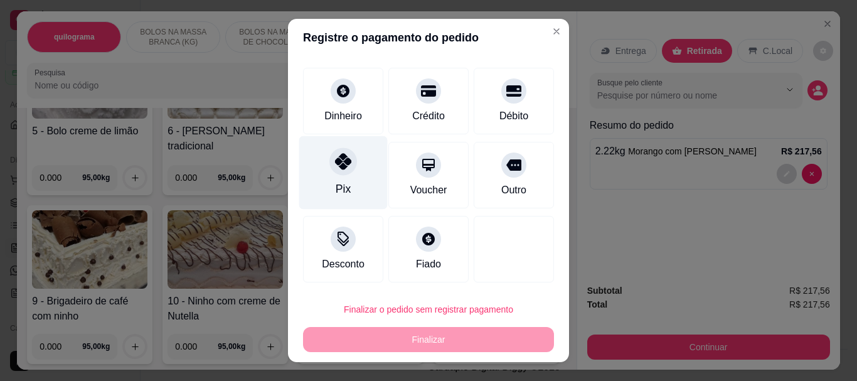
scroll to position [65, 0]
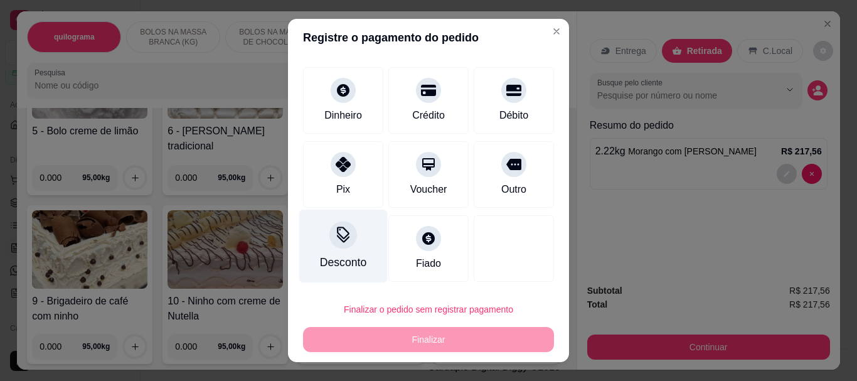
click at [343, 247] on div "Desconto" at bounding box center [343, 245] width 88 height 73
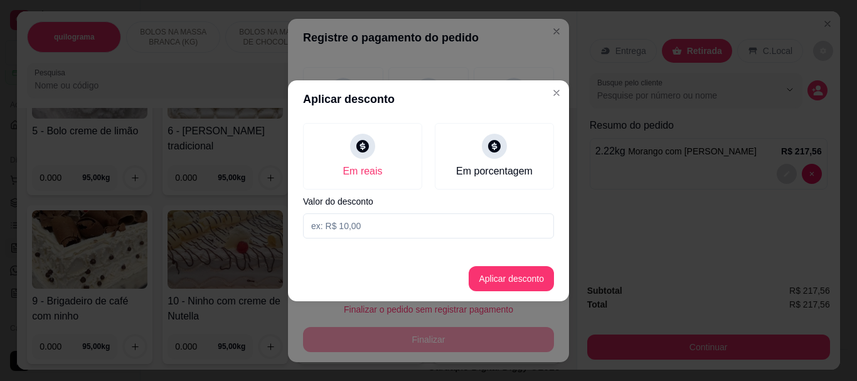
click at [344, 227] on input at bounding box center [428, 225] width 251 height 25
click at [514, 273] on button "Aplicar desconto" at bounding box center [511, 278] width 85 height 25
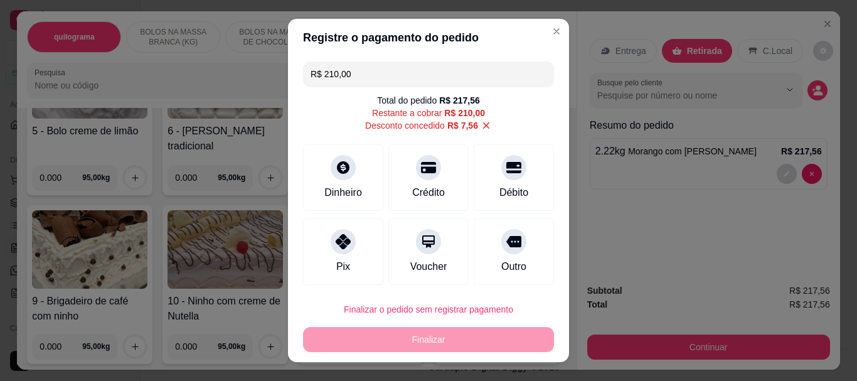
scroll to position [63, 0]
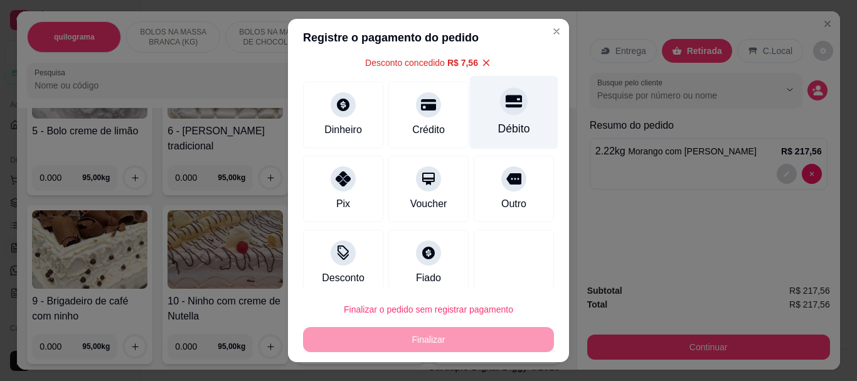
click at [498, 126] on div "Débito" at bounding box center [514, 129] width 32 height 16
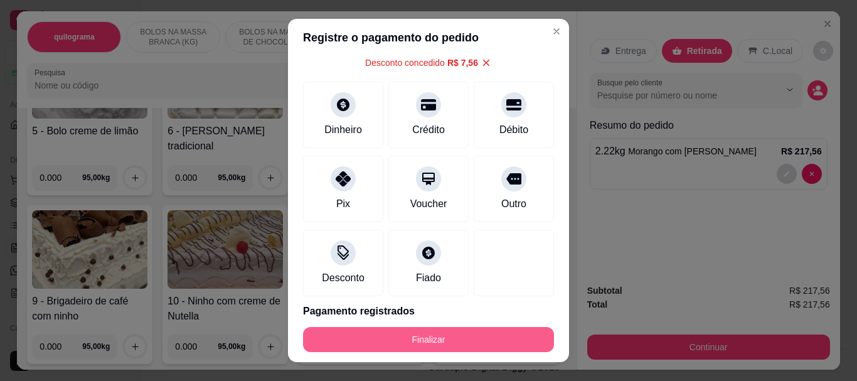
click at [401, 334] on button "Finalizar" at bounding box center [428, 339] width 251 height 25
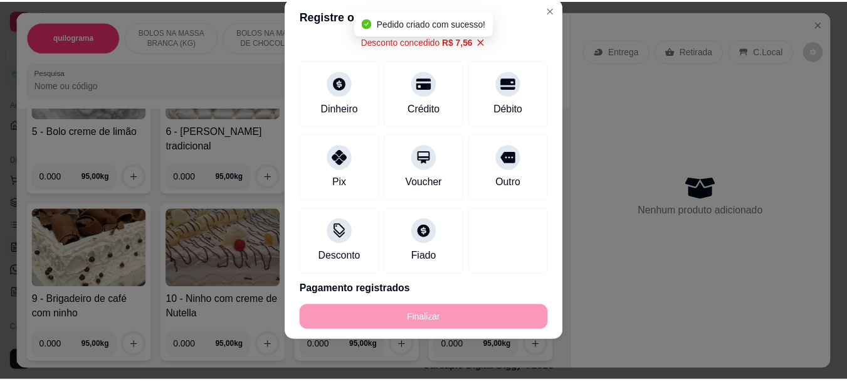
scroll to position [90, 0]
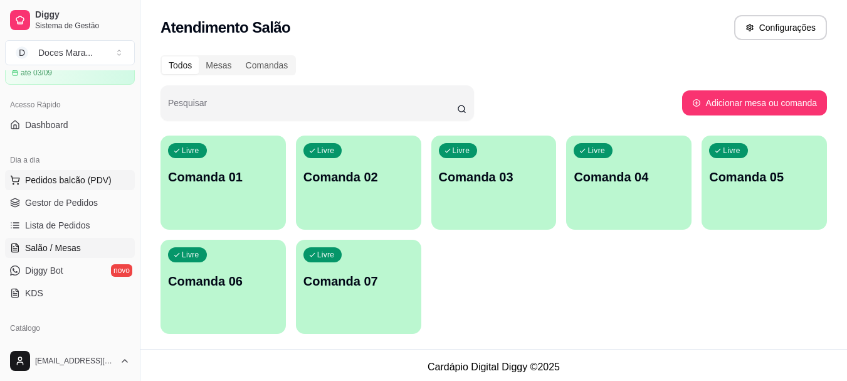
click at [74, 178] on span "Pedidos balcão (PDV)" at bounding box center [68, 180] width 87 height 13
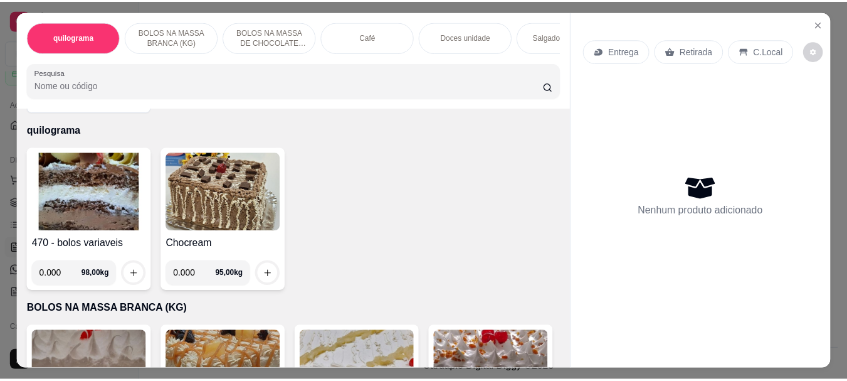
scroll to position [63, 0]
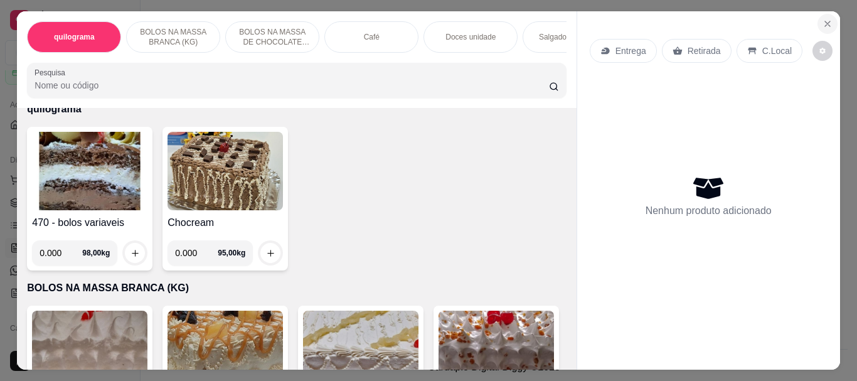
click at [822, 19] on icon "Close" at bounding box center [827, 24] width 10 height 10
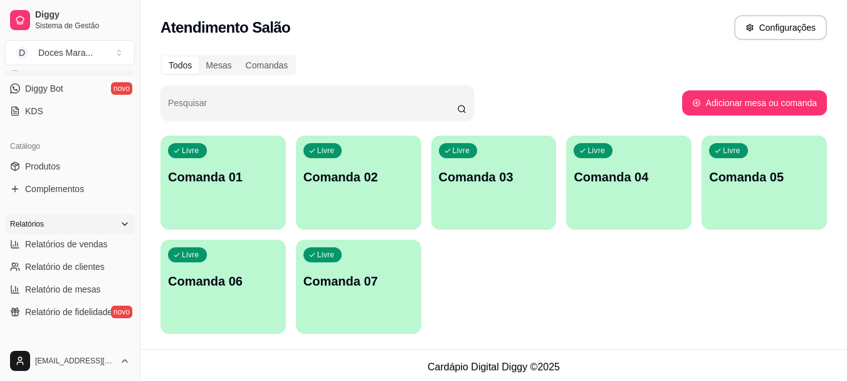
scroll to position [251, 0]
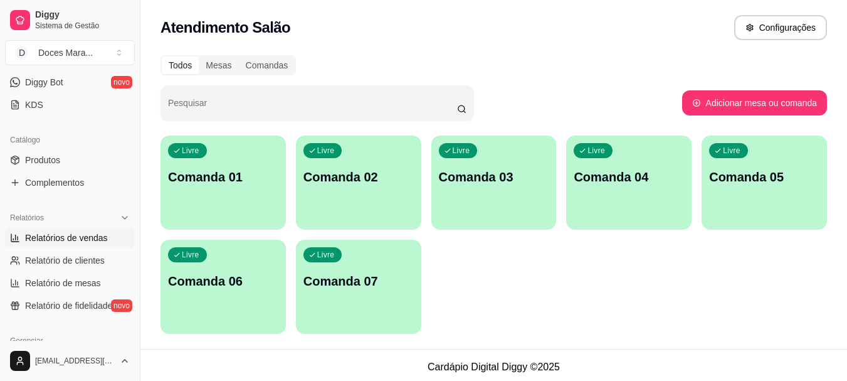
click at [50, 235] on span "Relatórios de vendas" at bounding box center [66, 237] width 83 height 13
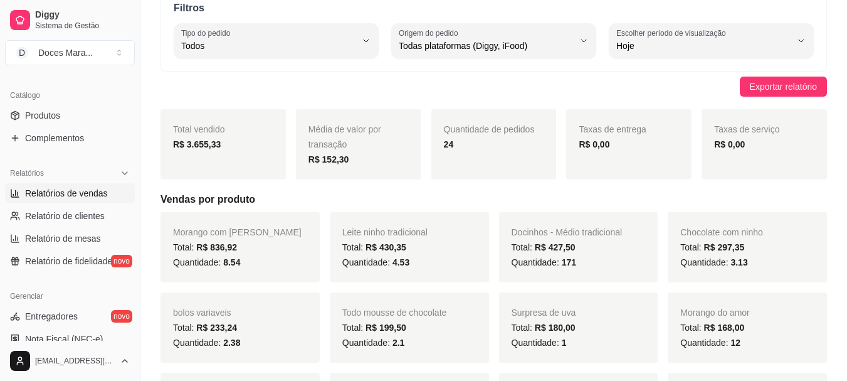
scroll to position [376, 0]
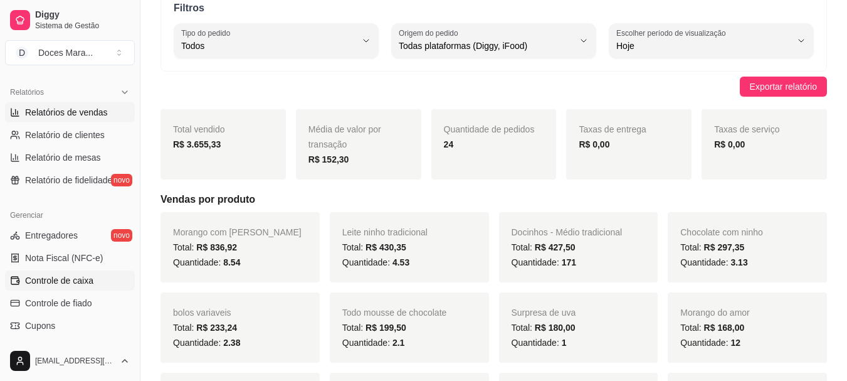
click at [77, 280] on span "Controle de caixa" at bounding box center [59, 280] width 68 height 13
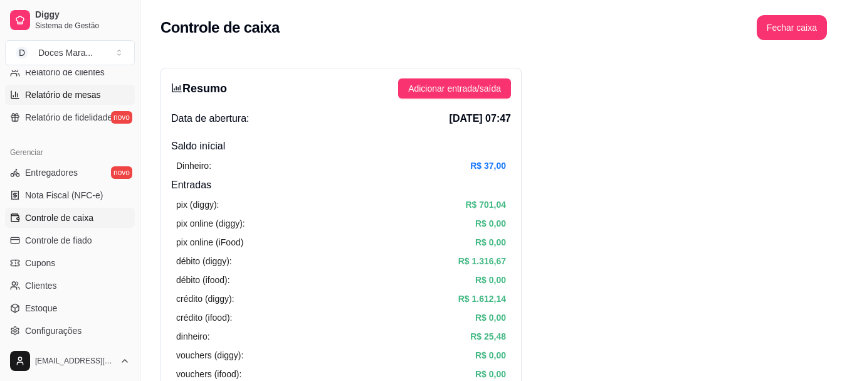
scroll to position [502, 0]
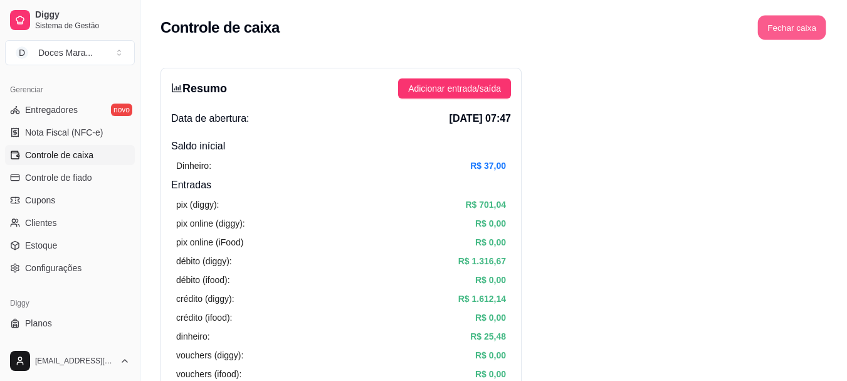
click at [789, 30] on button "Fechar caixa" at bounding box center [792, 28] width 68 height 24
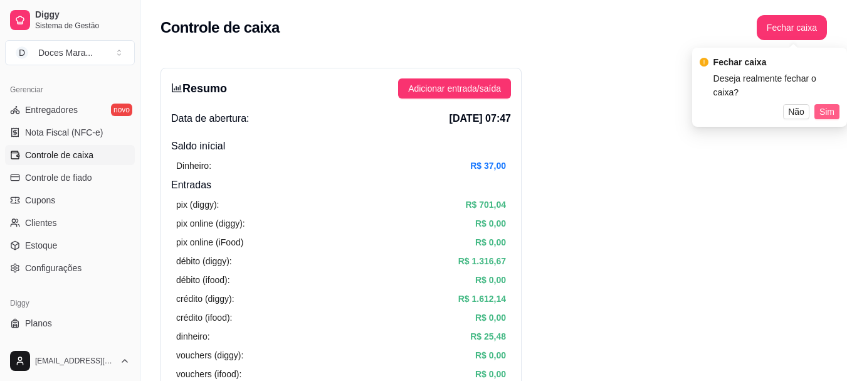
click at [829, 105] on span "Sim" at bounding box center [827, 112] width 15 height 14
